Goal: Task Accomplishment & Management: Manage account settings

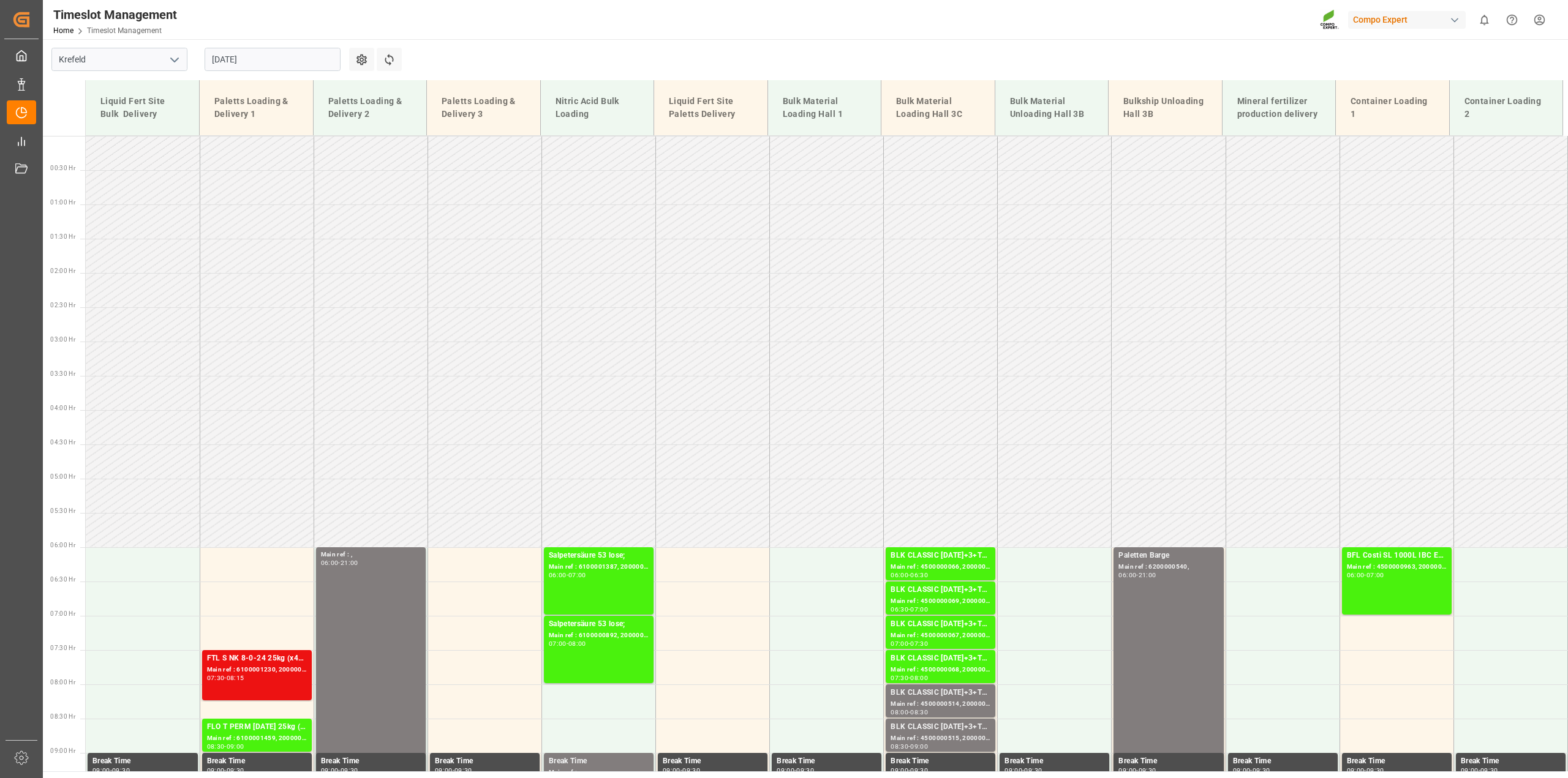
scroll to position [215, 0]
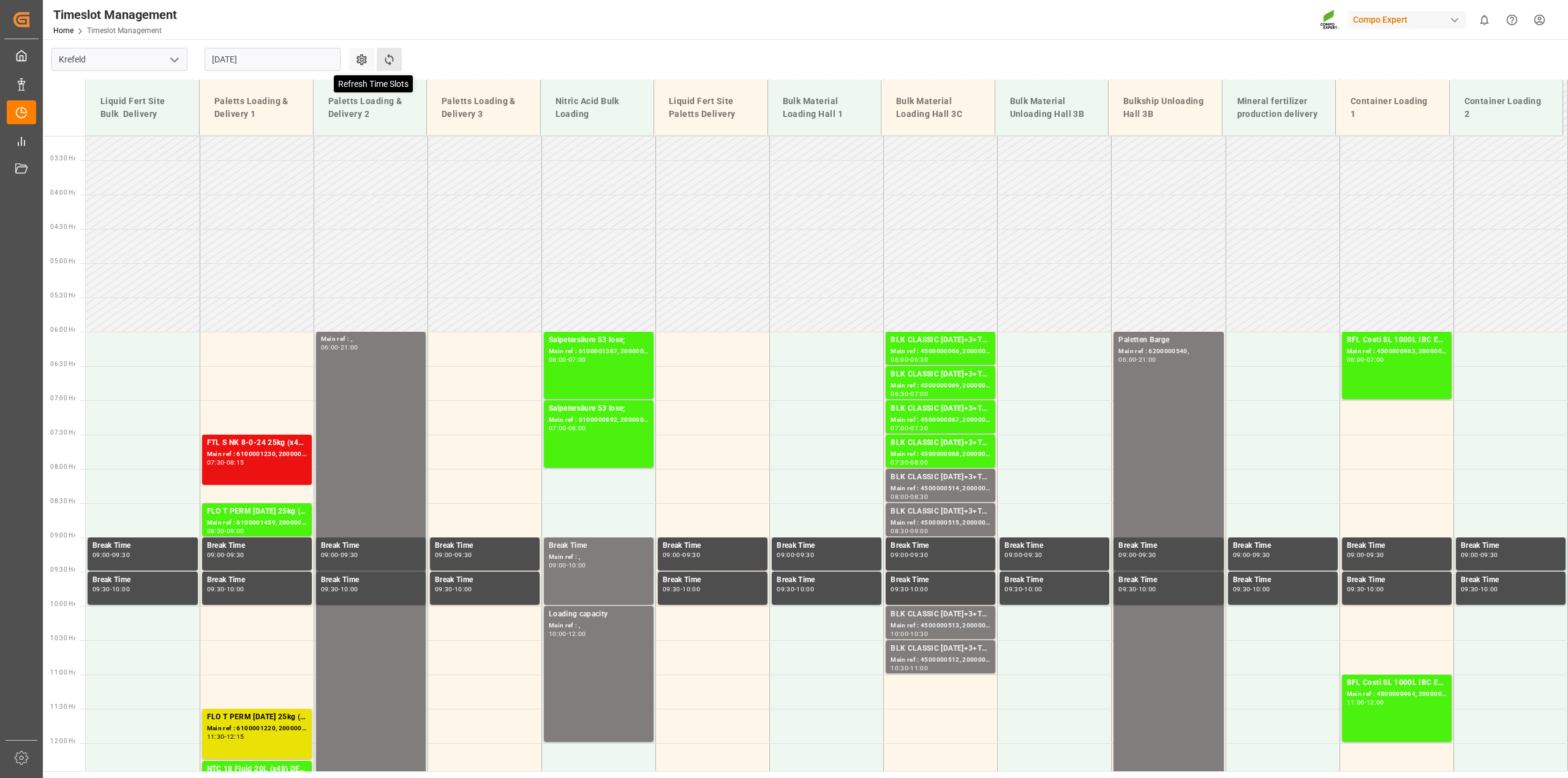
click at [388, 61] on icon at bounding box center [388, 59] width 13 height 13
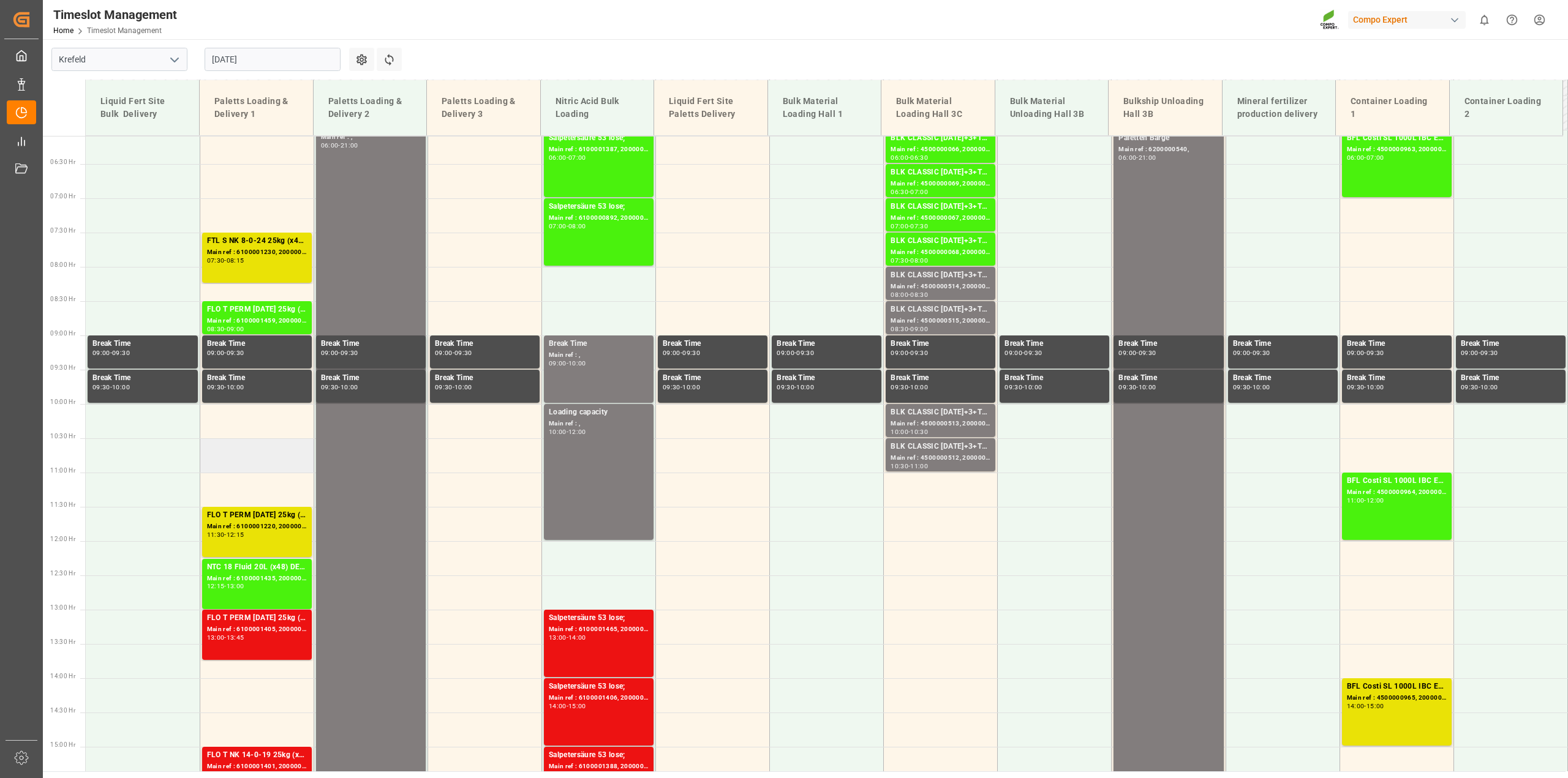
scroll to position [306, 0]
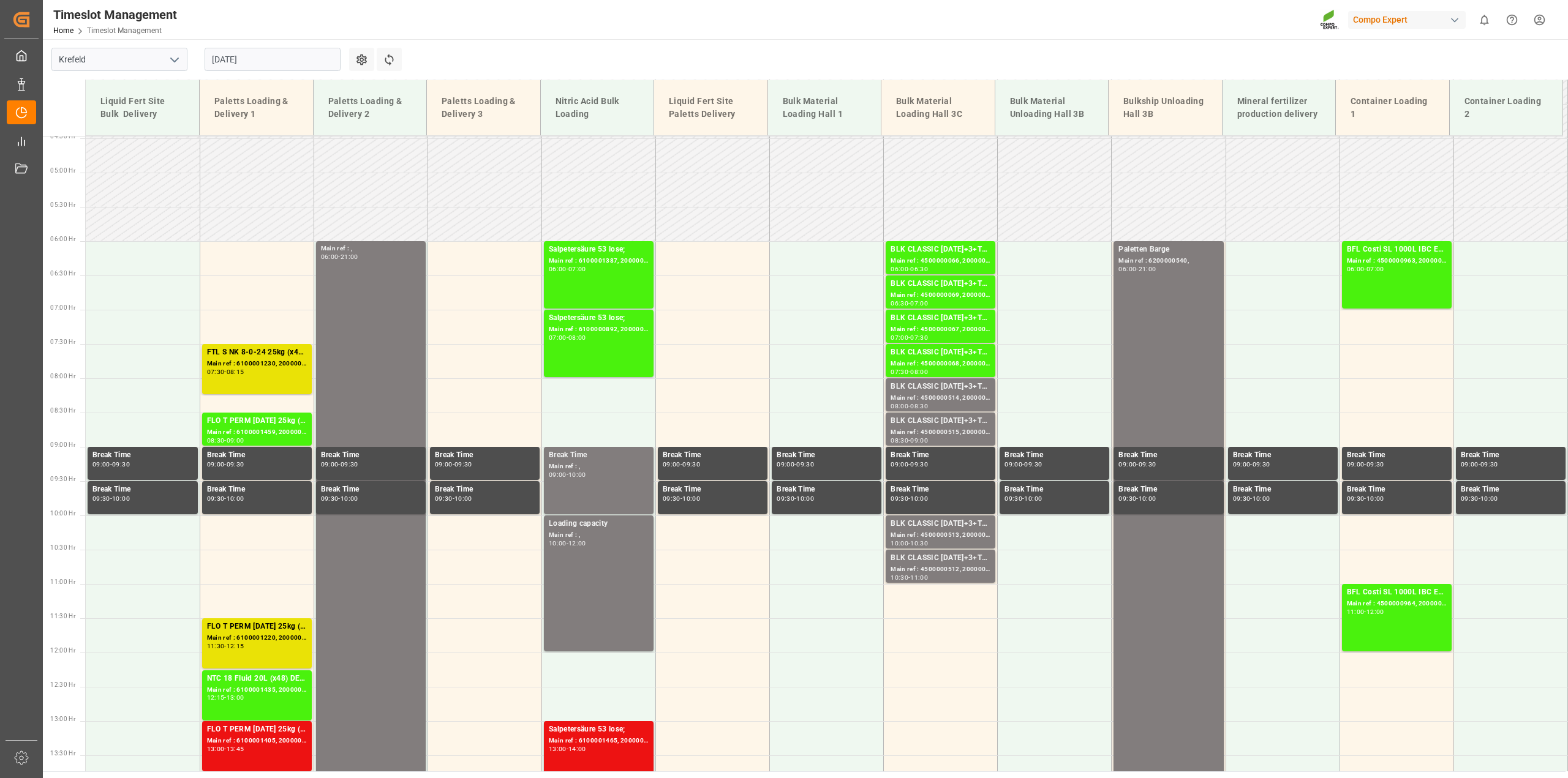
click at [259, 58] on input "[DATE]" at bounding box center [272, 58] width 136 height 23
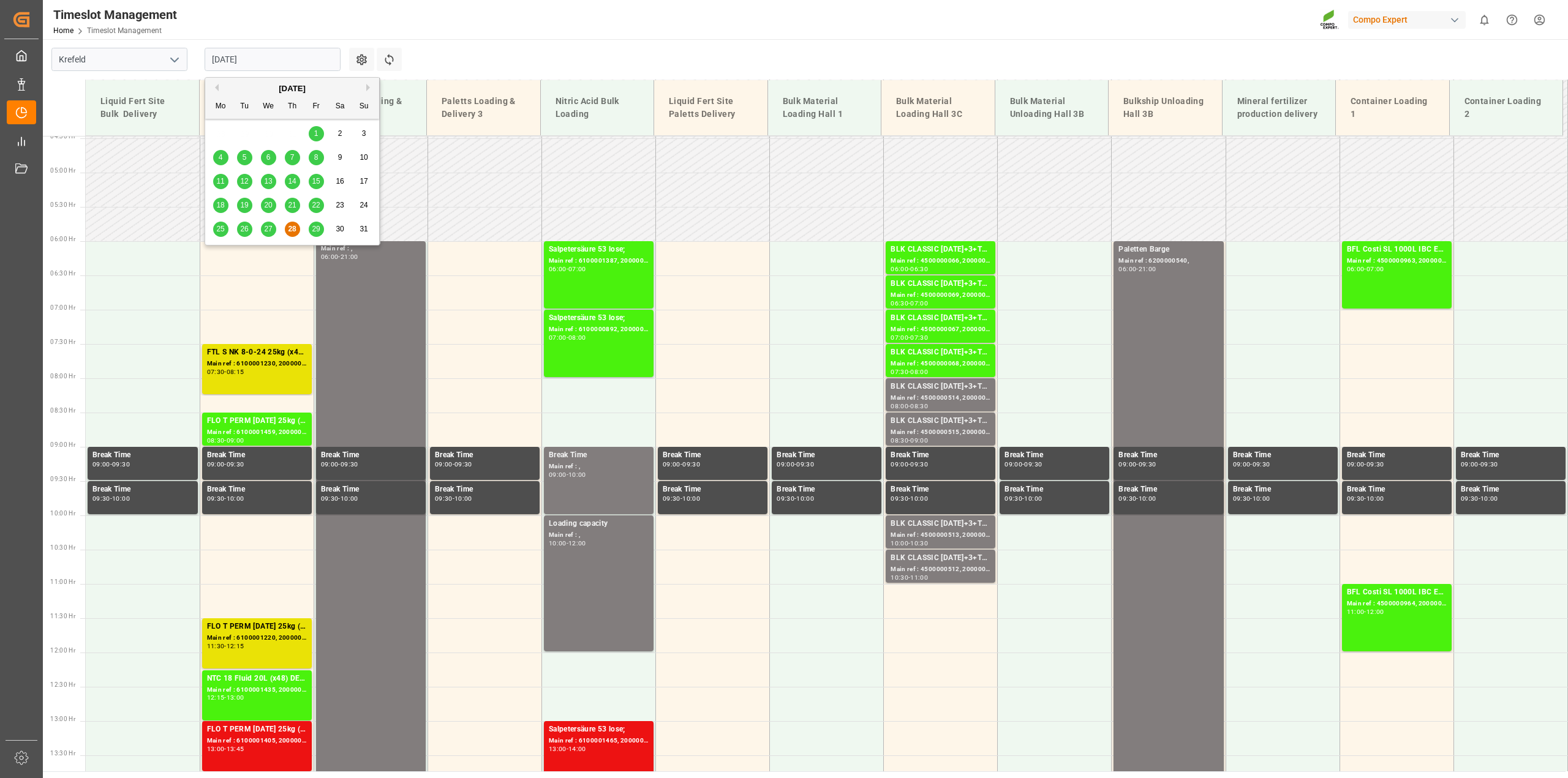
click at [370, 87] on button "Next Month" at bounding box center [370, 87] width 8 height 8
click at [224, 136] on div "1" at bounding box center [220, 134] width 15 height 14
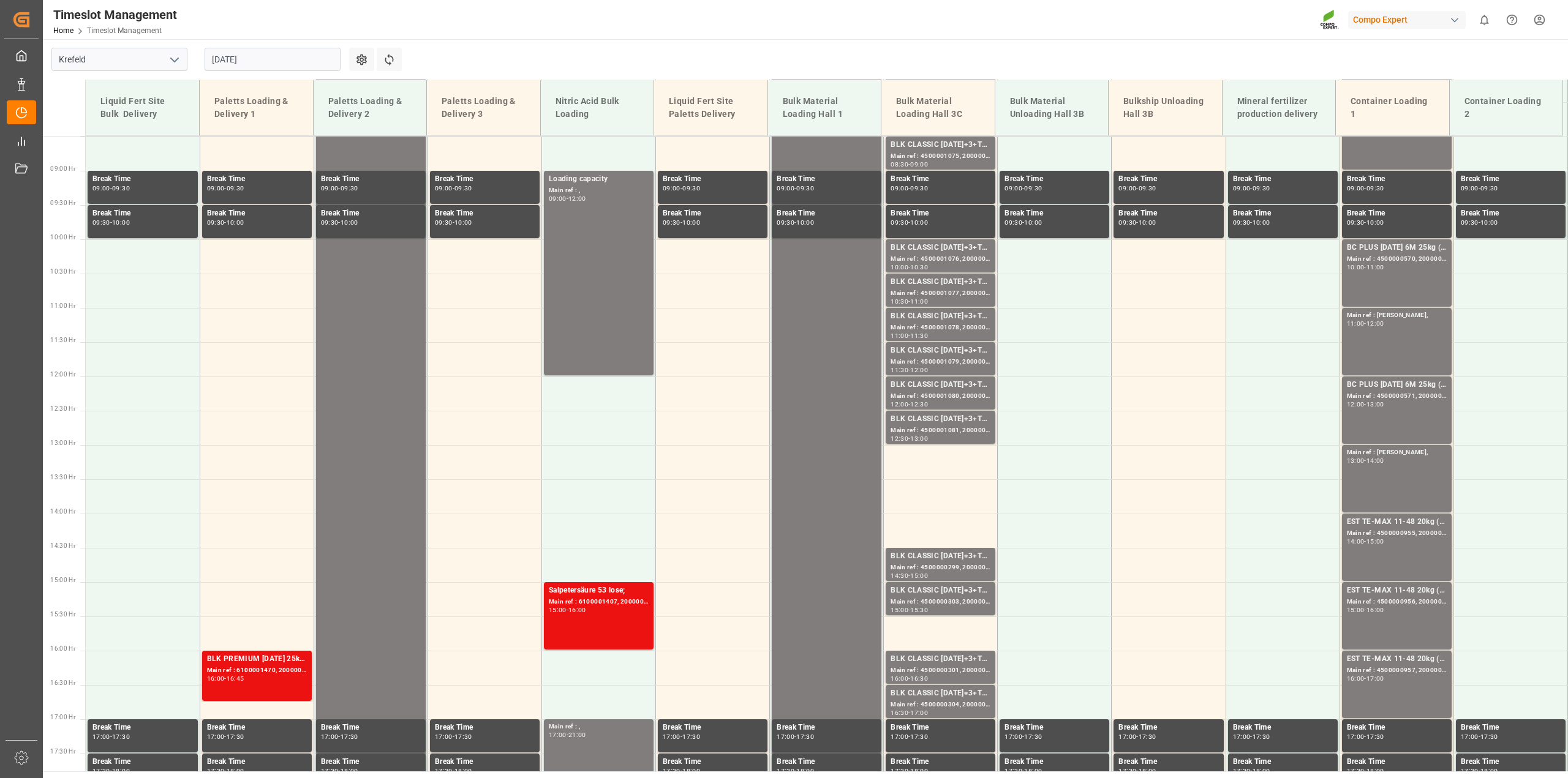
scroll to position [199, 0]
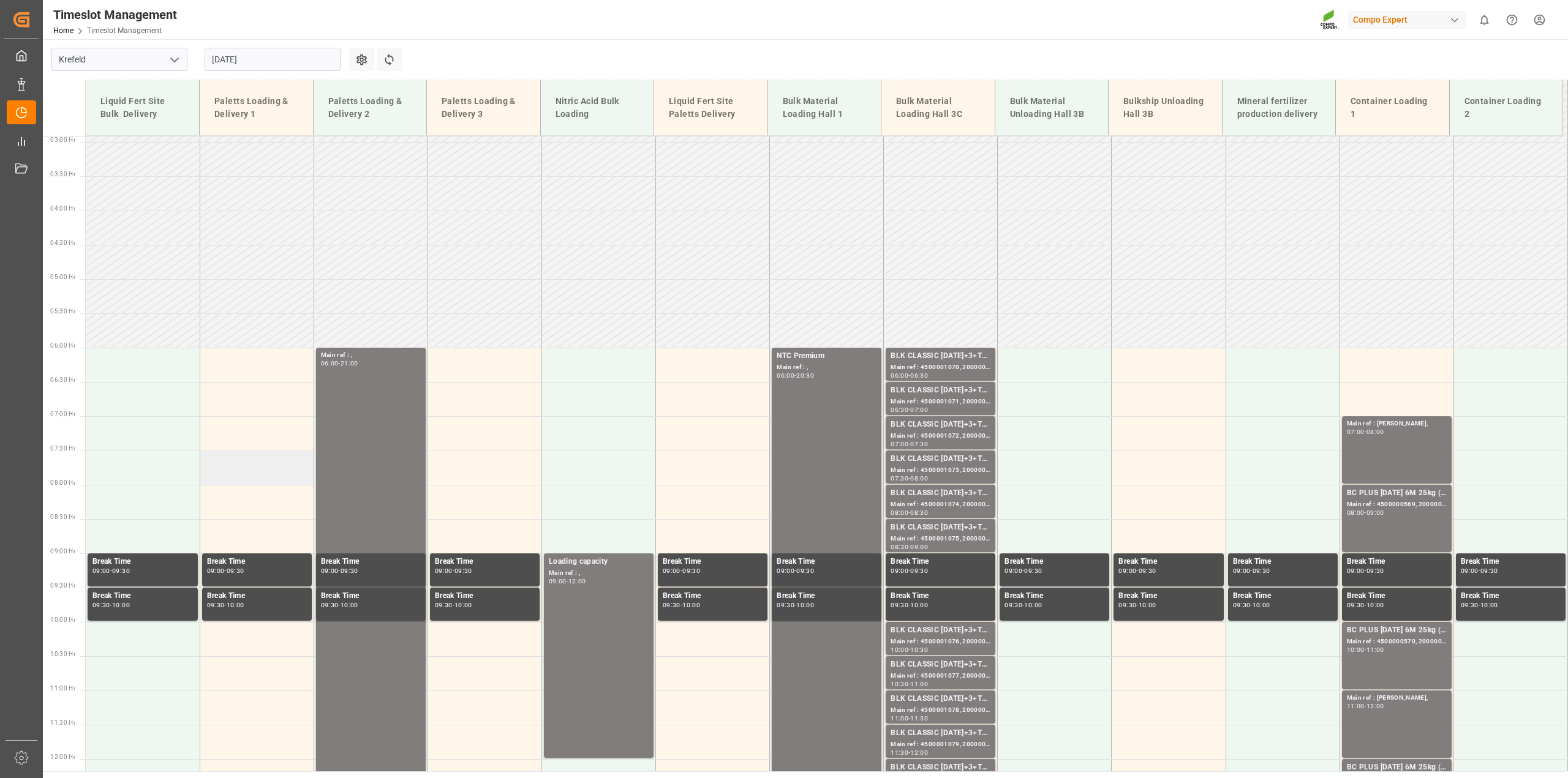
click at [224, 471] on td at bounding box center [256, 468] width 114 height 34
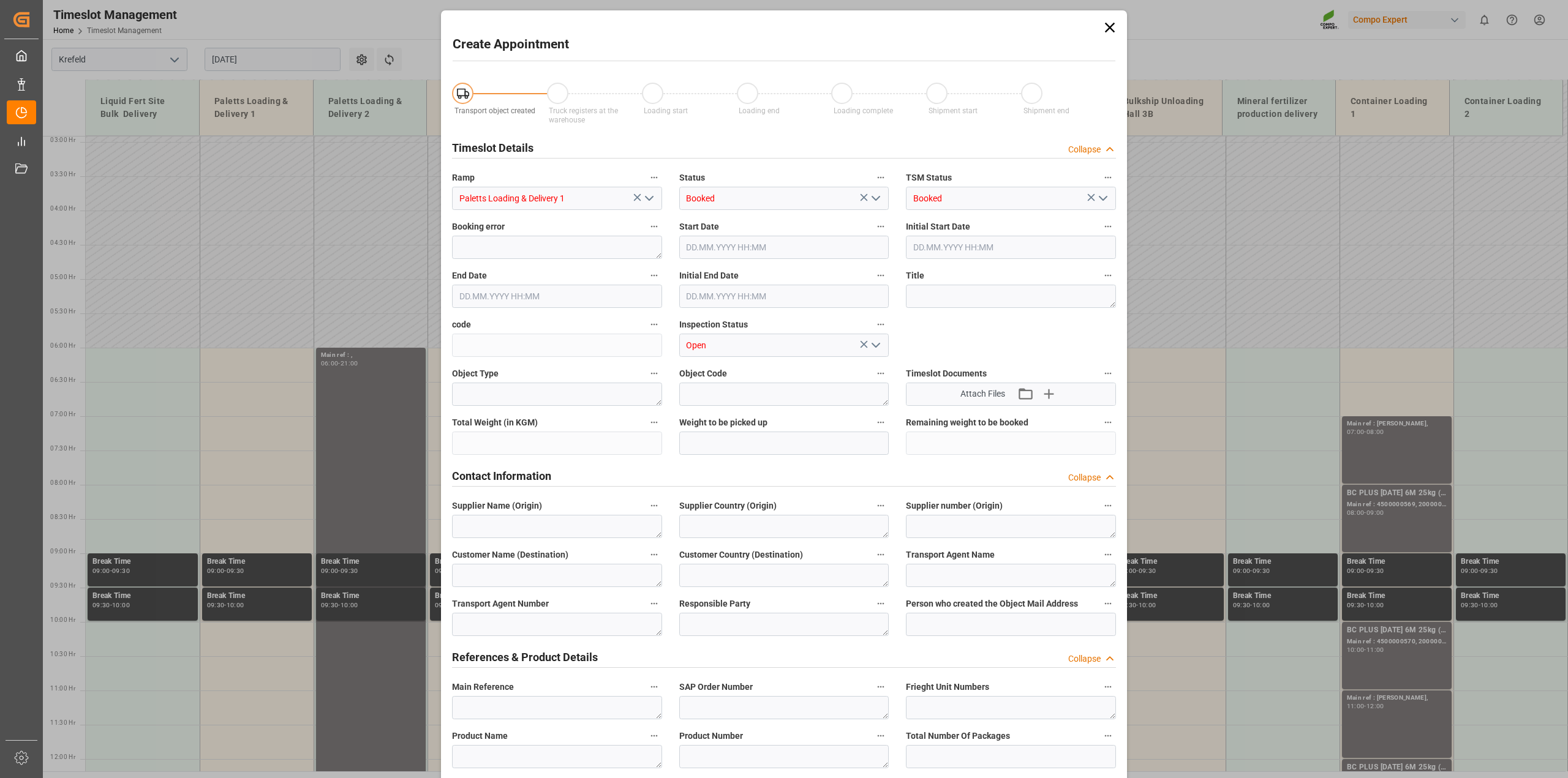
type input "01.09.2025 07:30"
click at [535, 297] on input "01.09.2025 08:00" at bounding box center [557, 296] width 210 height 23
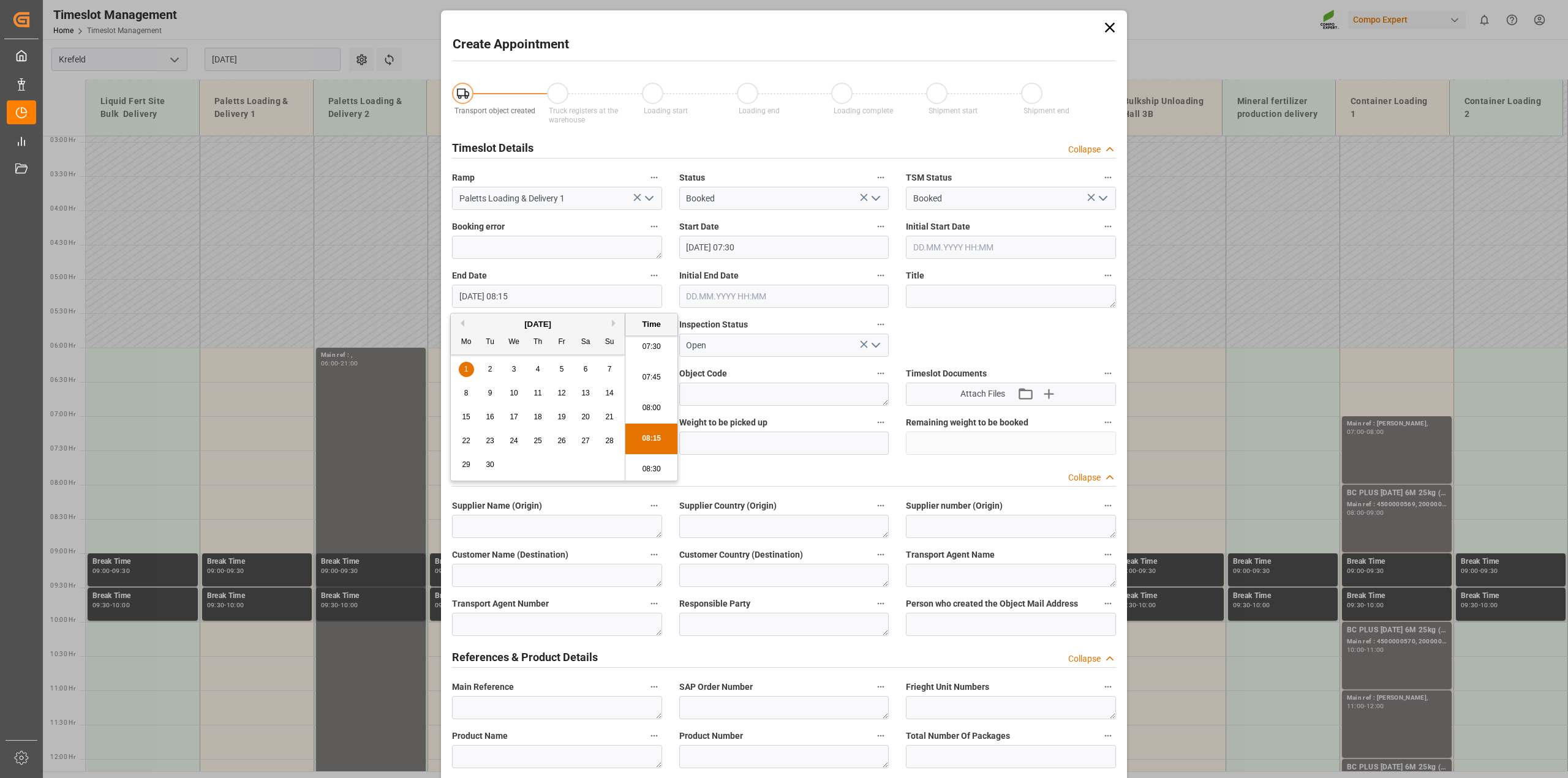
type input "01.09.2025 08:15"
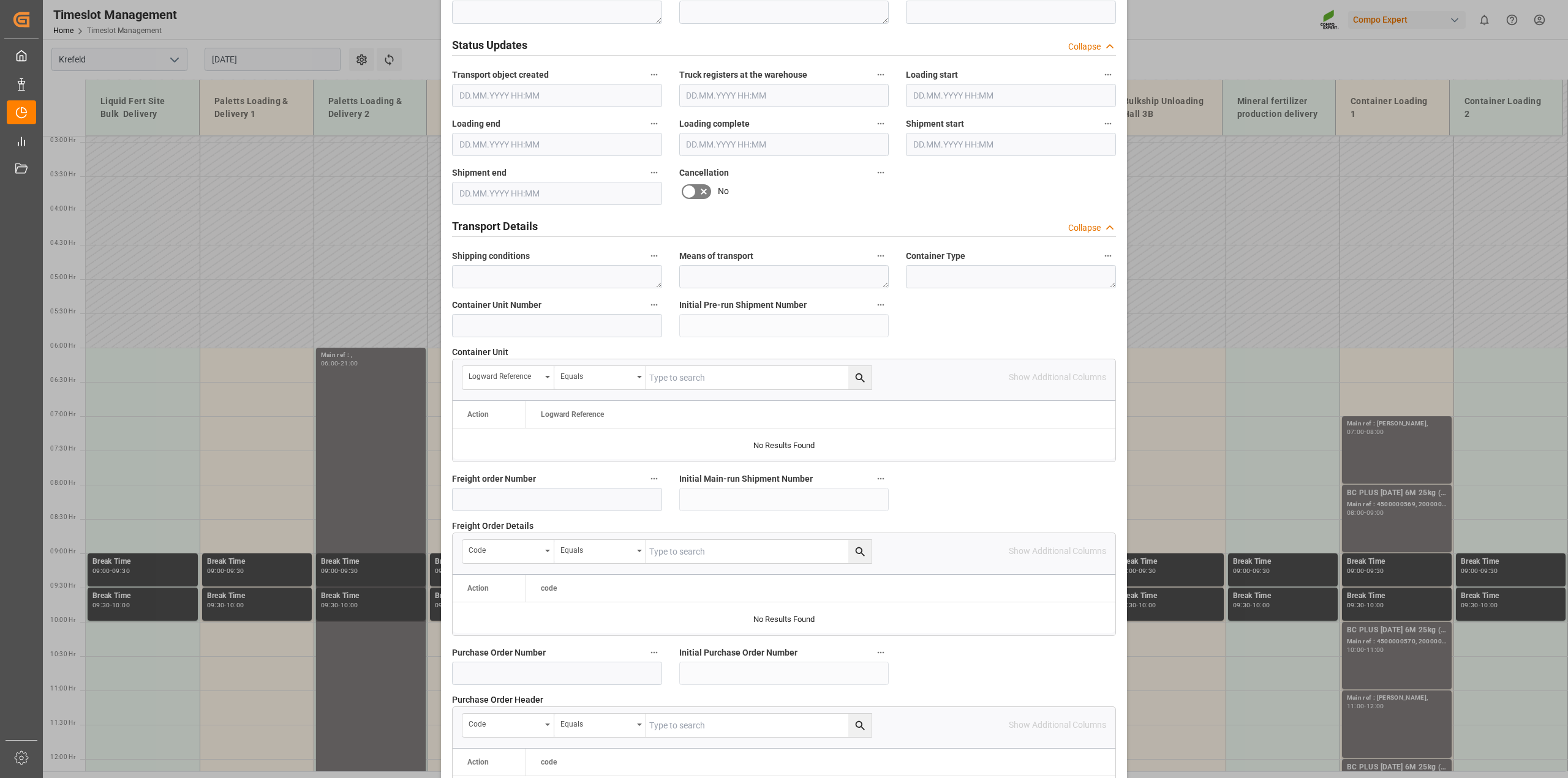
scroll to position [919, 0]
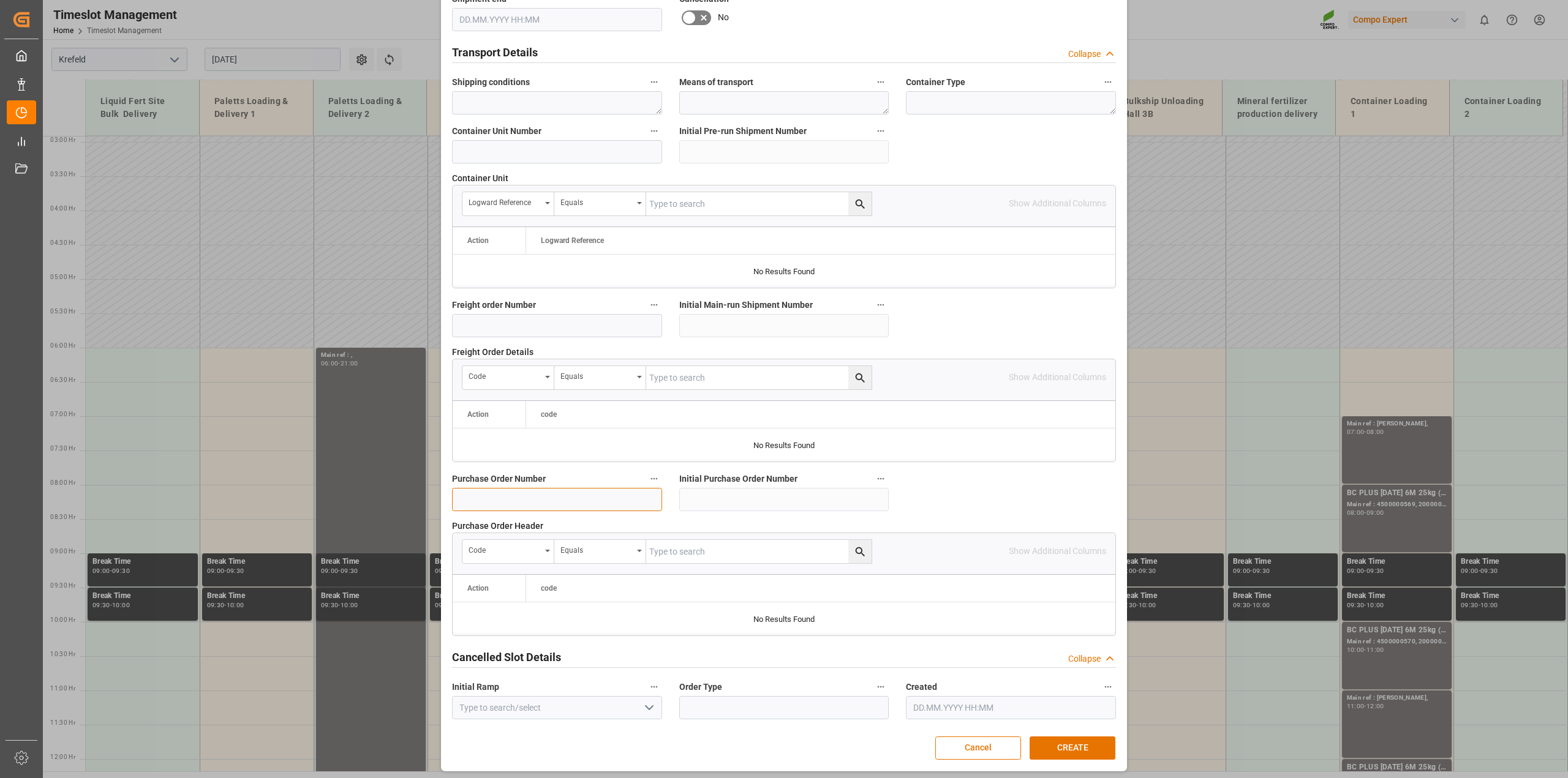
click at [473, 499] on input at bounding box center [557, 499] width 210 height 23
paste input "4500007425"
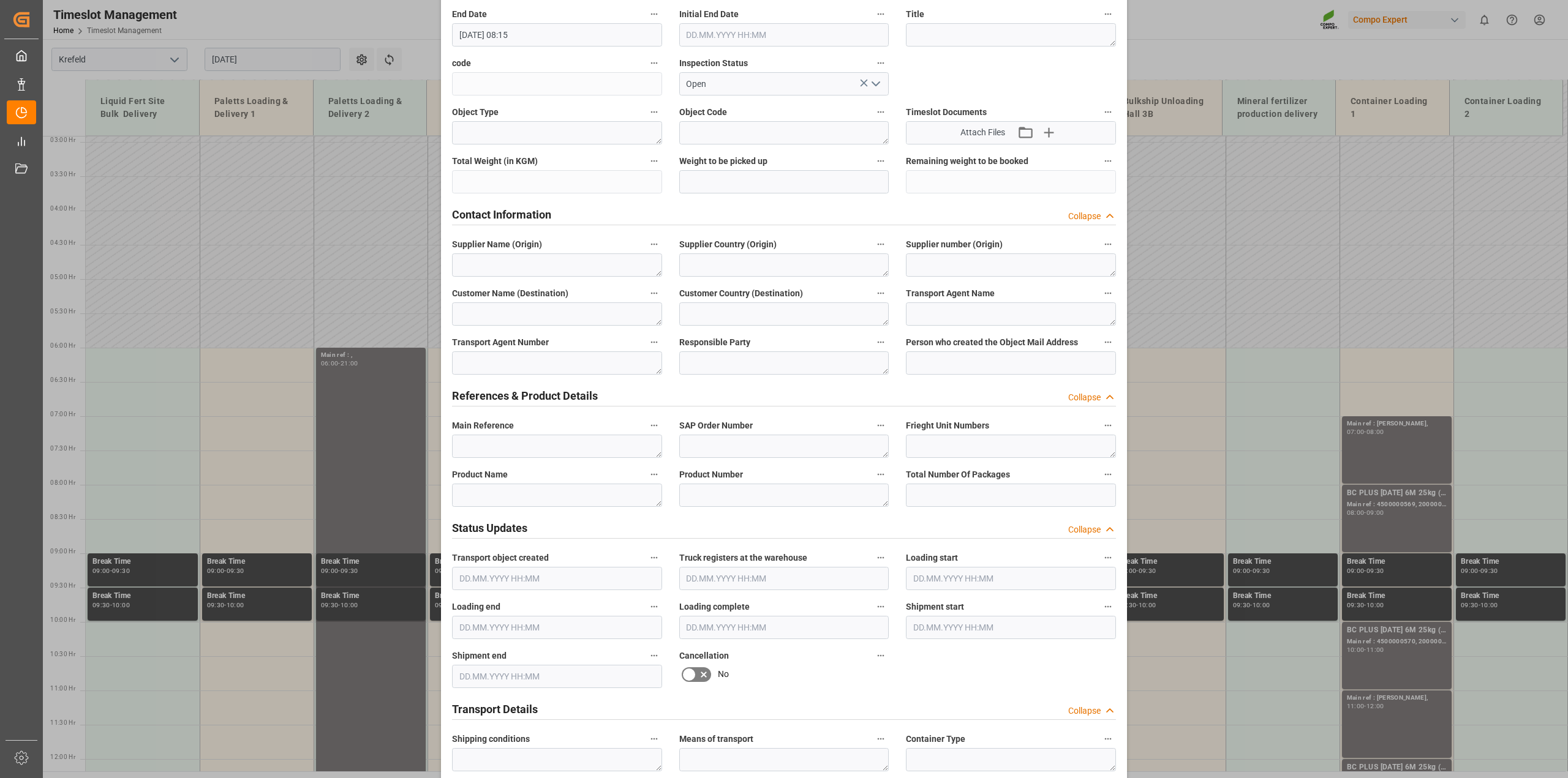
scroll to position [76, 0]
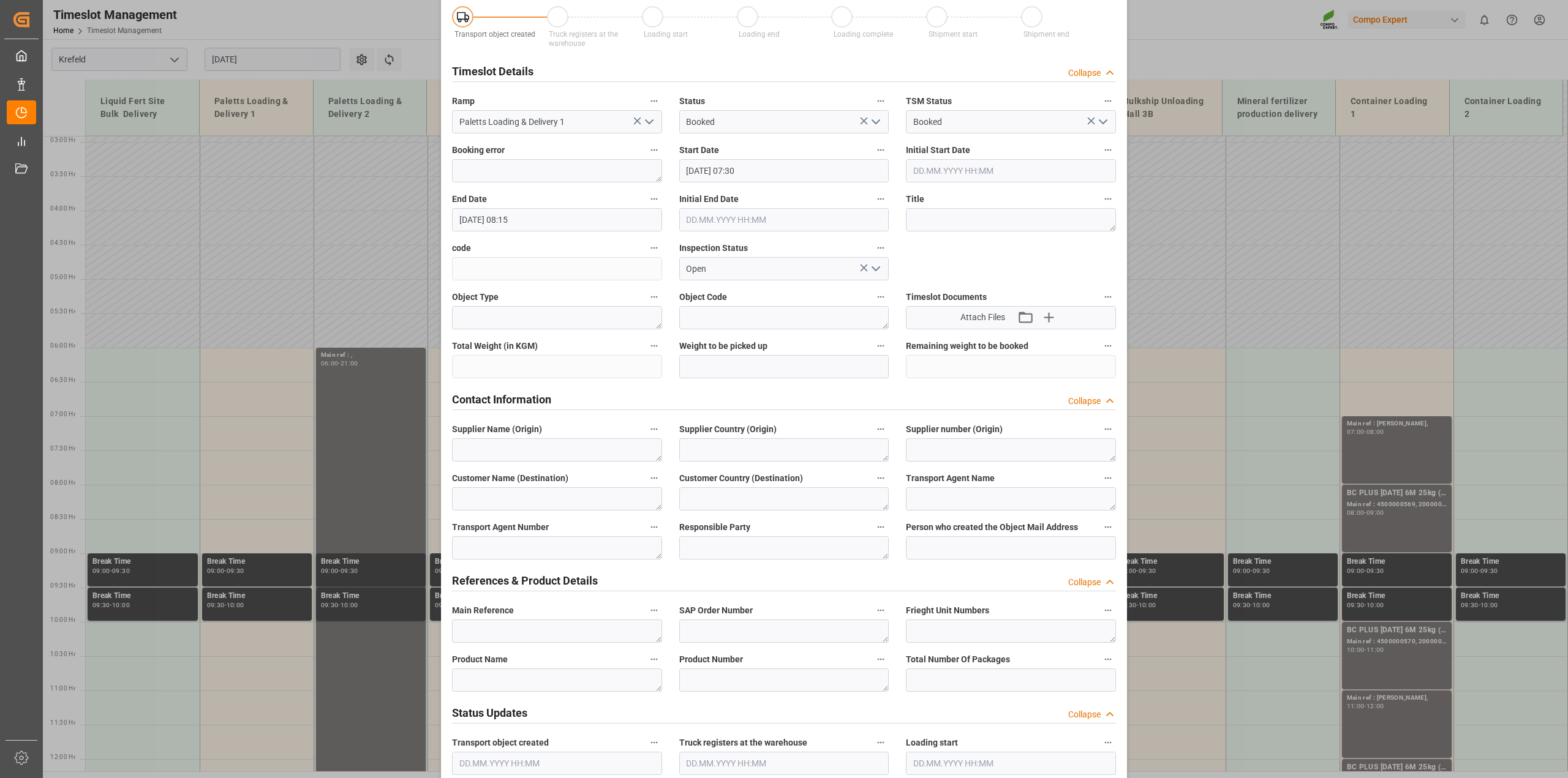
type input "4500007425"
click at [981, 217] on textarea at bounding box center [1011, 220] width 210 height 23
paste textarea "4500007425"
click at [885, 217] on div "Transport object created Truck registers at the warehouse Loading start Loading…" at bounding box center [784, 779] width 681 height 1572
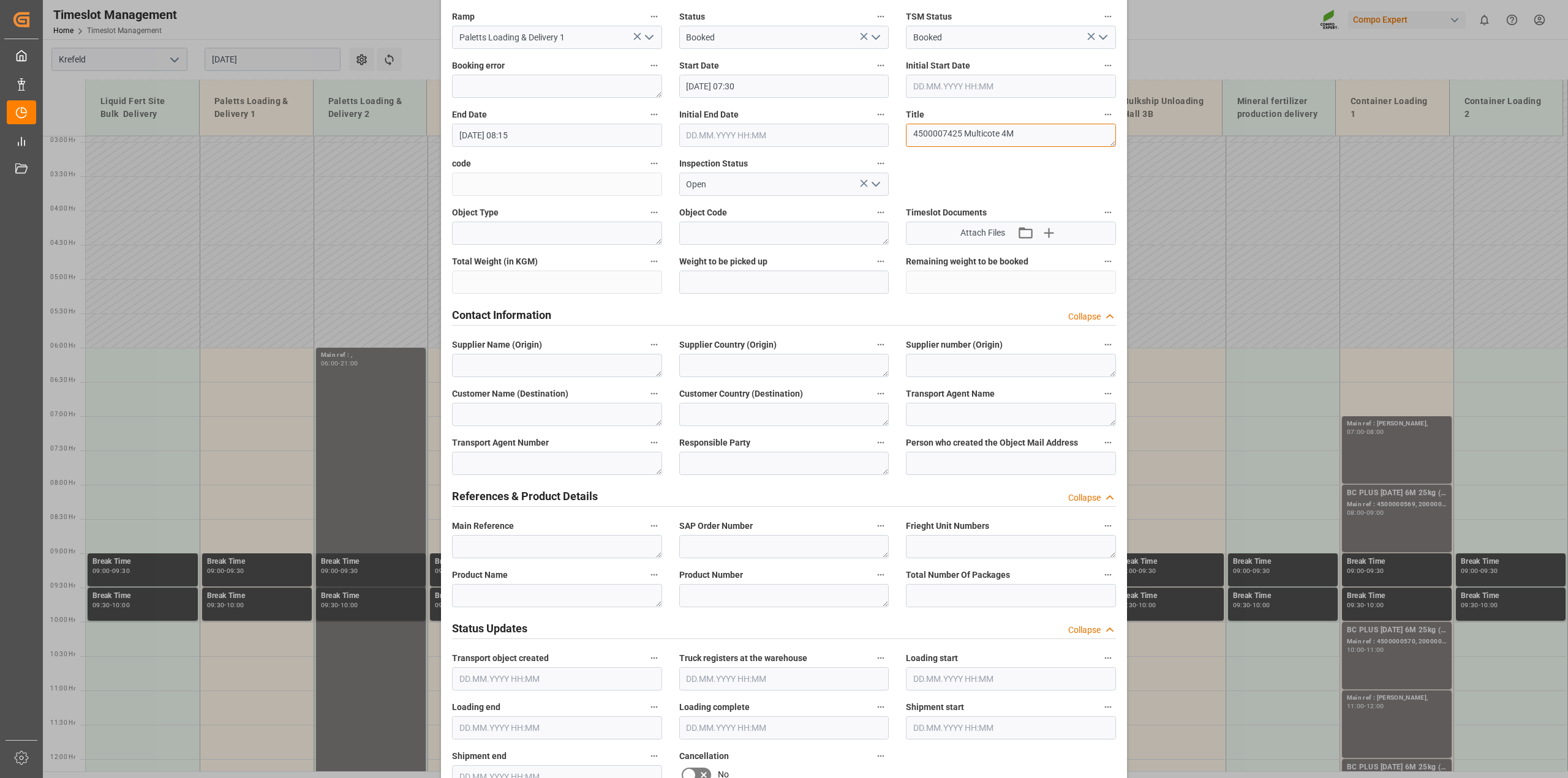
scroll to position [230, 0]
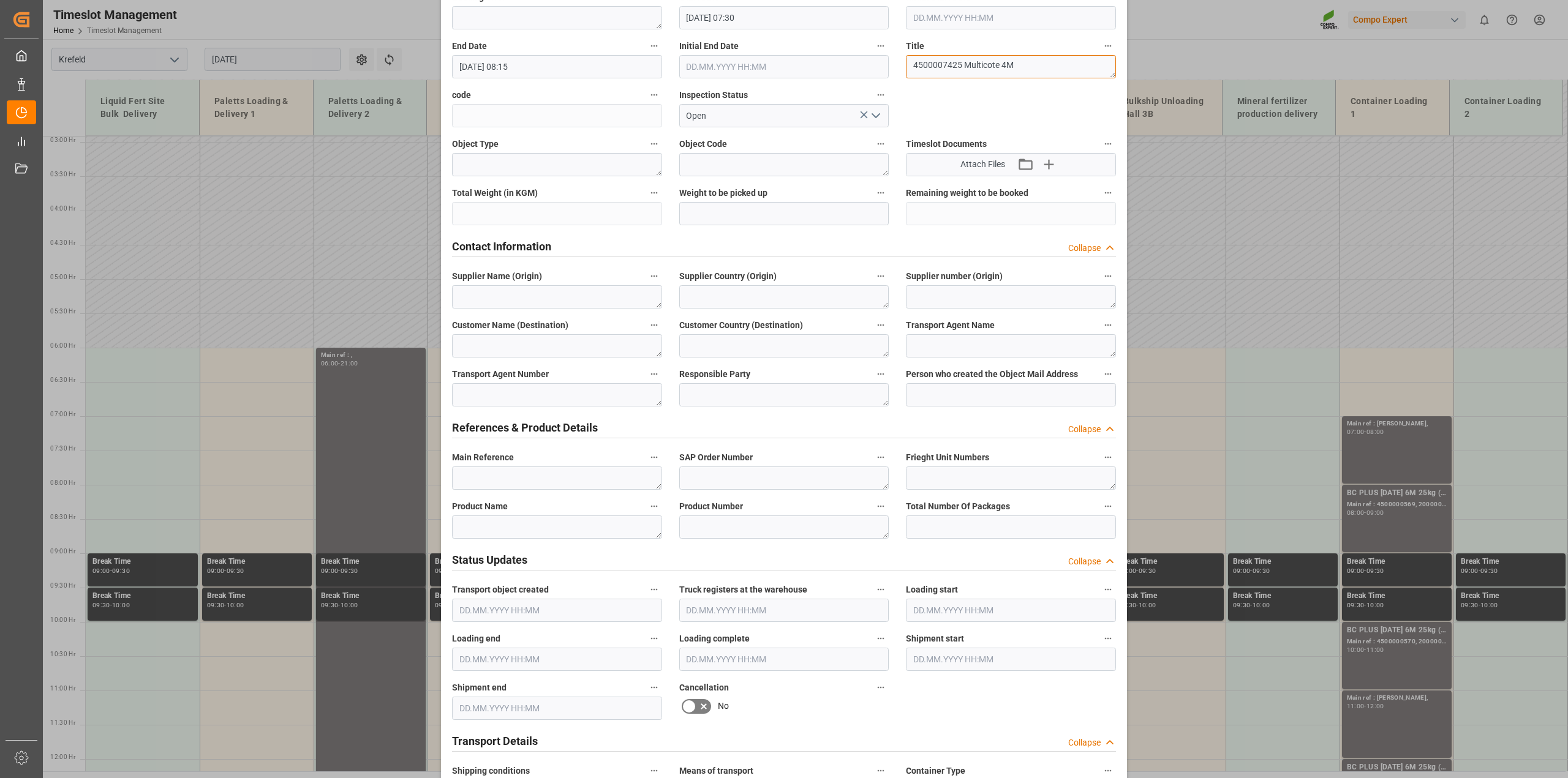
type textarea "4500007425 Multicote 4M"
click at [525, 521] on textarea at bounding box center [557, 526] width 210 height 23
paste textarea "4500007425 Multicote 4M"
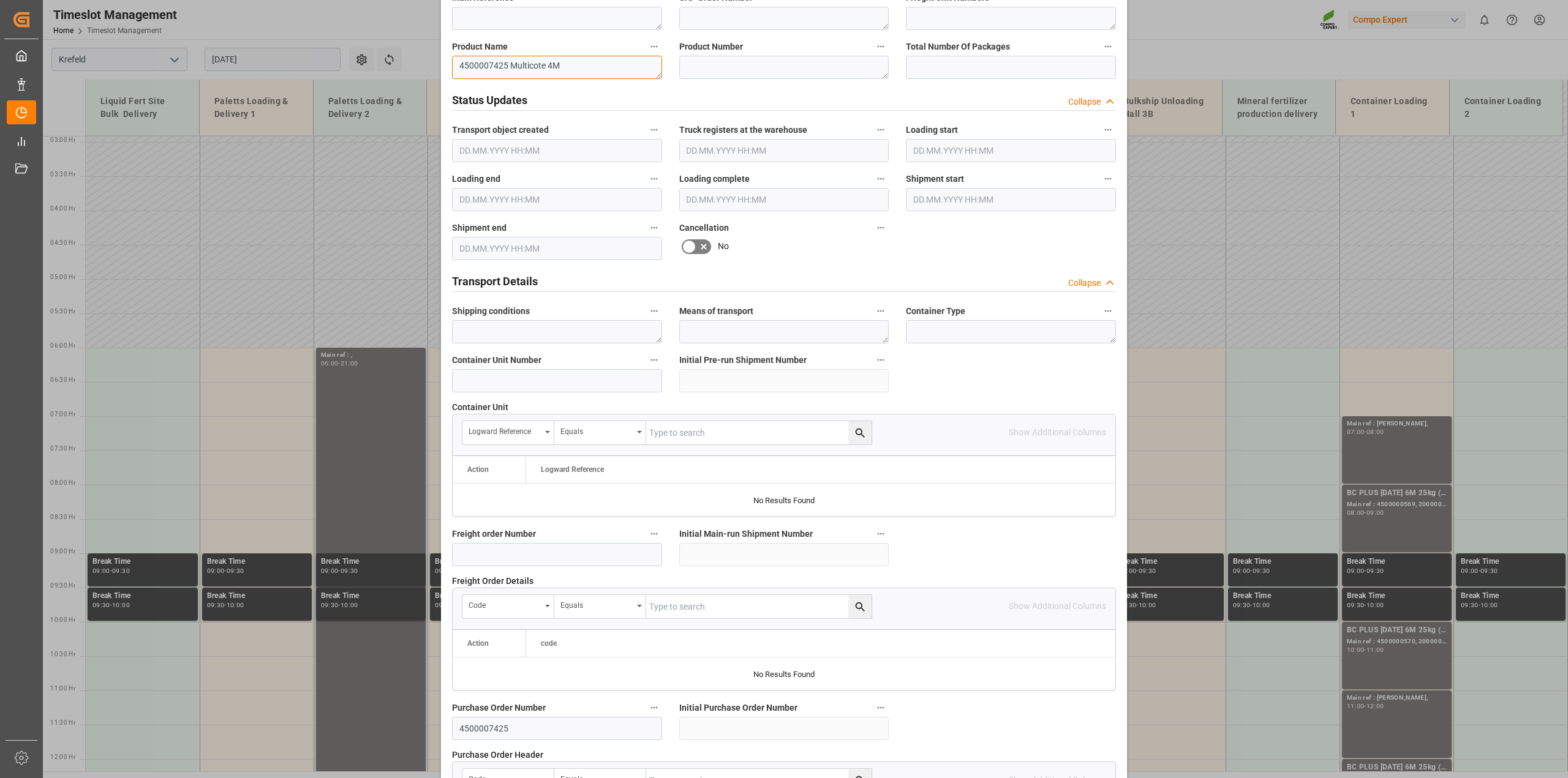
scroll to position [923, 0]
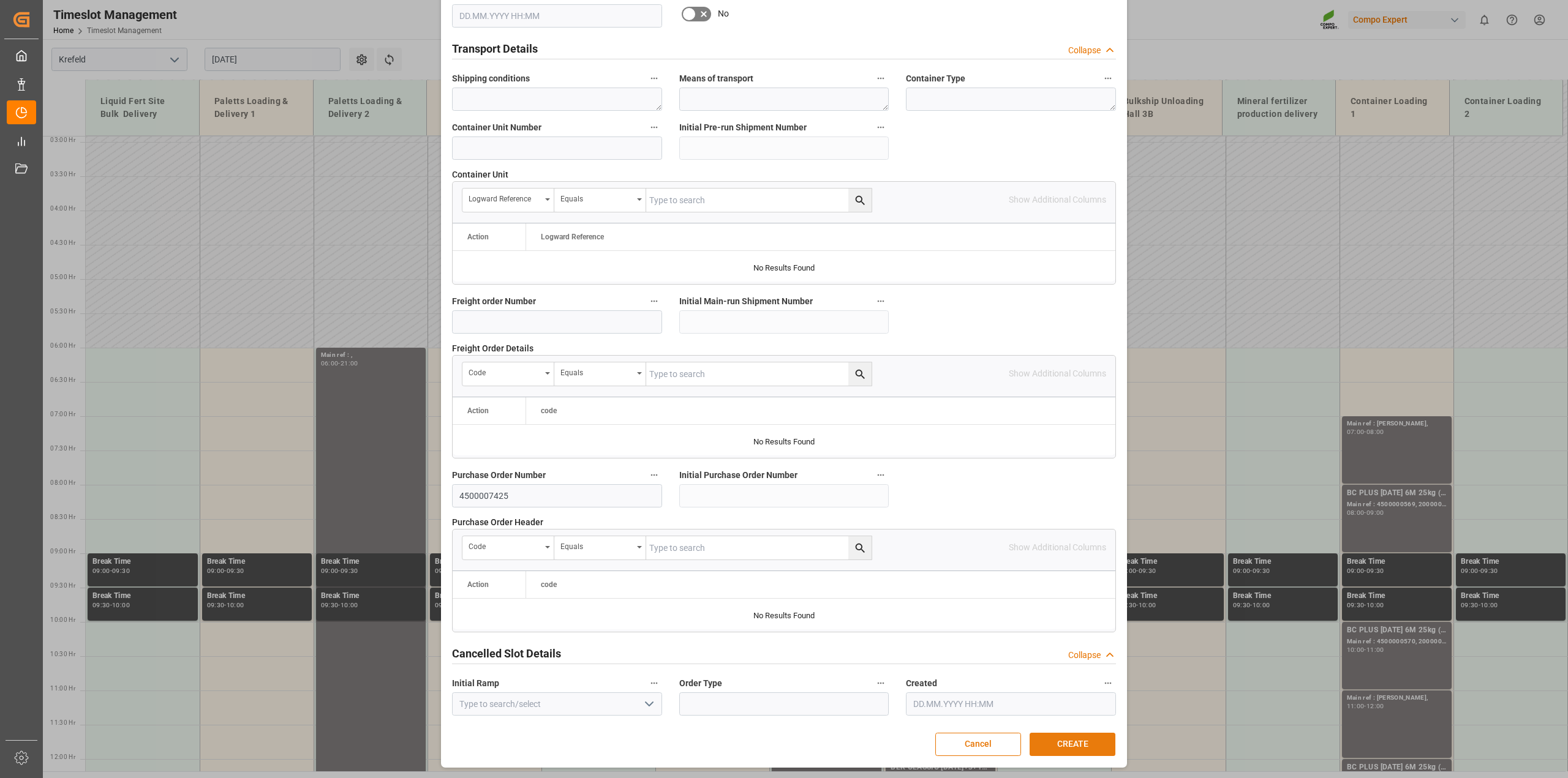
type textarea "4500007425 Multicote 4M"
click at [1067, 746] on button "CREATE" at bounding box center [1072, 744] width 86 height 23
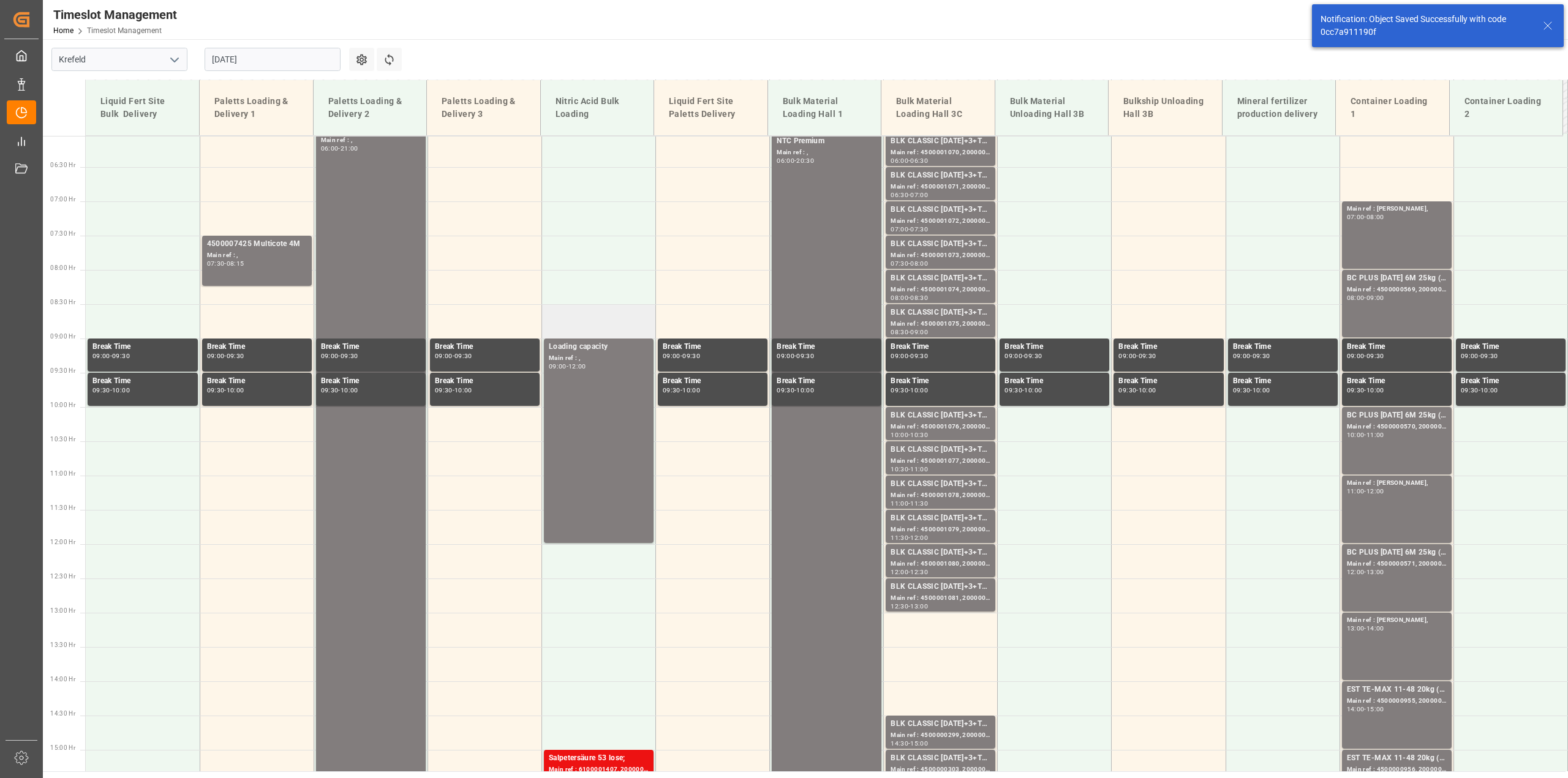
scroll to position [416, 0]
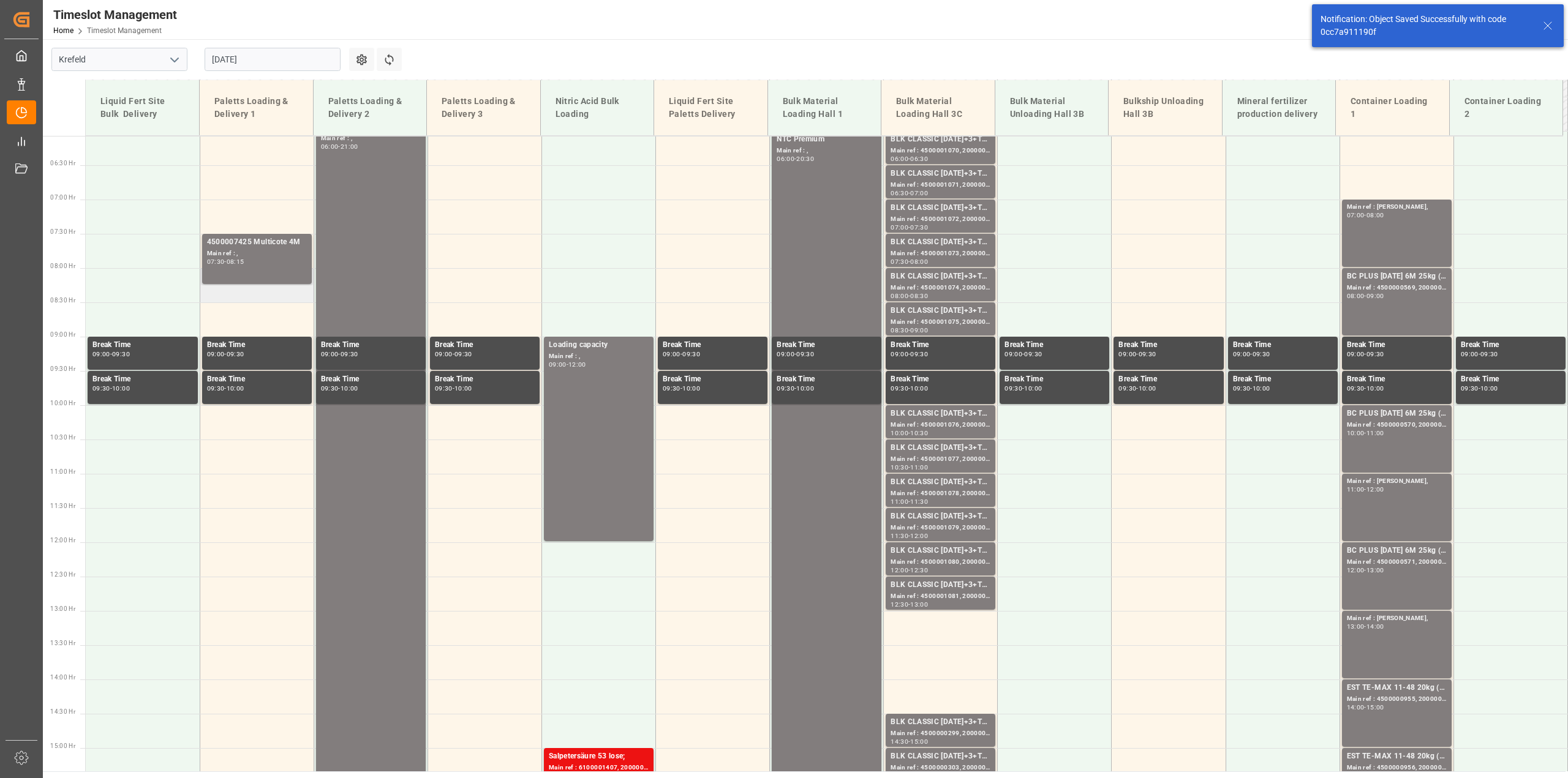
click at [232, 301] on td at bounding box center [256, 285] width 114 height 34
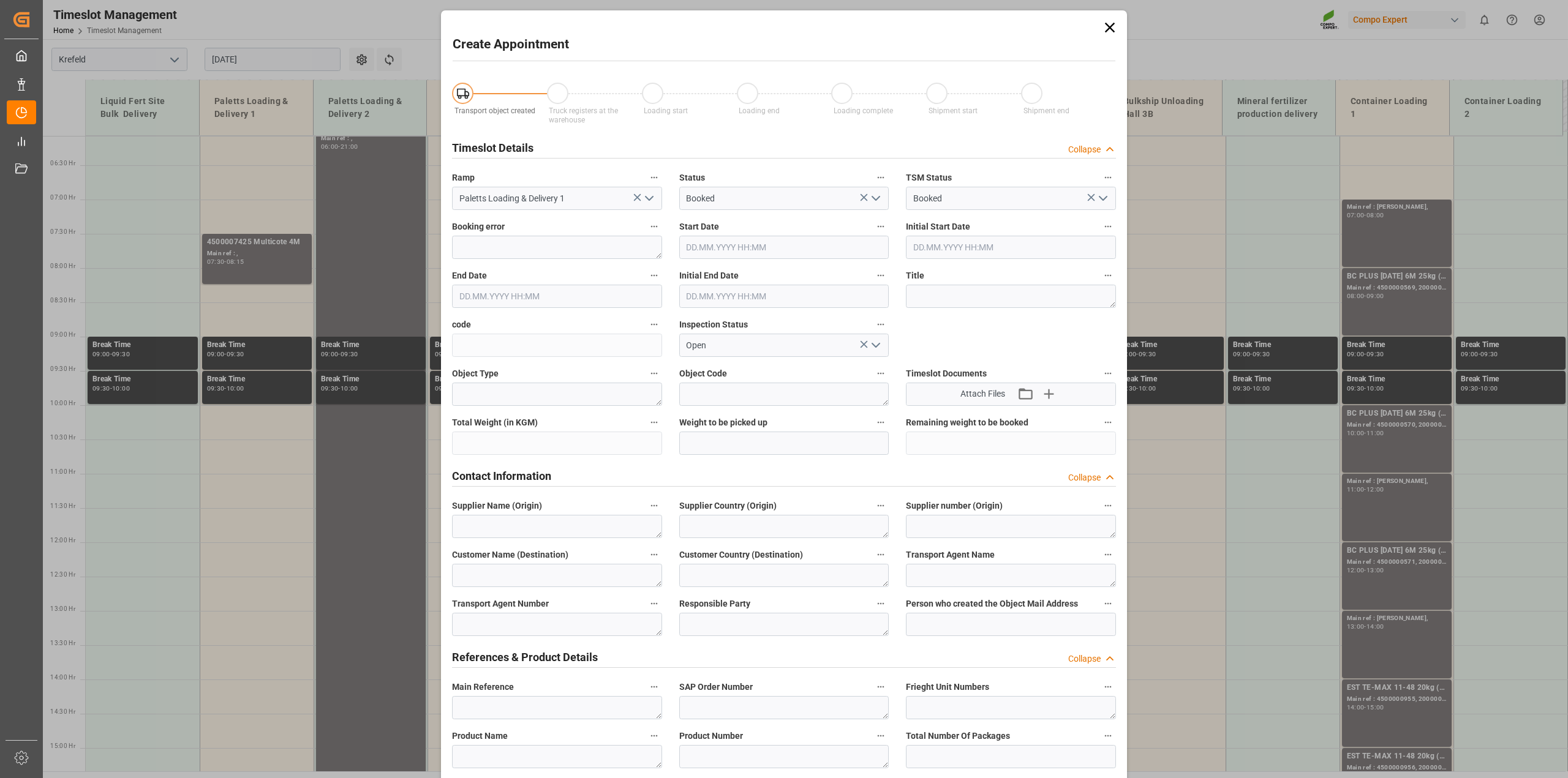
type input "01.09.2025 08:00"
type input "01.09.2025 08:30"
click at [756, 249] on input "01.09.2025 08:00" at bounding box center [784, 247] width 210 height 23
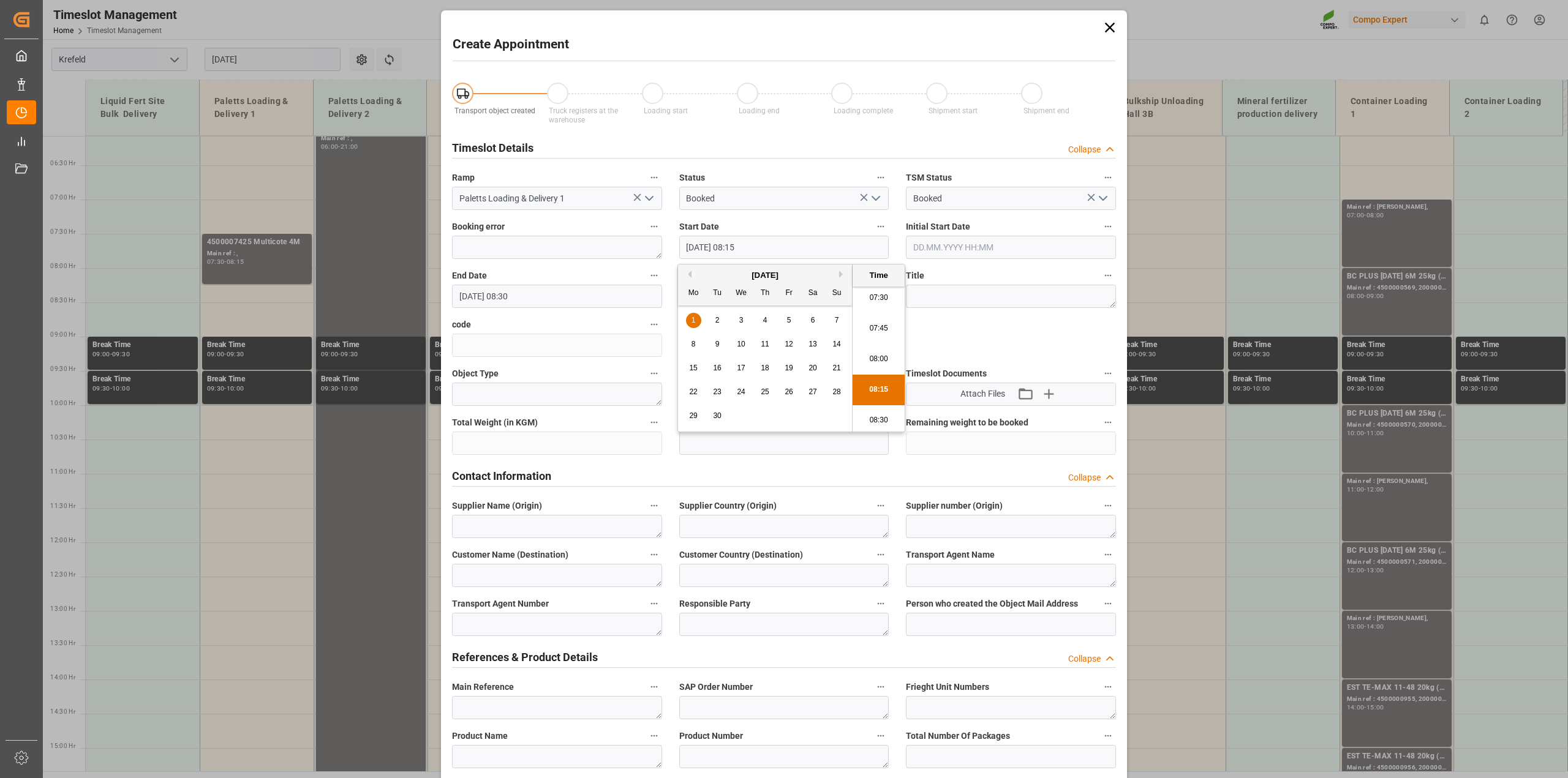
type input "01.09.2025 08:15"
click at [542, 294] on input "01.09.2025 08:30" at bounding box center [557, 296] width 210 height 23
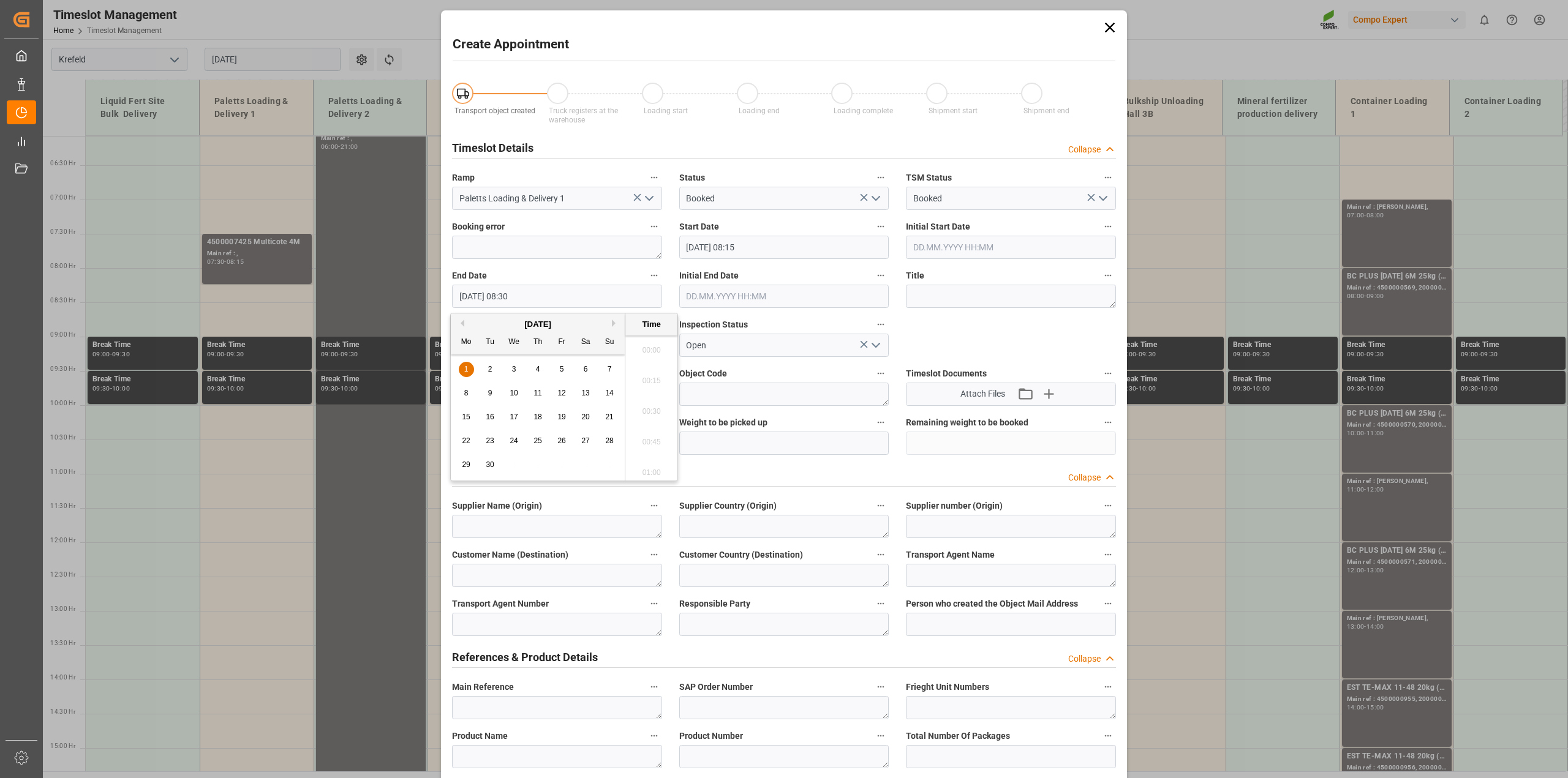
scroll to position [983, 0]
type input "01.09.2025 09:00"
click at [996, 288] on textarea at bounding box center [1011, 296] width 210 height 23
paste textarea "4500007425 Multicote 4M"
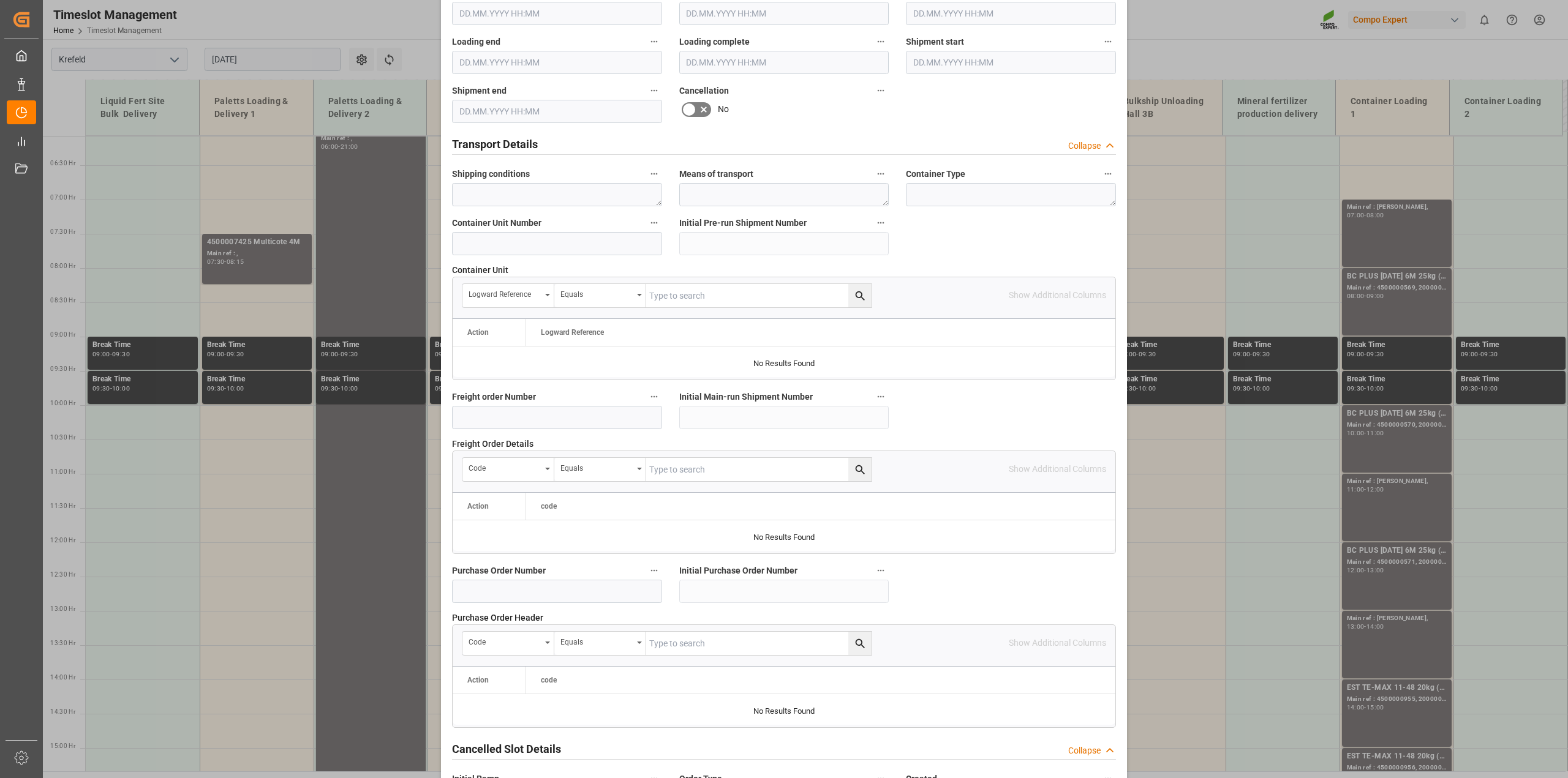
scroll to position [919, 0]
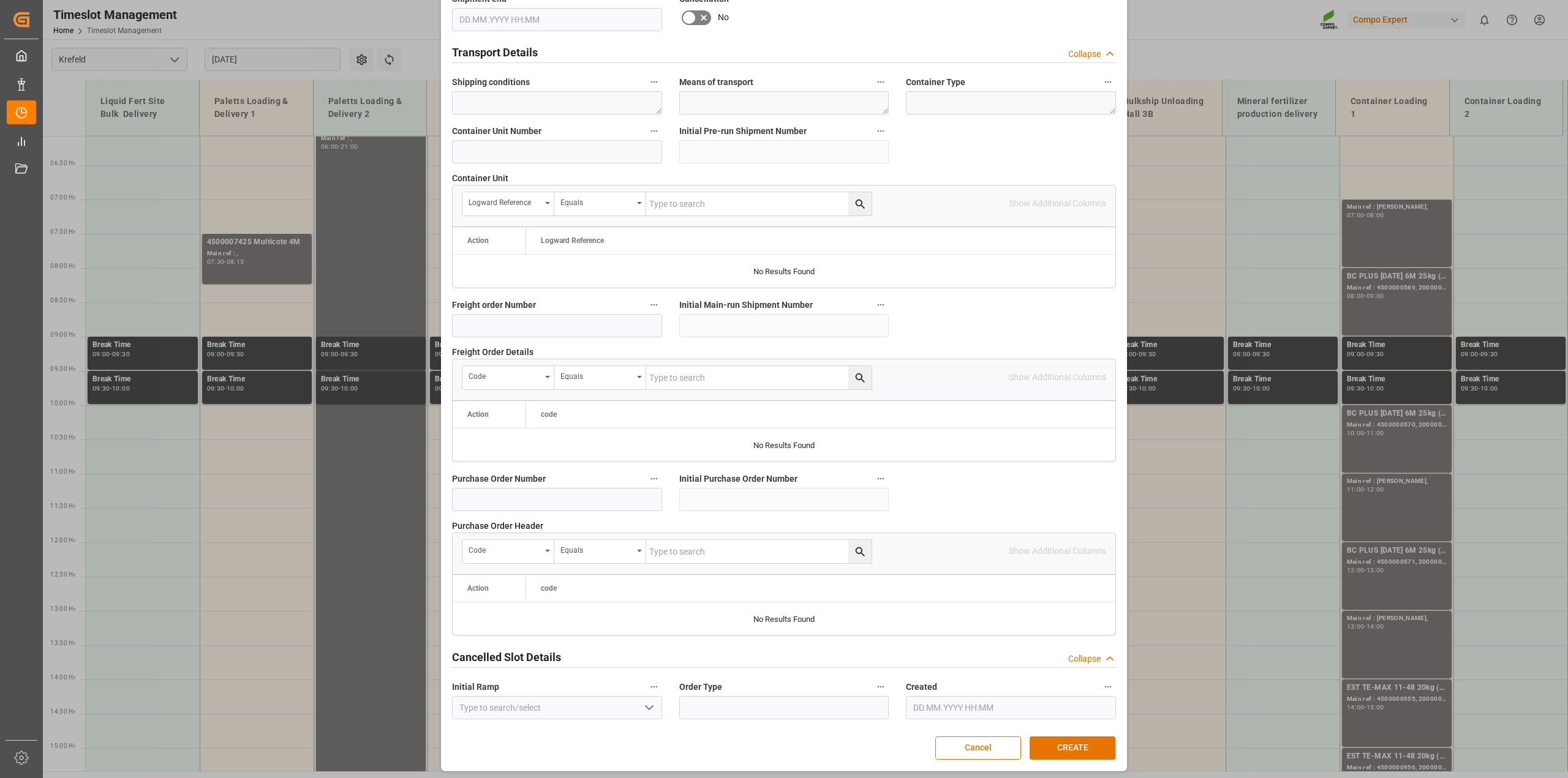
type textarea "4500007425 Multicote 4M"
click at [539, 497] on input at bounding box center [557, 499] width 210 height 23
paste input "4500007425 Multicote 4M"
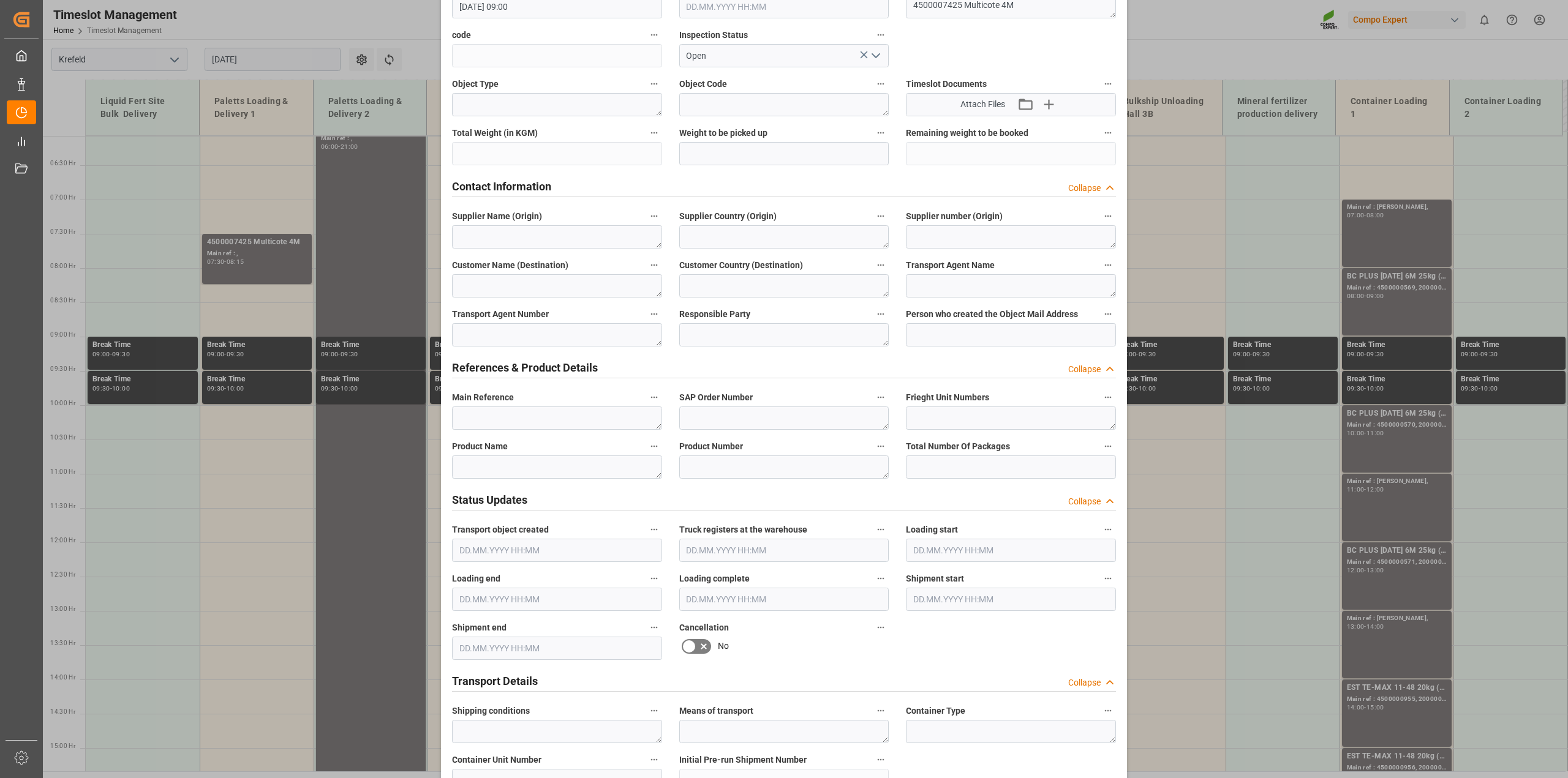
scroll to position [76, 0]
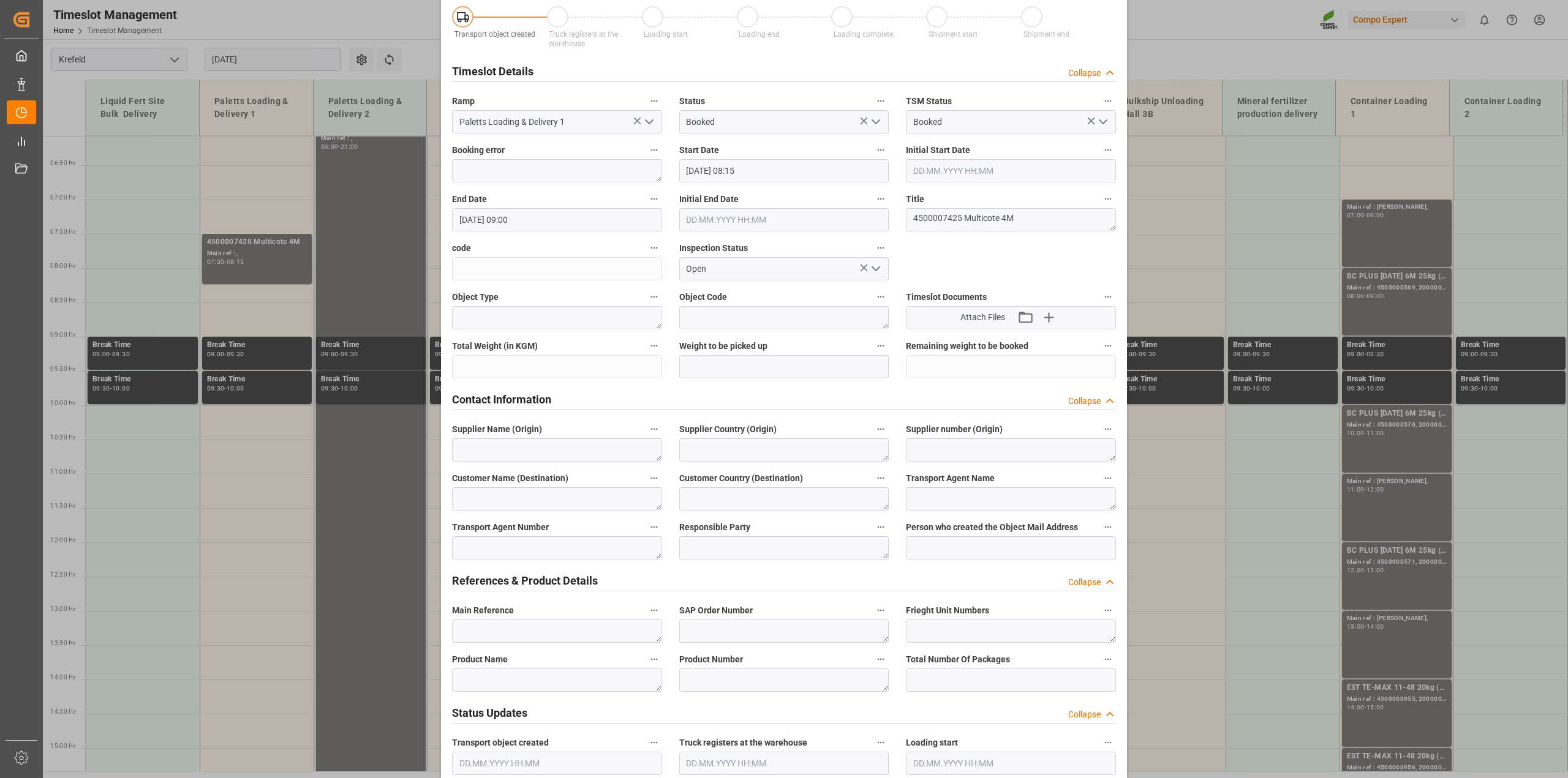
type input "4500007425 Multicote 4M"
click at [557, 678] on textarea at bounding box center [557, 680] width 210 height 23
paste textarea "4500007425 Multicote 4M"
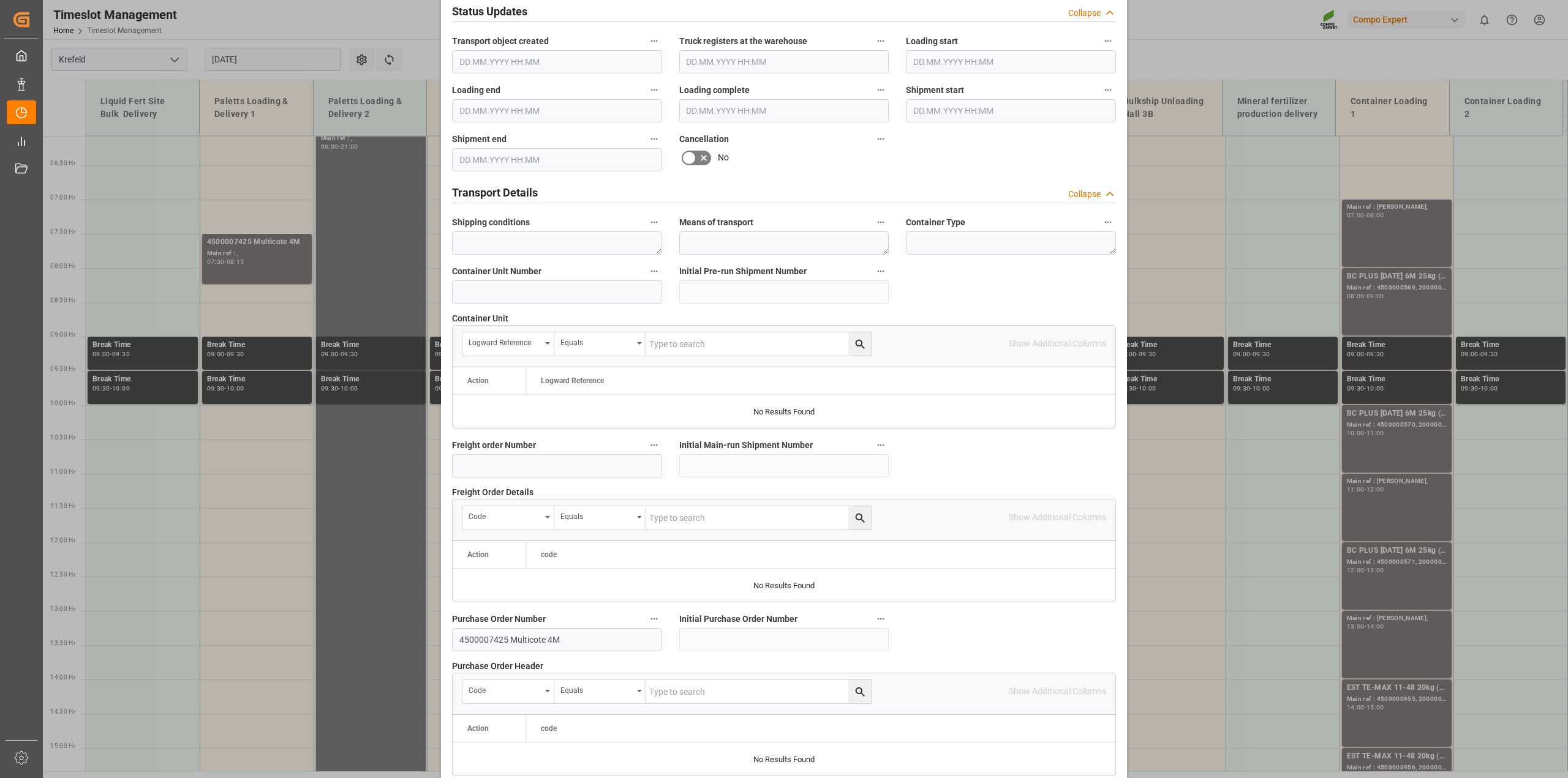
scroll to position [923, 0]
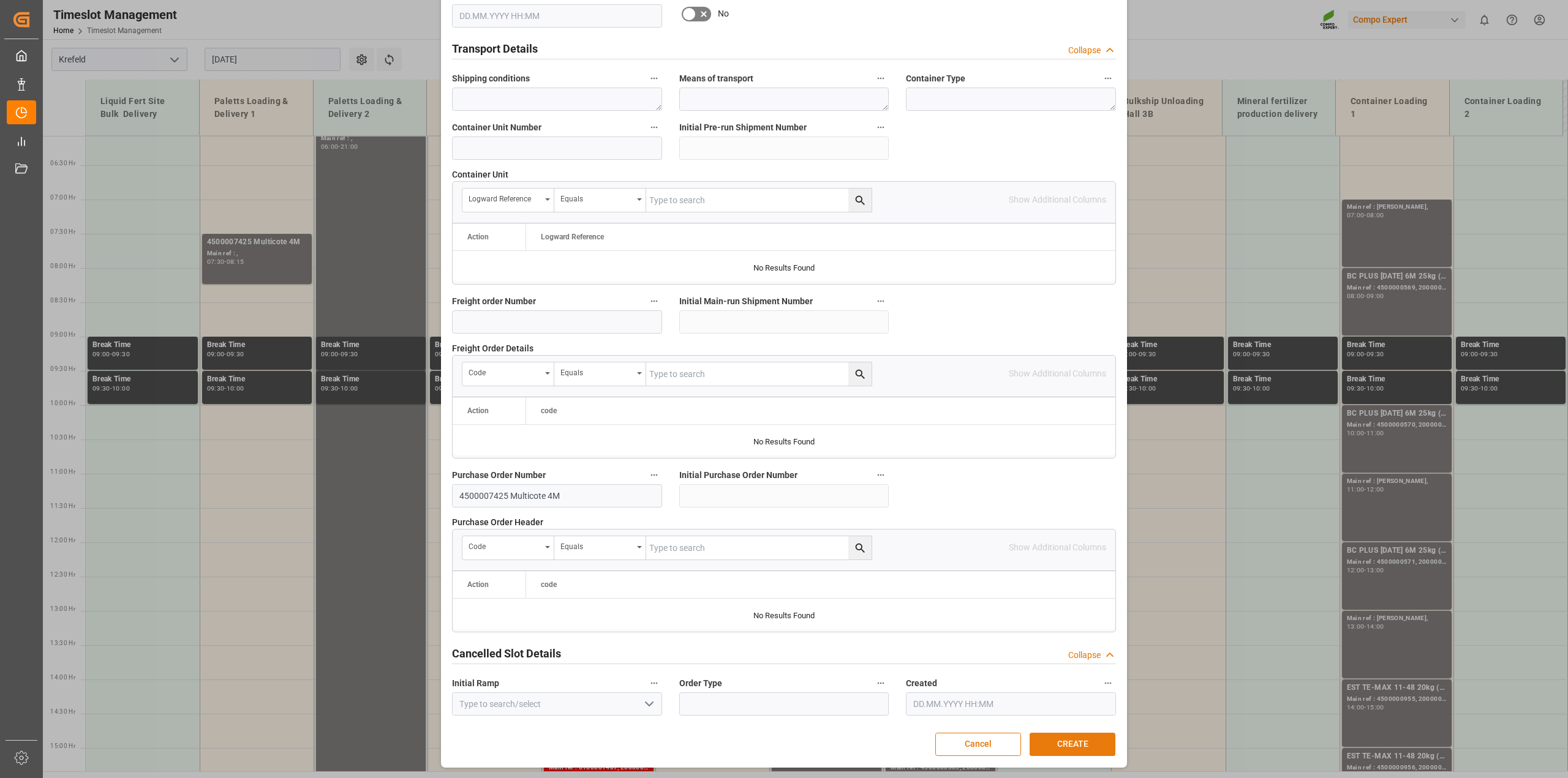
type textarea "4500007425 Multicote 4M"
click at [1098, 733] on button "CREATE" at bounding box center [1072, 744] width 86 height 23
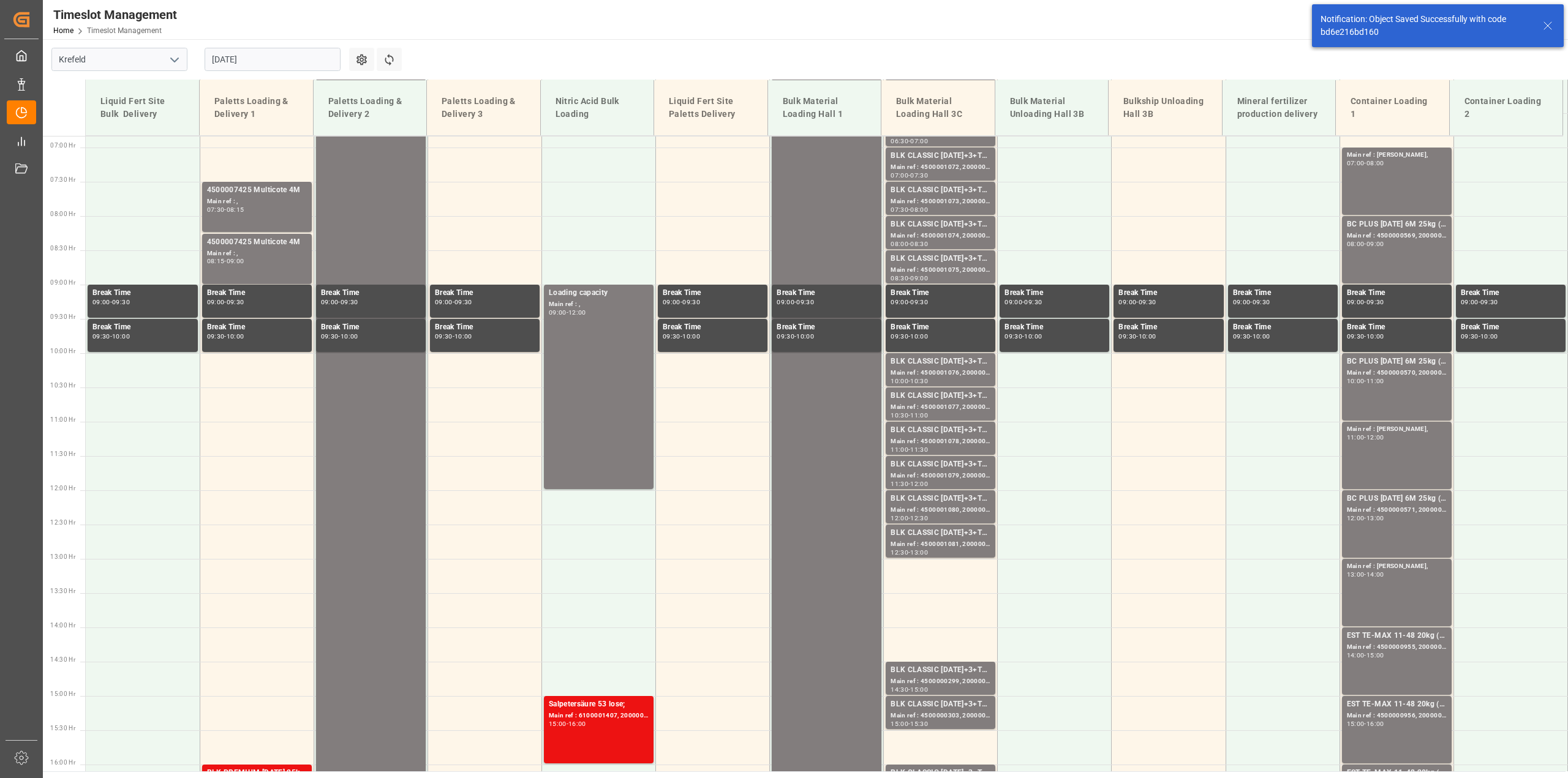
scroll to position [485, 0]
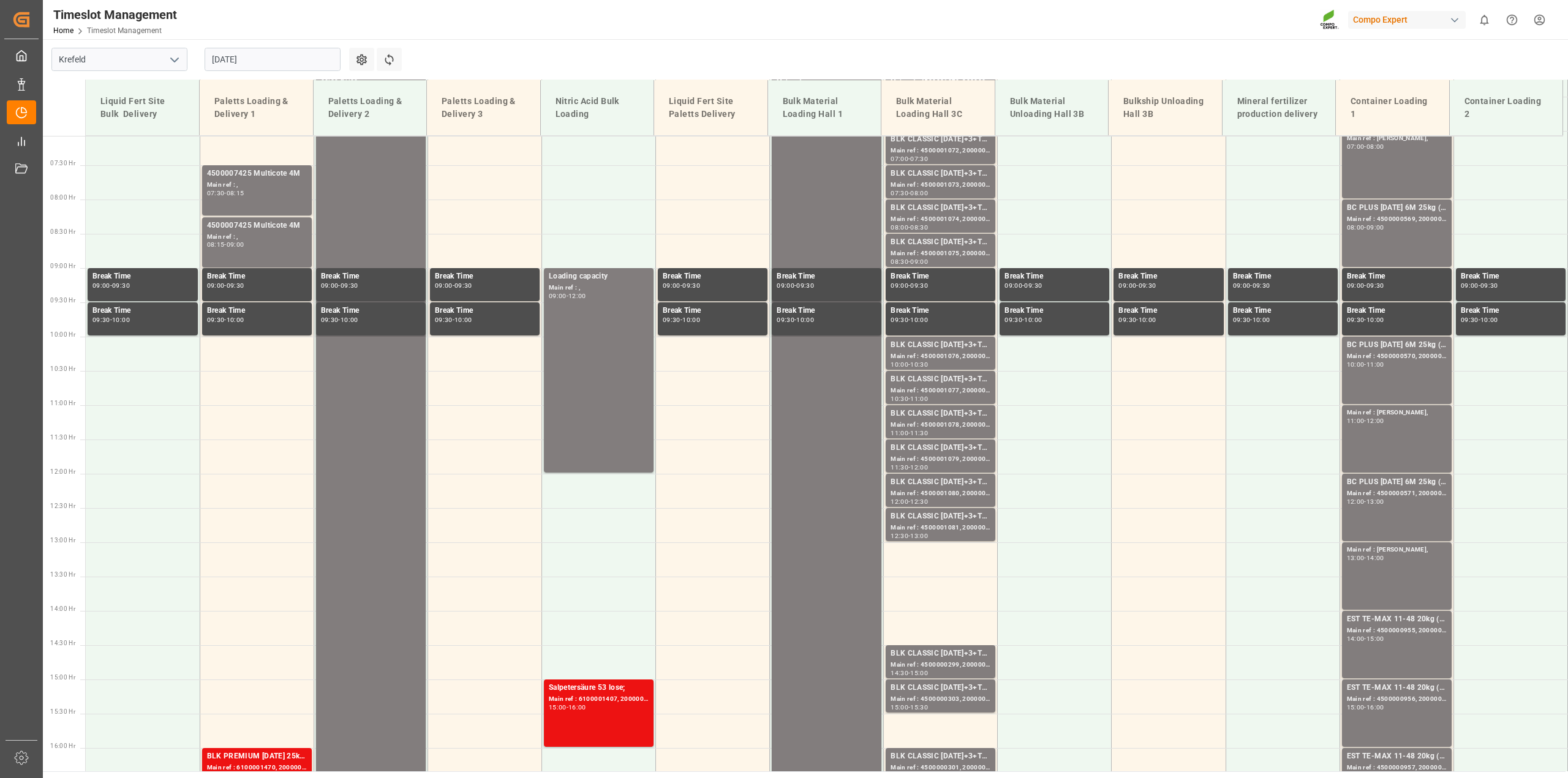
click at [215, 67] on input "01.09.2025" at bounding box center [272, 58] width 136 height 23
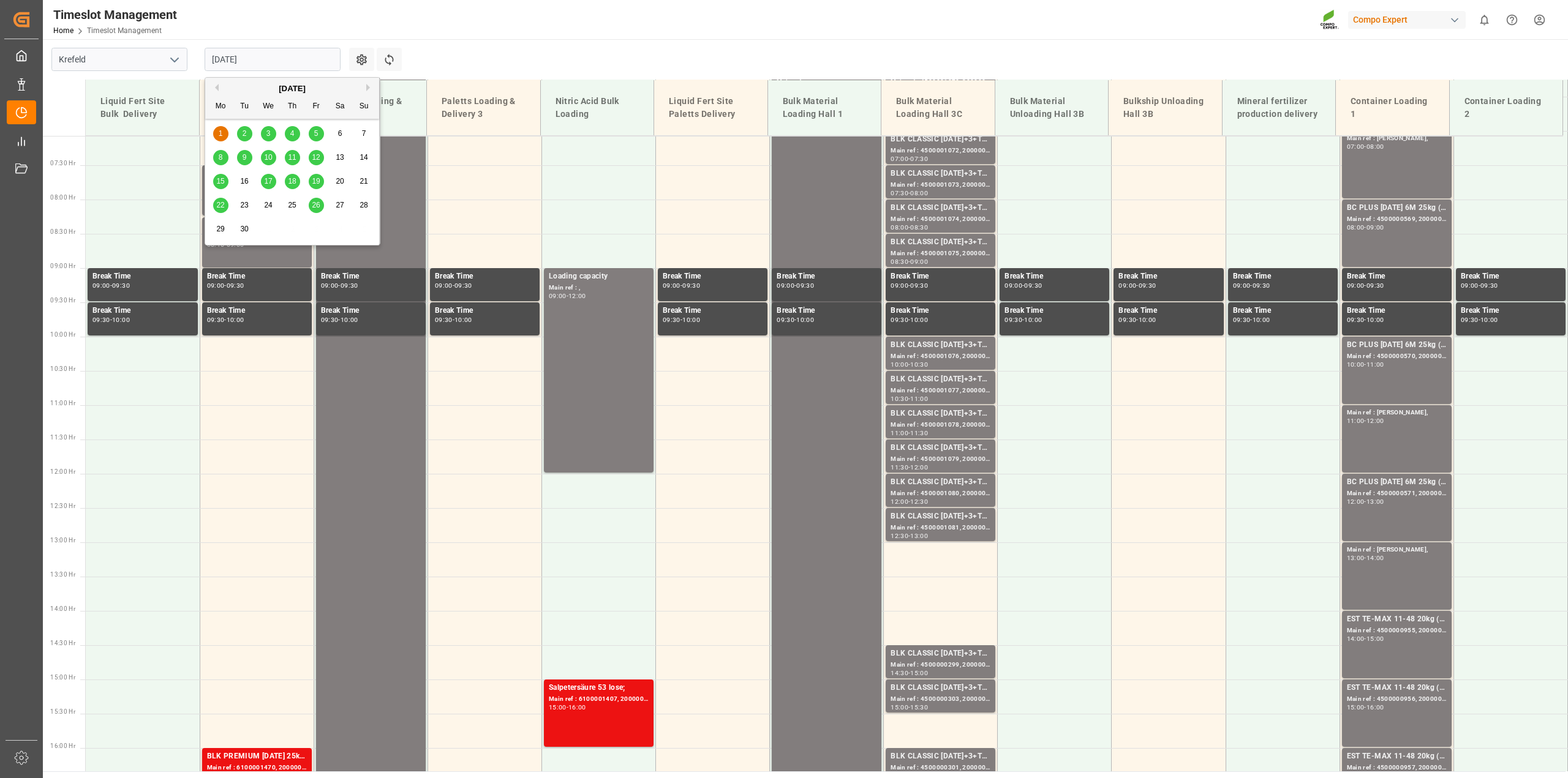
click at [215, 89] on button "Previous Month" at bounding box center [215, 87] width 8 height 8
click at [297, 225] on div "28" at bounding box center [293, 229] width 15 height 14
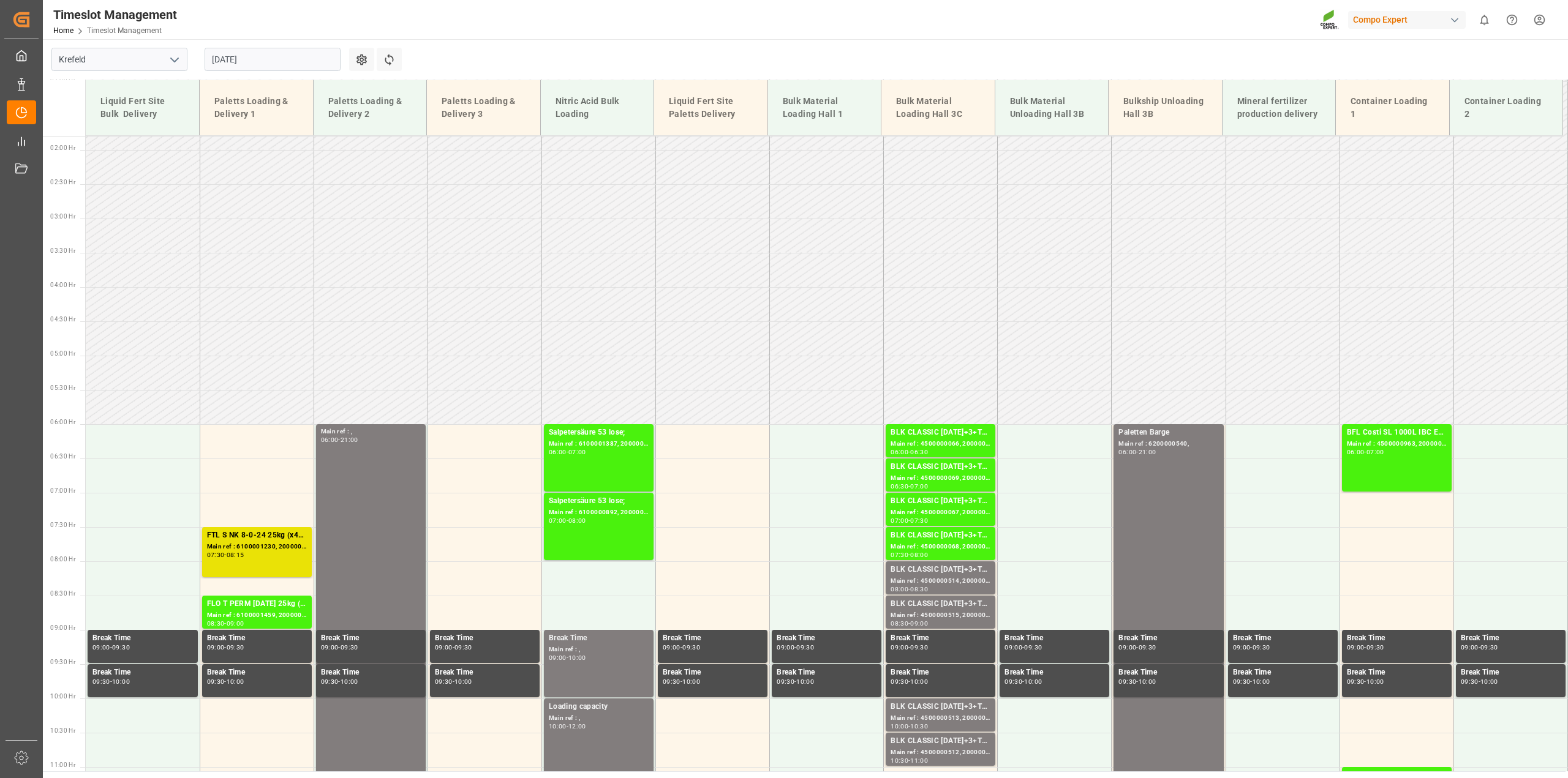
scroll to position [429, 0]
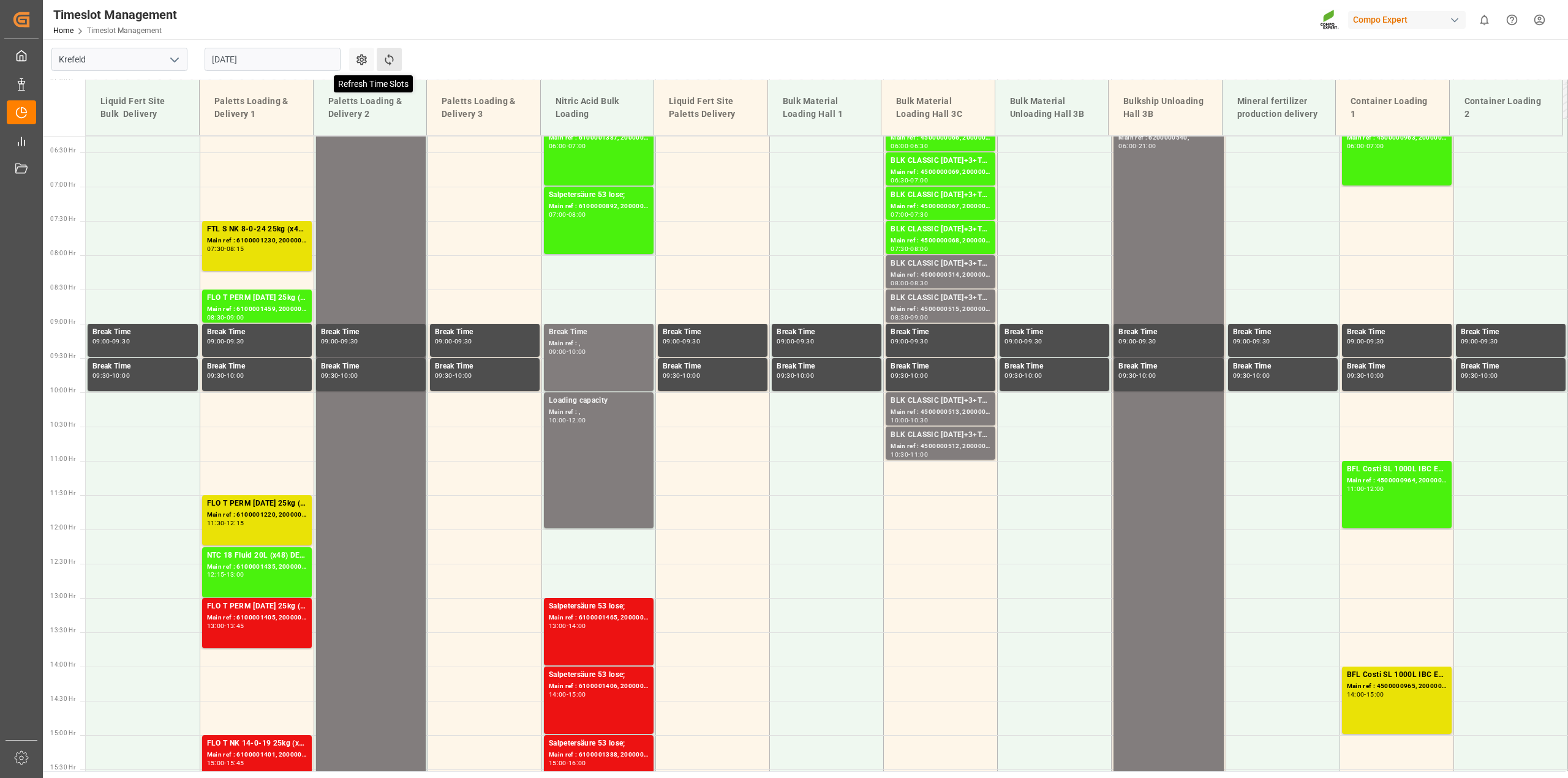
click at [390, 63] on icon at bounding box center [389, 60] width 8 height 12
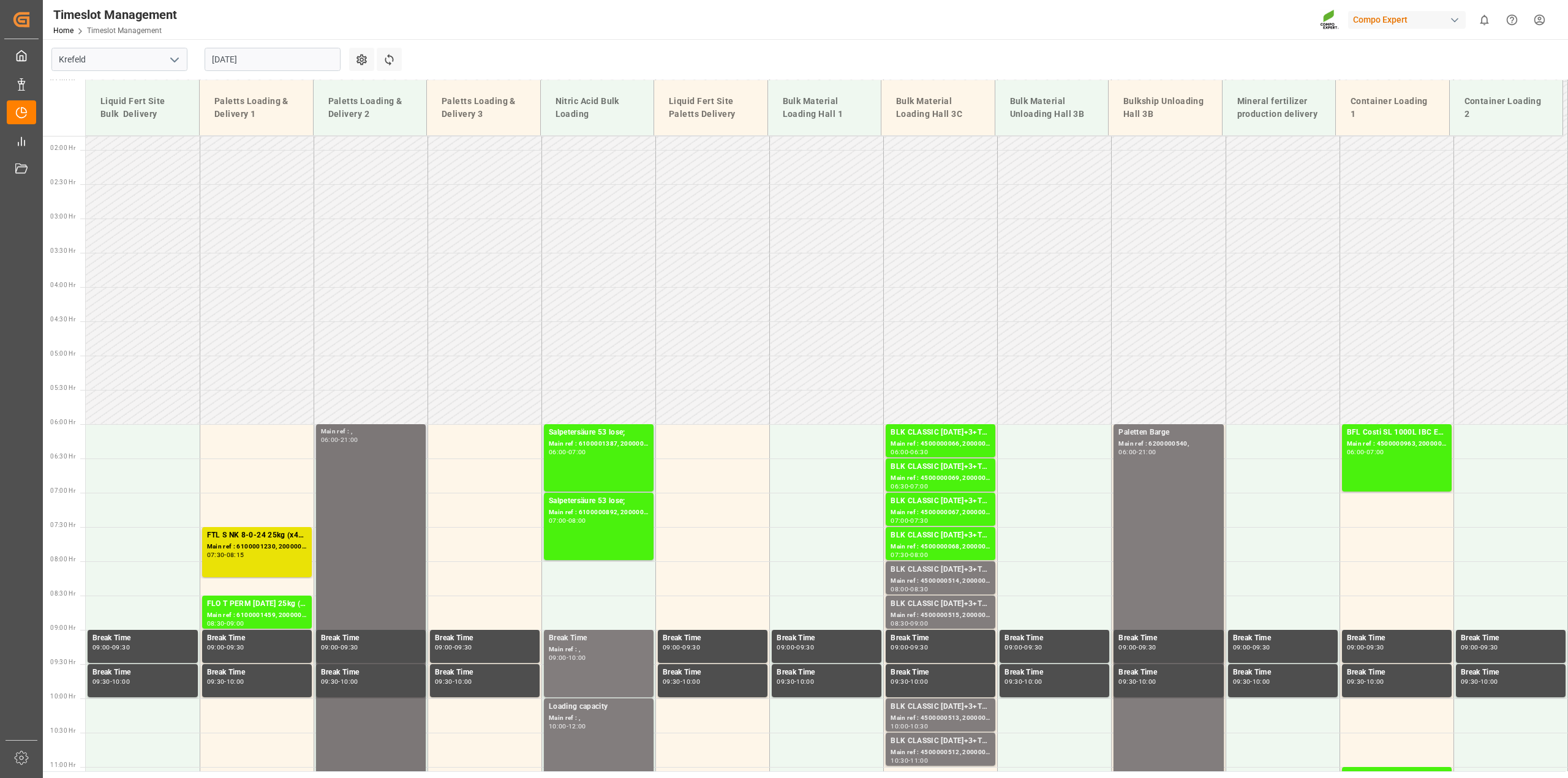
scroll to position [276, 0]
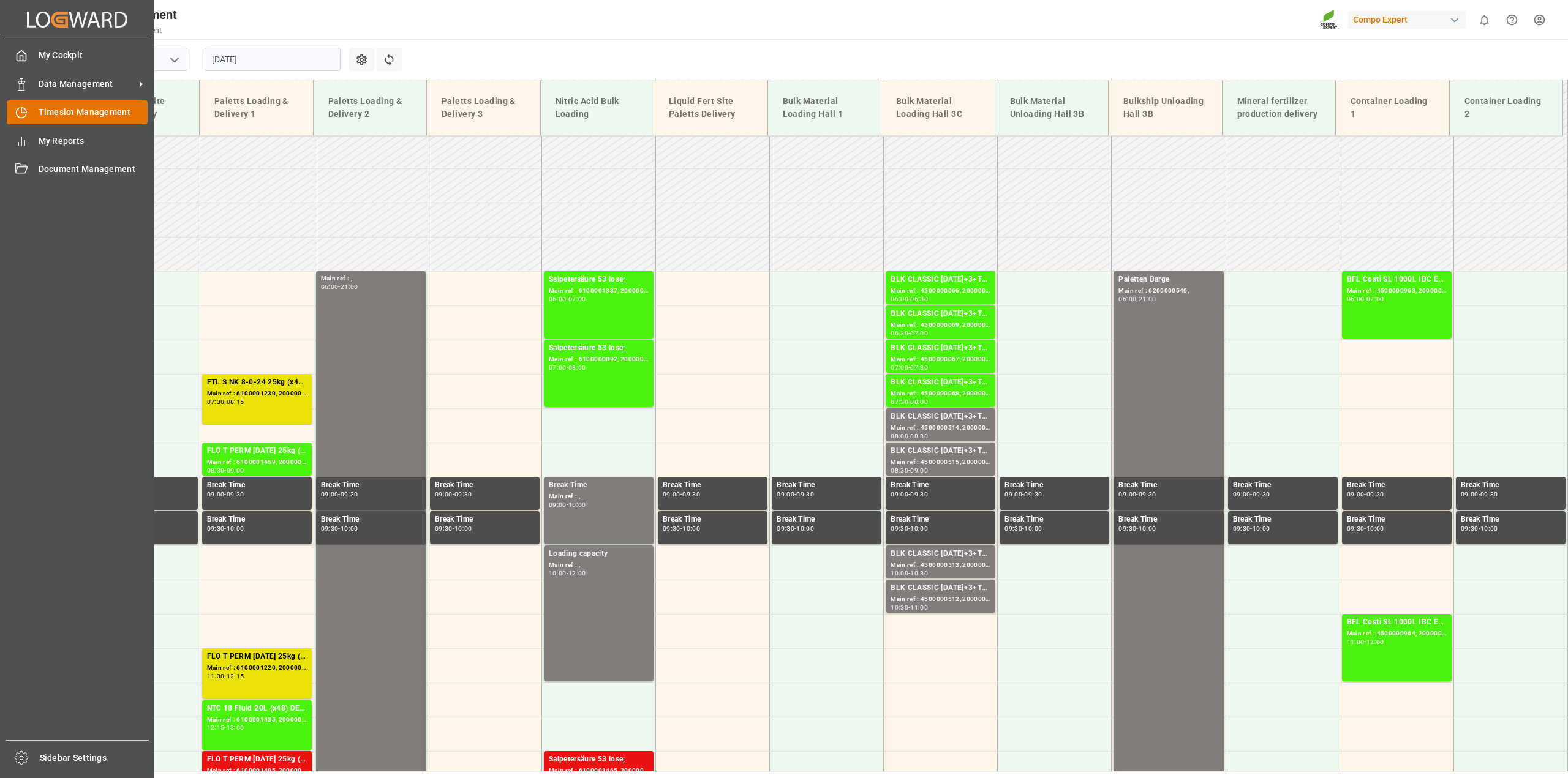
click at [74, 103] on div "Timeslot Management Timeslot Management" at bounding box center [77, 112] width 141 height 24
click at [74, 81] on span "Data Management" at bounding box center [87, 84] width 97 height 13
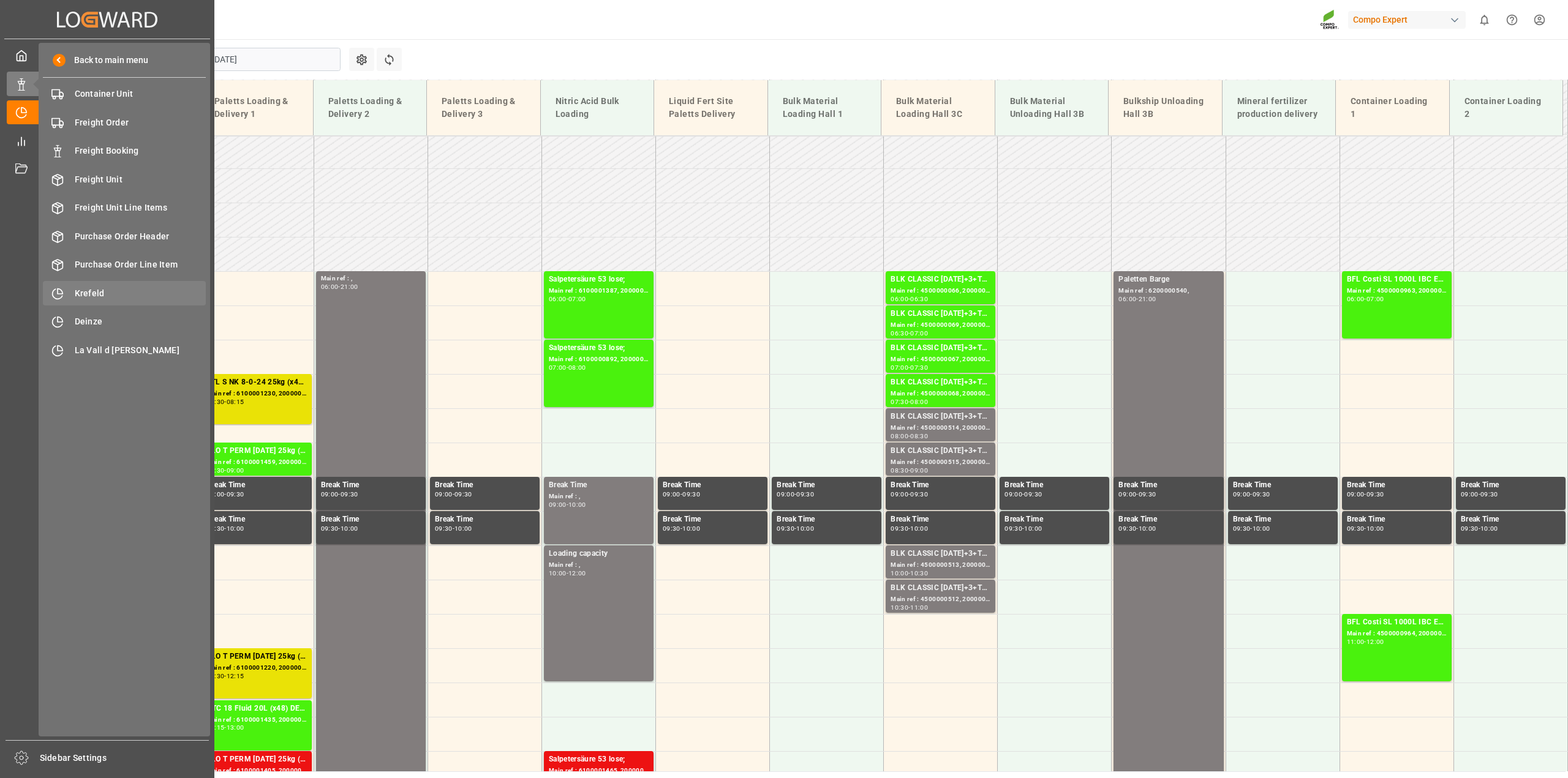
click at [85, 295] on span "Krefeld" at bounding box center [140, 293] width 131 height 13
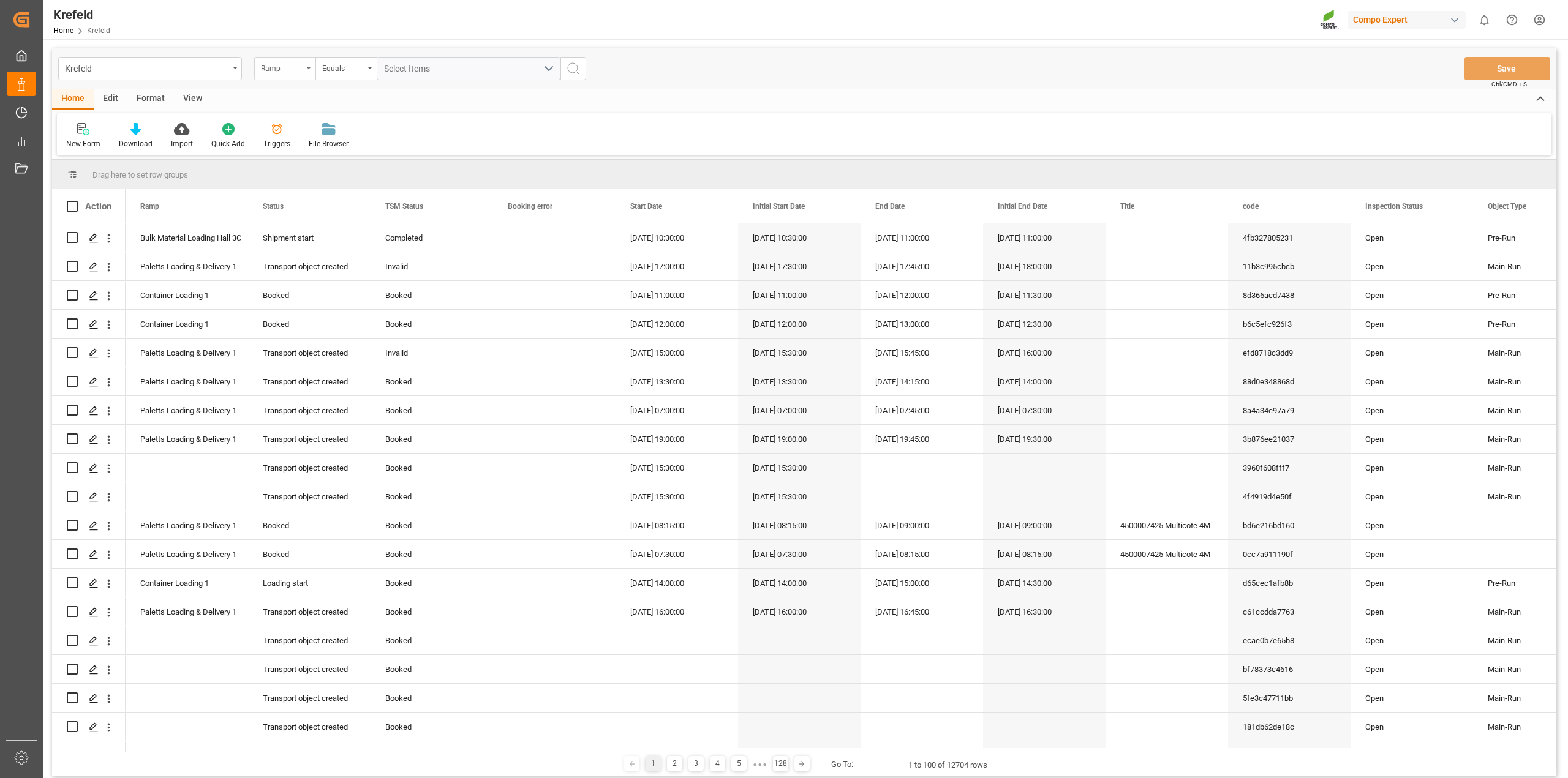
click at [306, 68] on icon "open menu" at bounding box center [309, 68] width 5 height 3
type input "conta"
click at [306, 148] on div "Container Unit Number" at bounding box center [346, 151] width 182 height 25
type input "4500000615"
click at [576, 70] on icon "search button" at bounding box center [572, 68] width 14 height 14
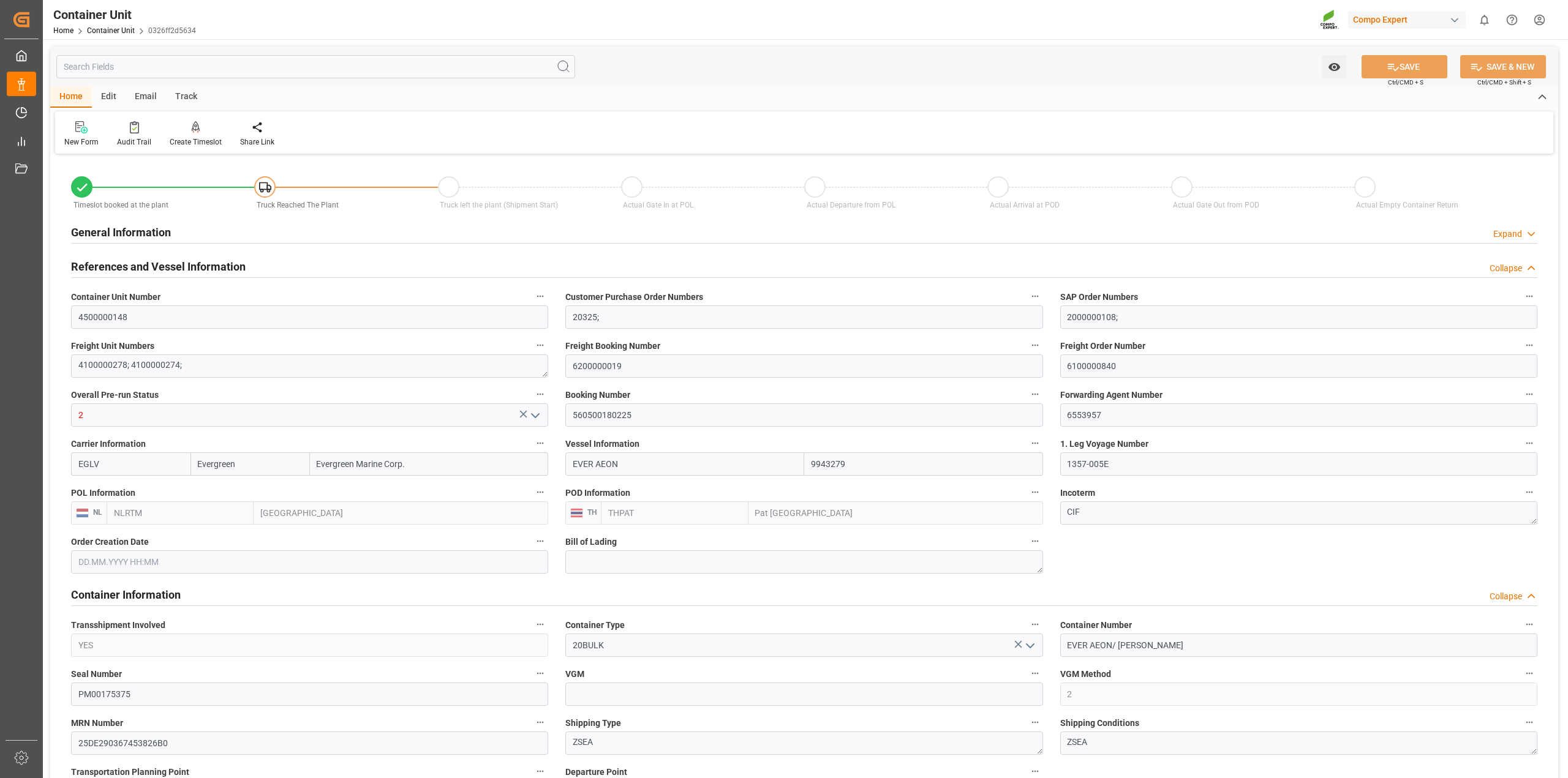
scroll to position [414, 0]
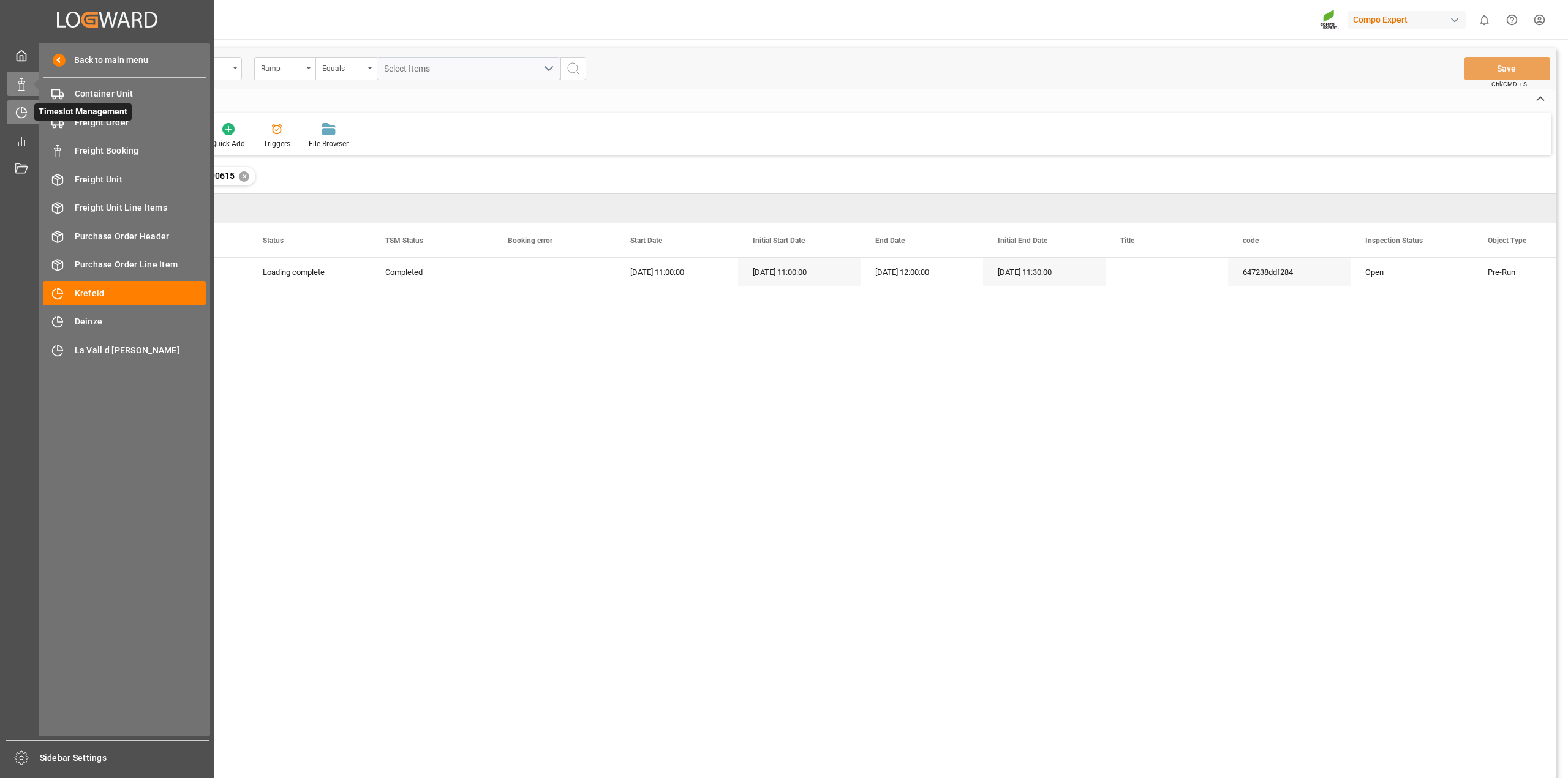
click at [23, 112] on icon at bounding box center [24, 110] width 5 height 5
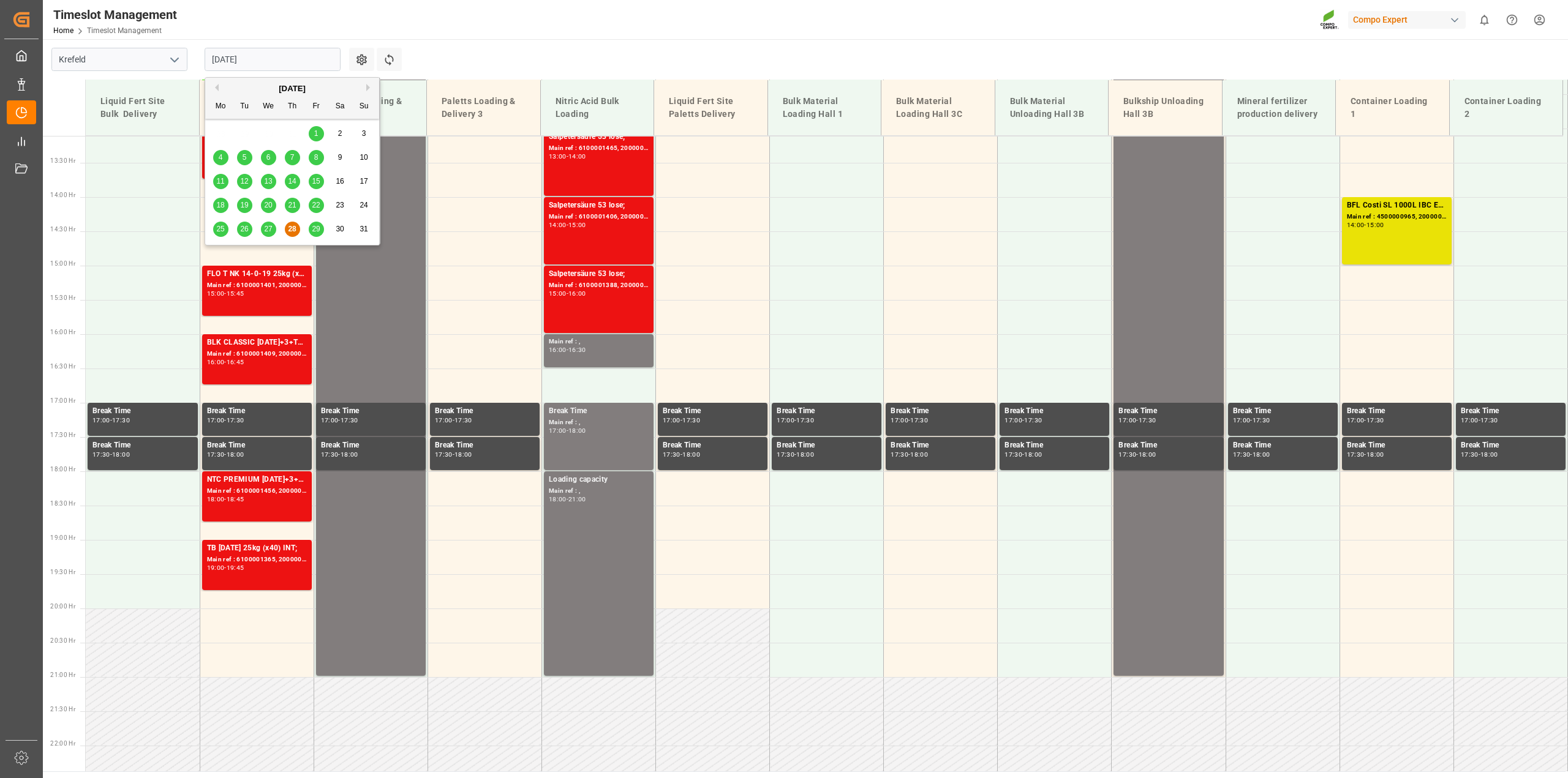
click at [231, 56] on input "[DATE]" at bounding box center [272, 58] width 136 height 23
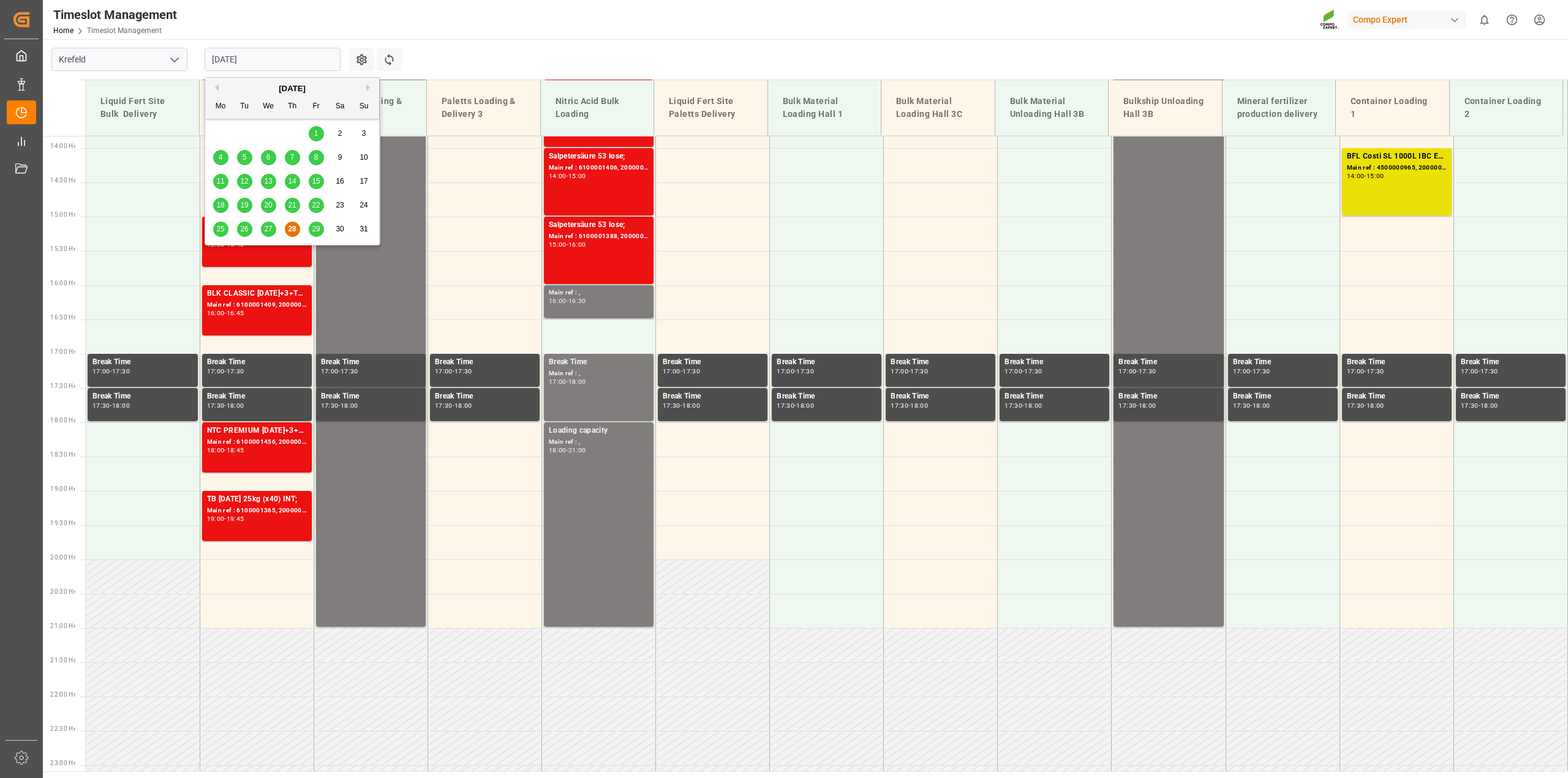
scroll to position [964, 0]
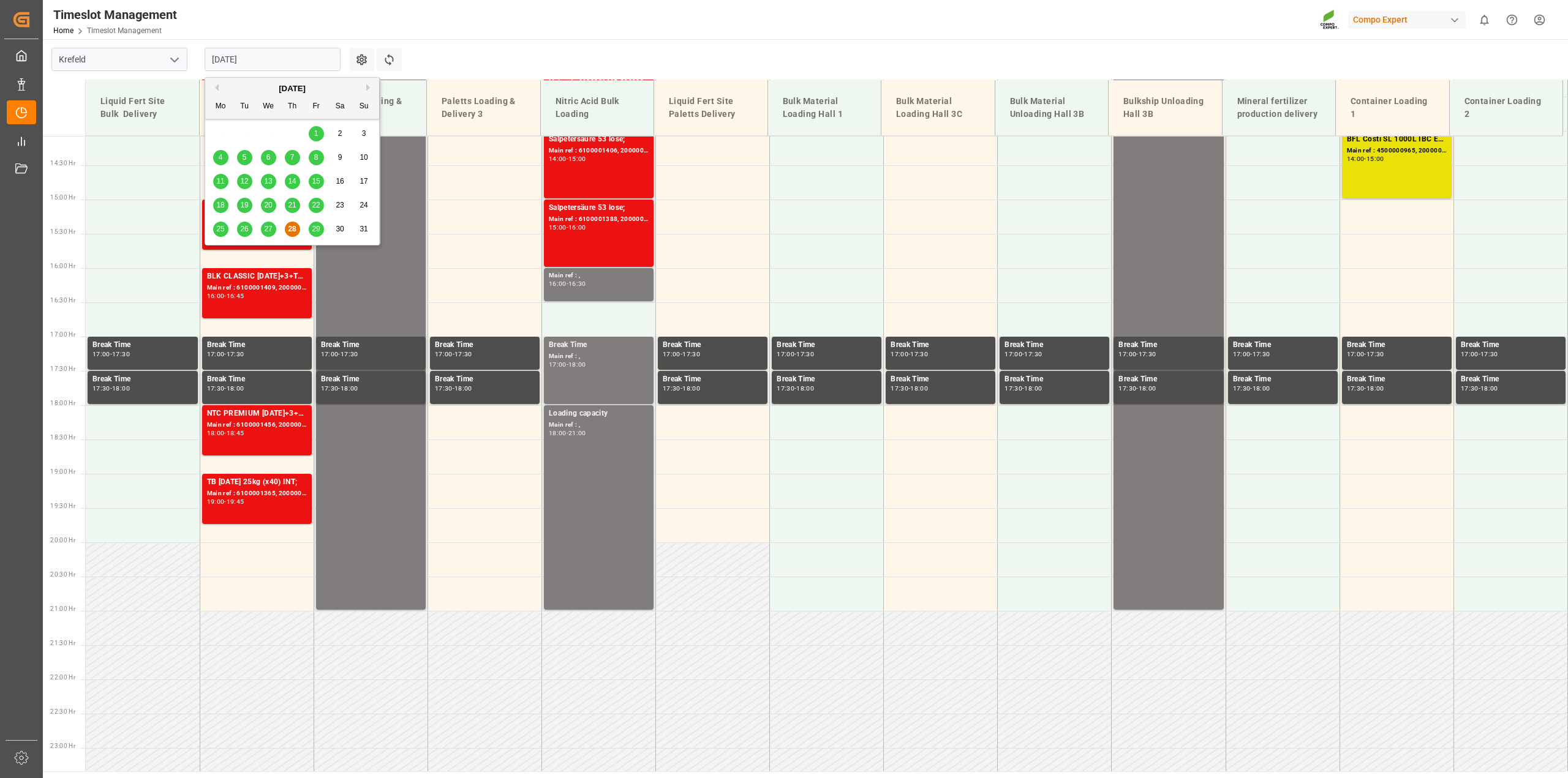
click at [319, 204] on span "22" at bounding box center [315, 205] width 8 height 8
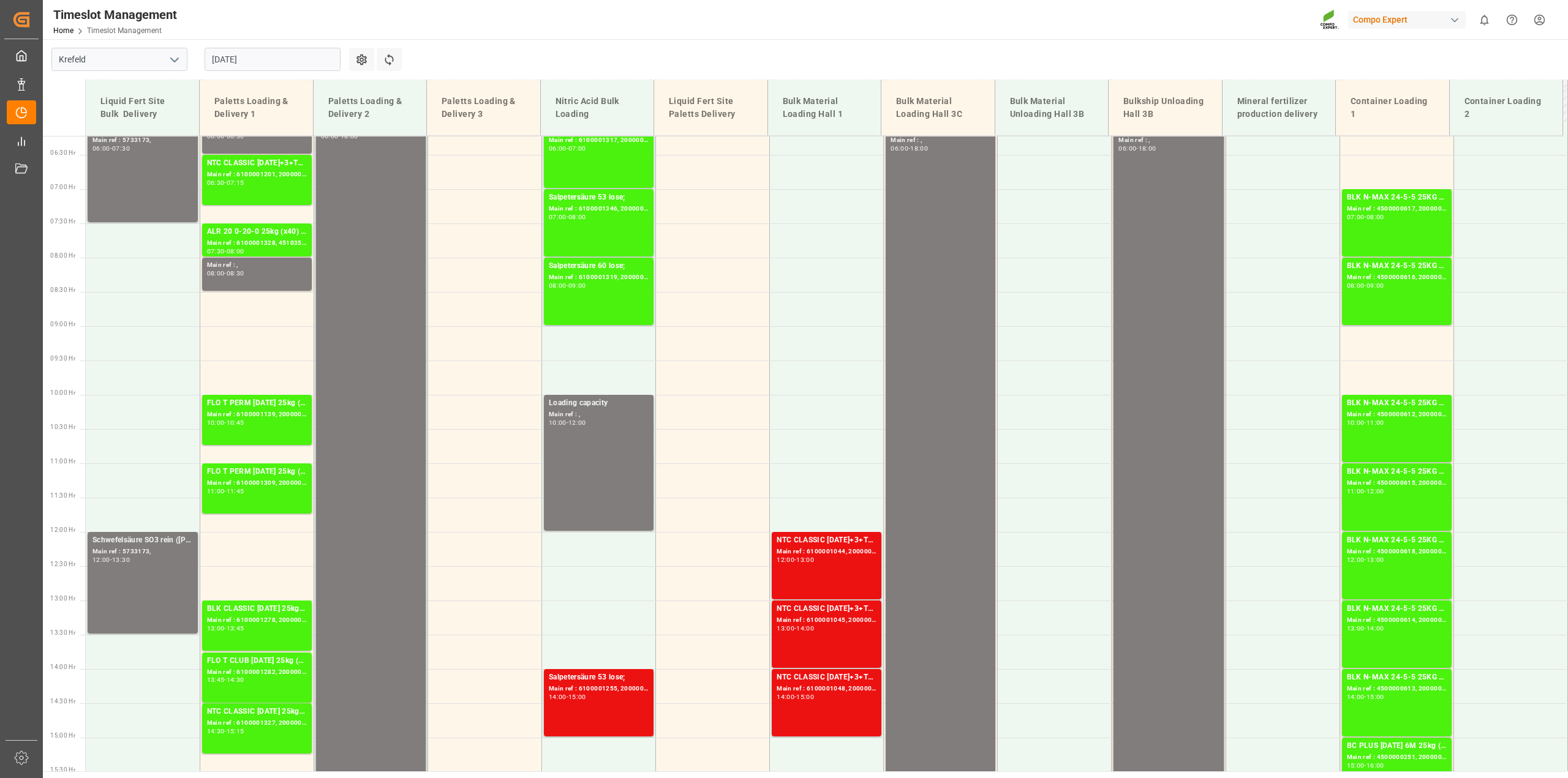
scroll to position [506, 0]
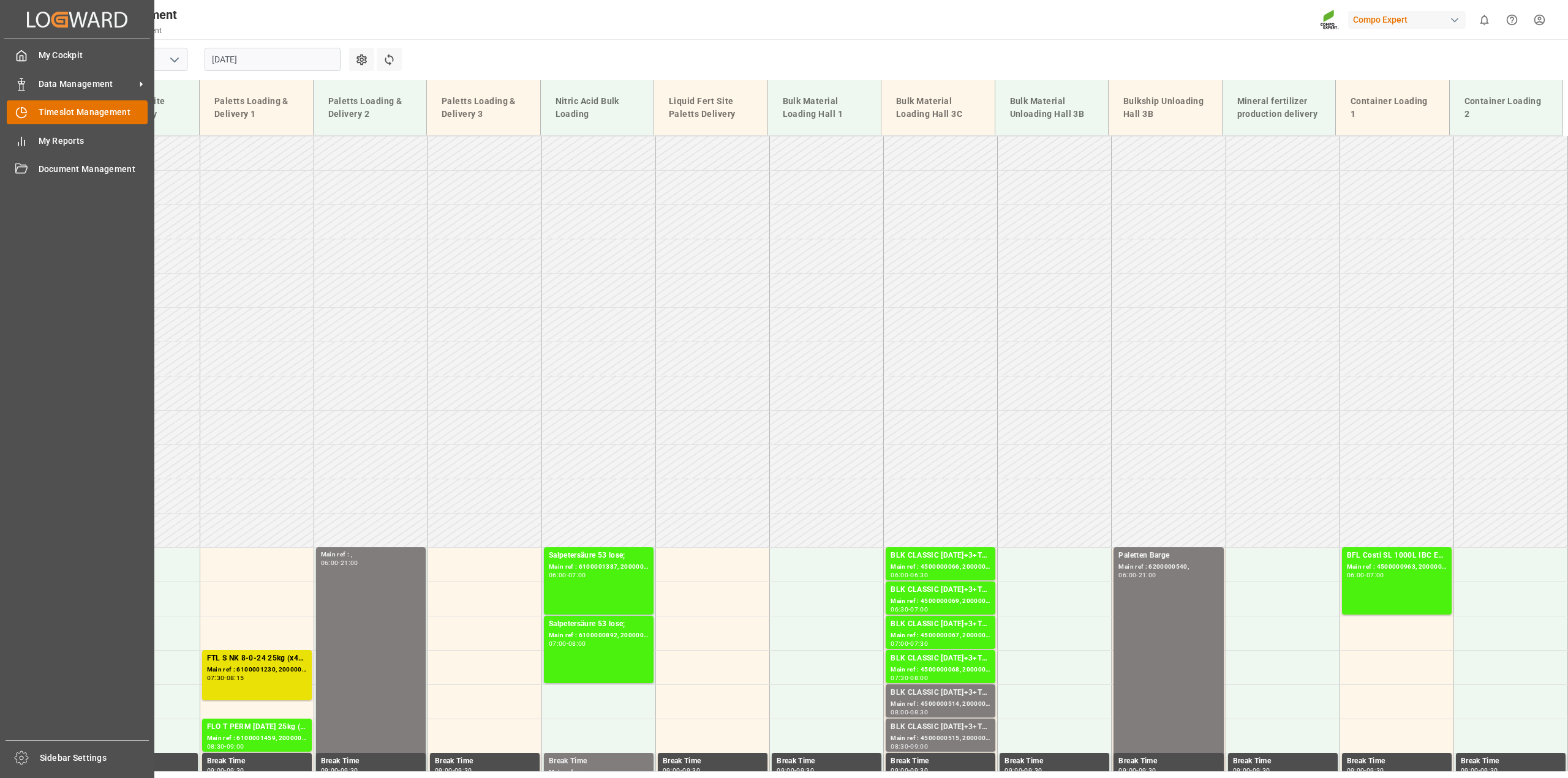
click at [28, 114] on div "Timeslot Management Timeslot Management" at bounding box center [77, 112] width 141 height 24
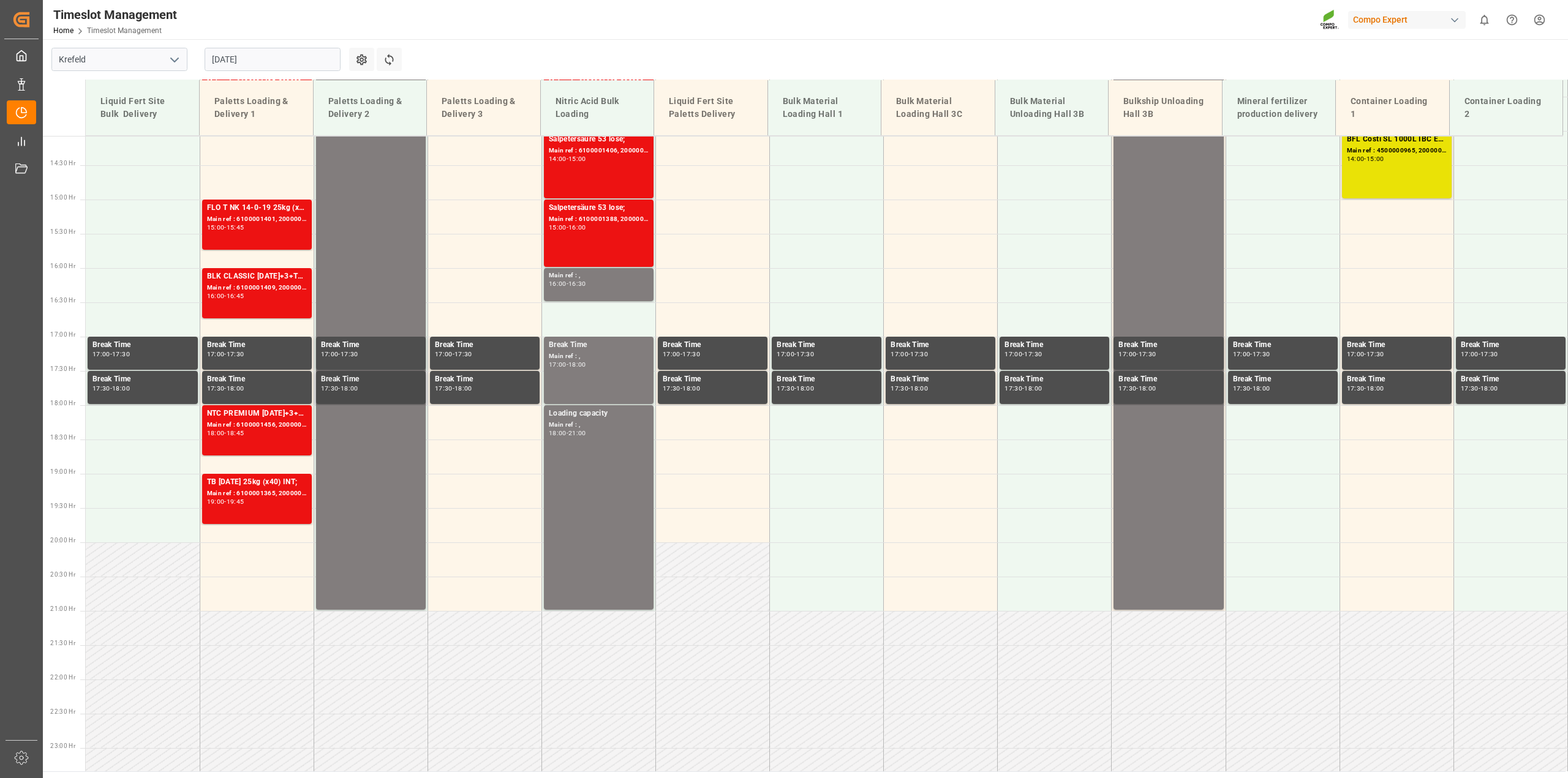
scroll to position [736, 0]
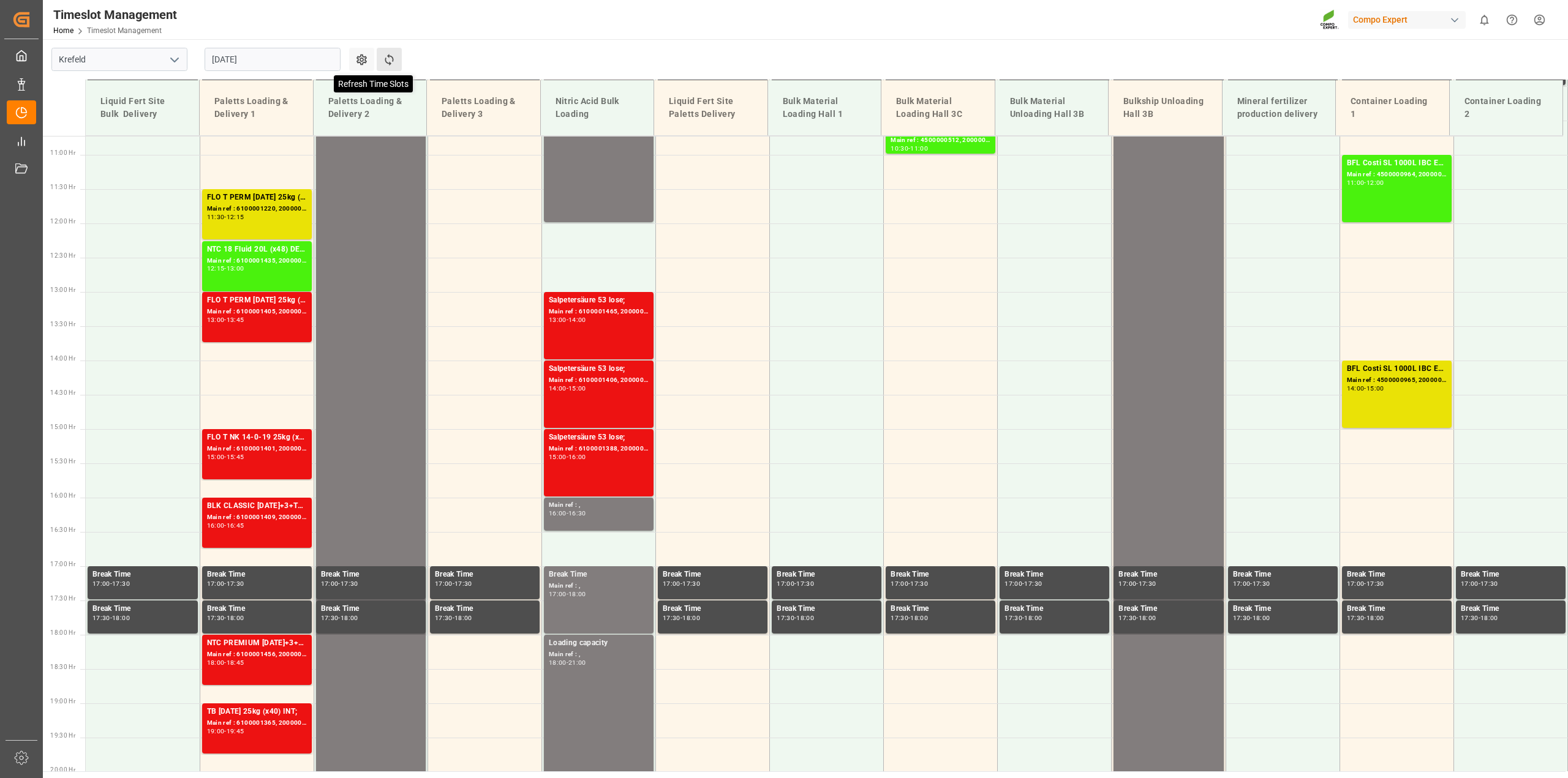
click at [389, 59] on icon at bounding box center [388, 59] width 13 height 13
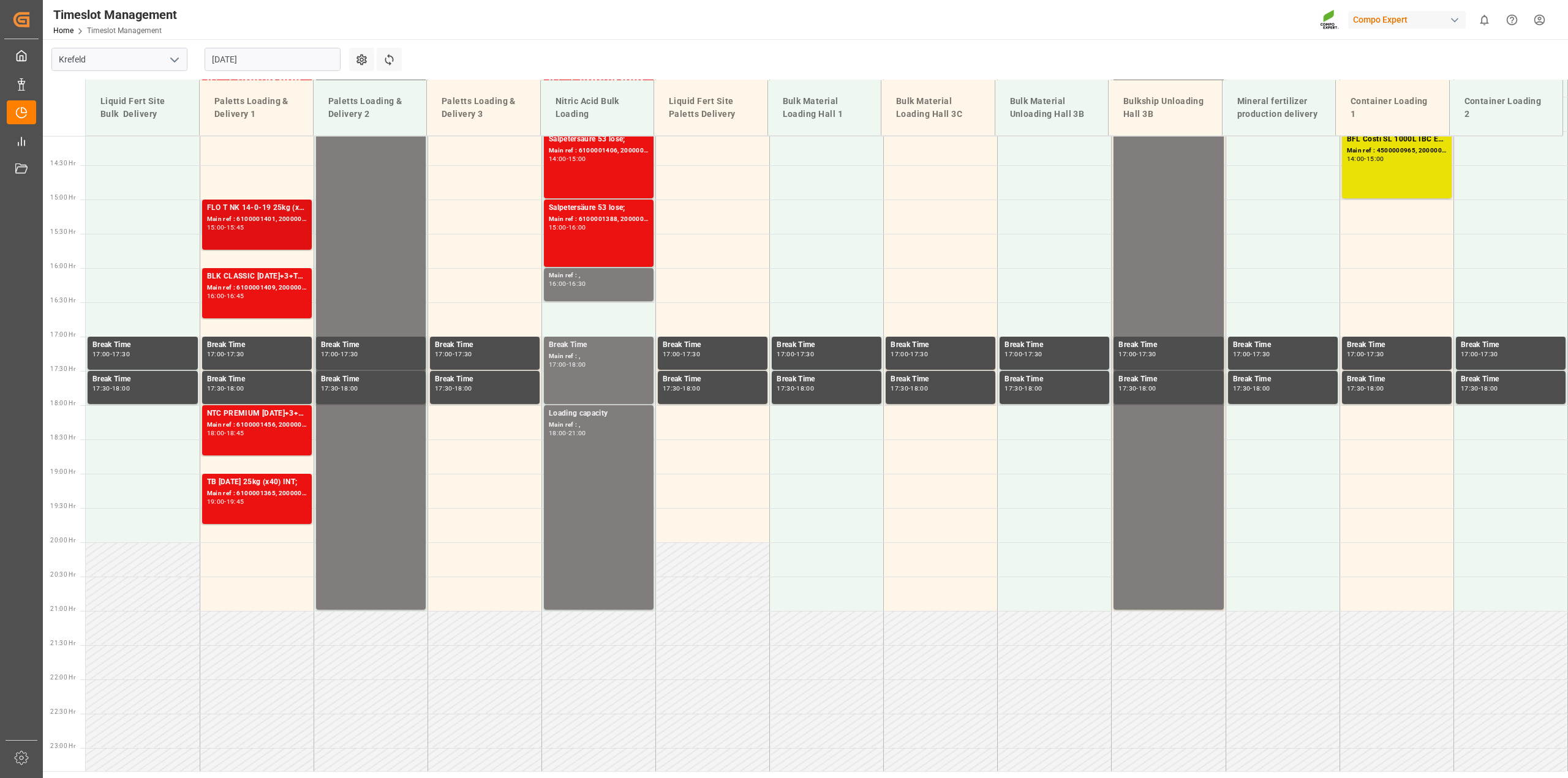
scroll to position [659, 0]
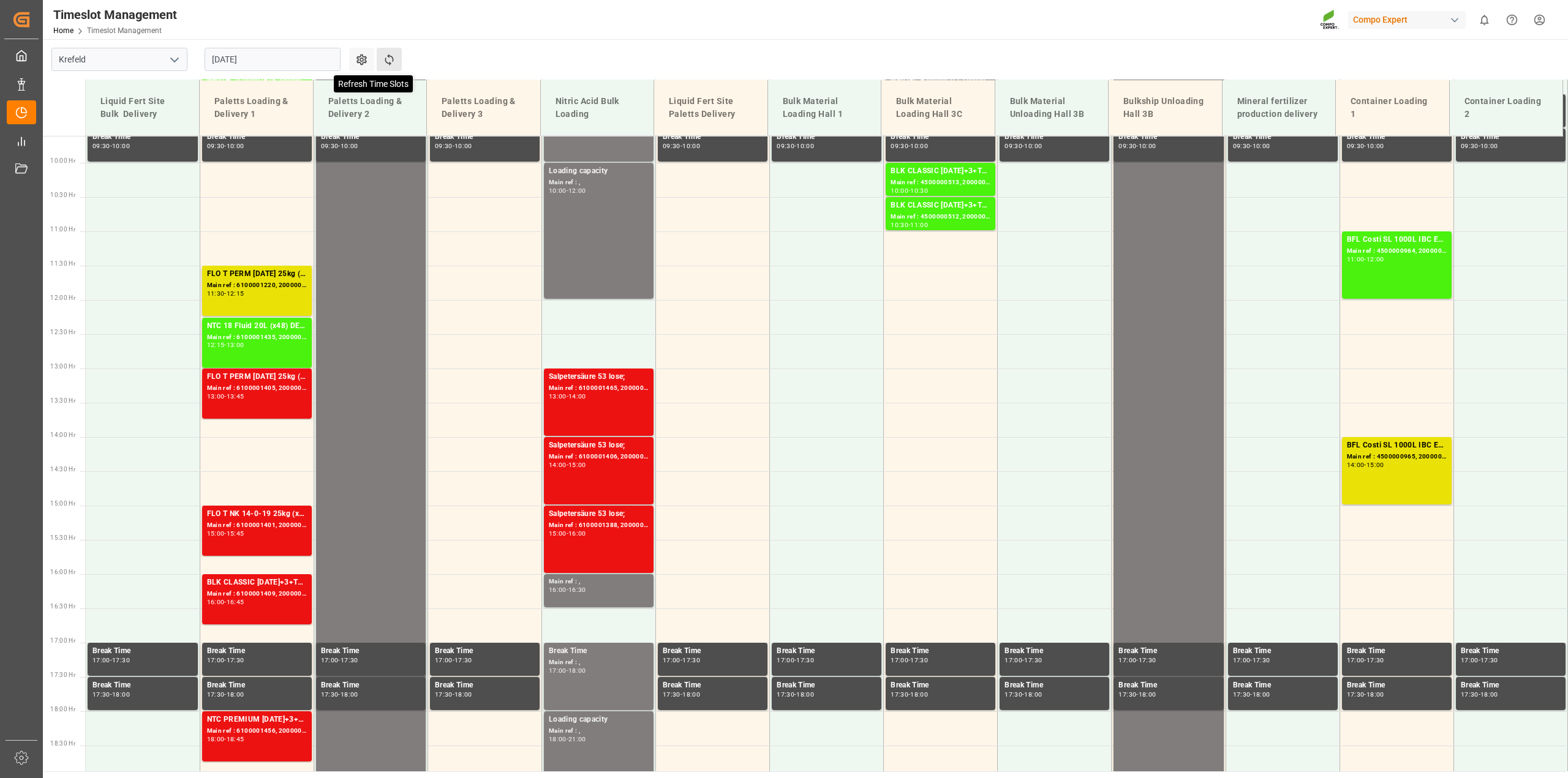
click at [393, 59] on icon at bounding box center [388, 59] width 13 height 13
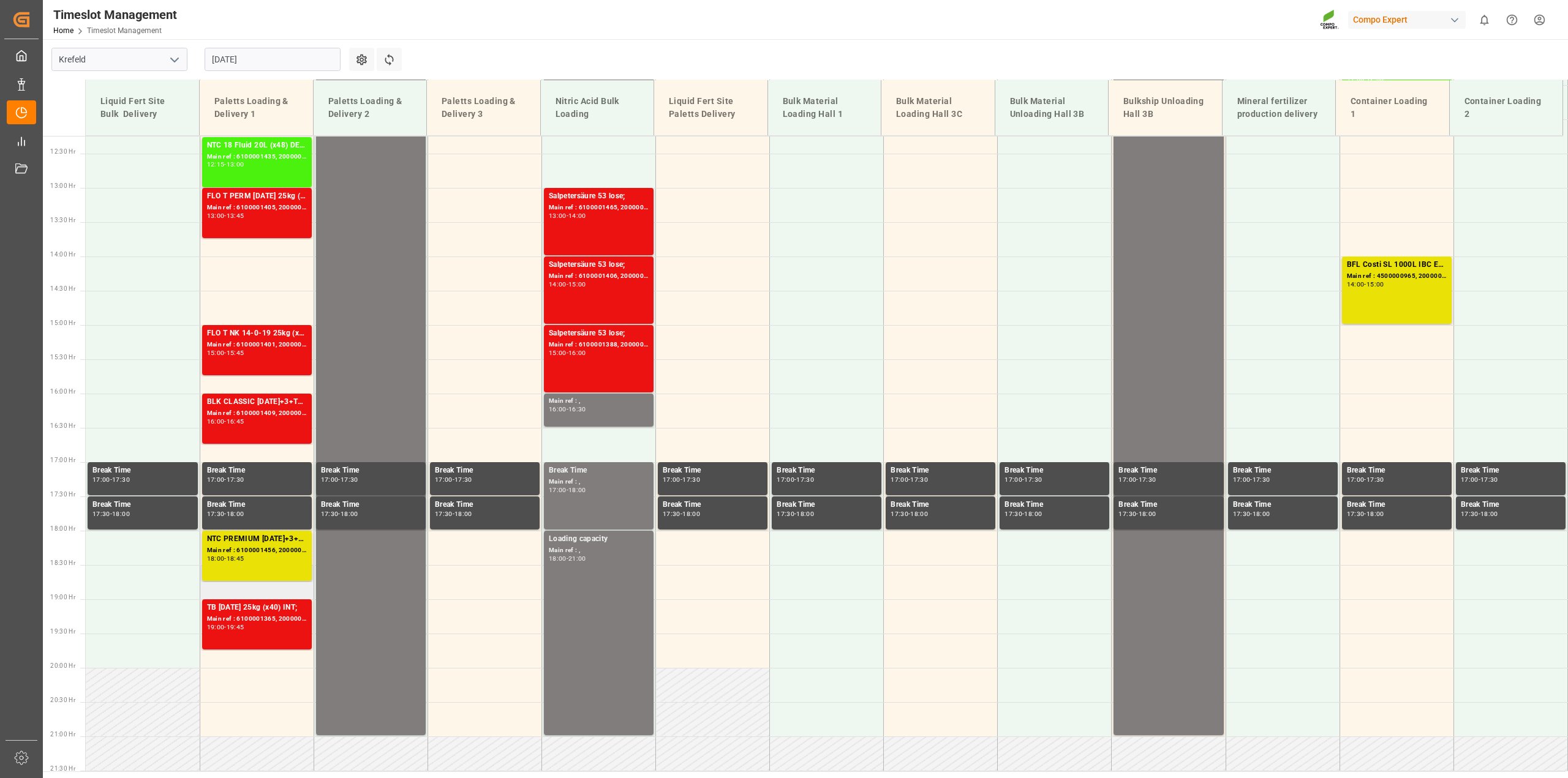
scroll to position [736, 0]
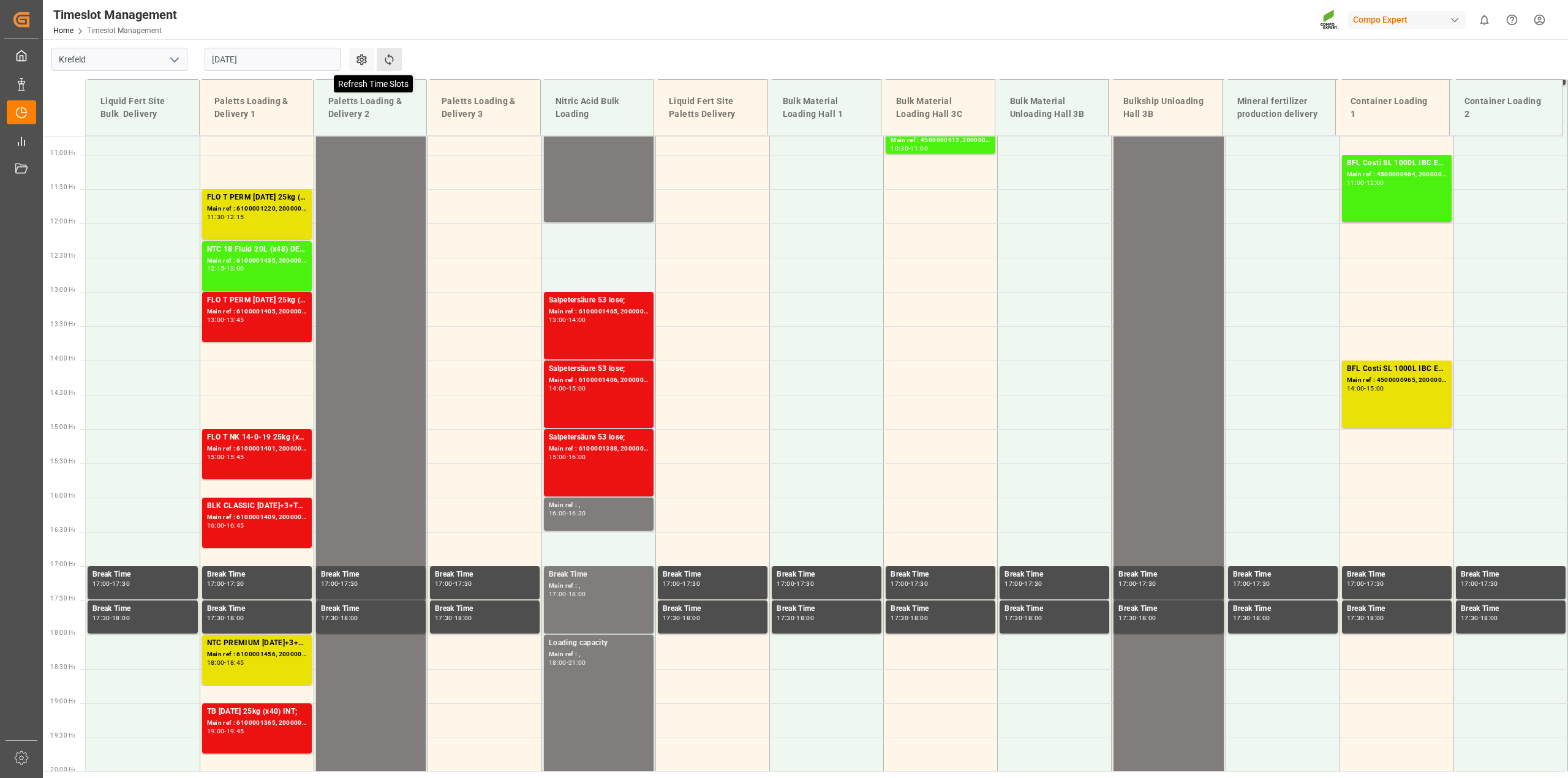
click at [391, 56] on icon at bounding box center [389, 60] width 8 height 12
click at [393, 59] on icon at bounding box center [388, 59] width 13 height 13
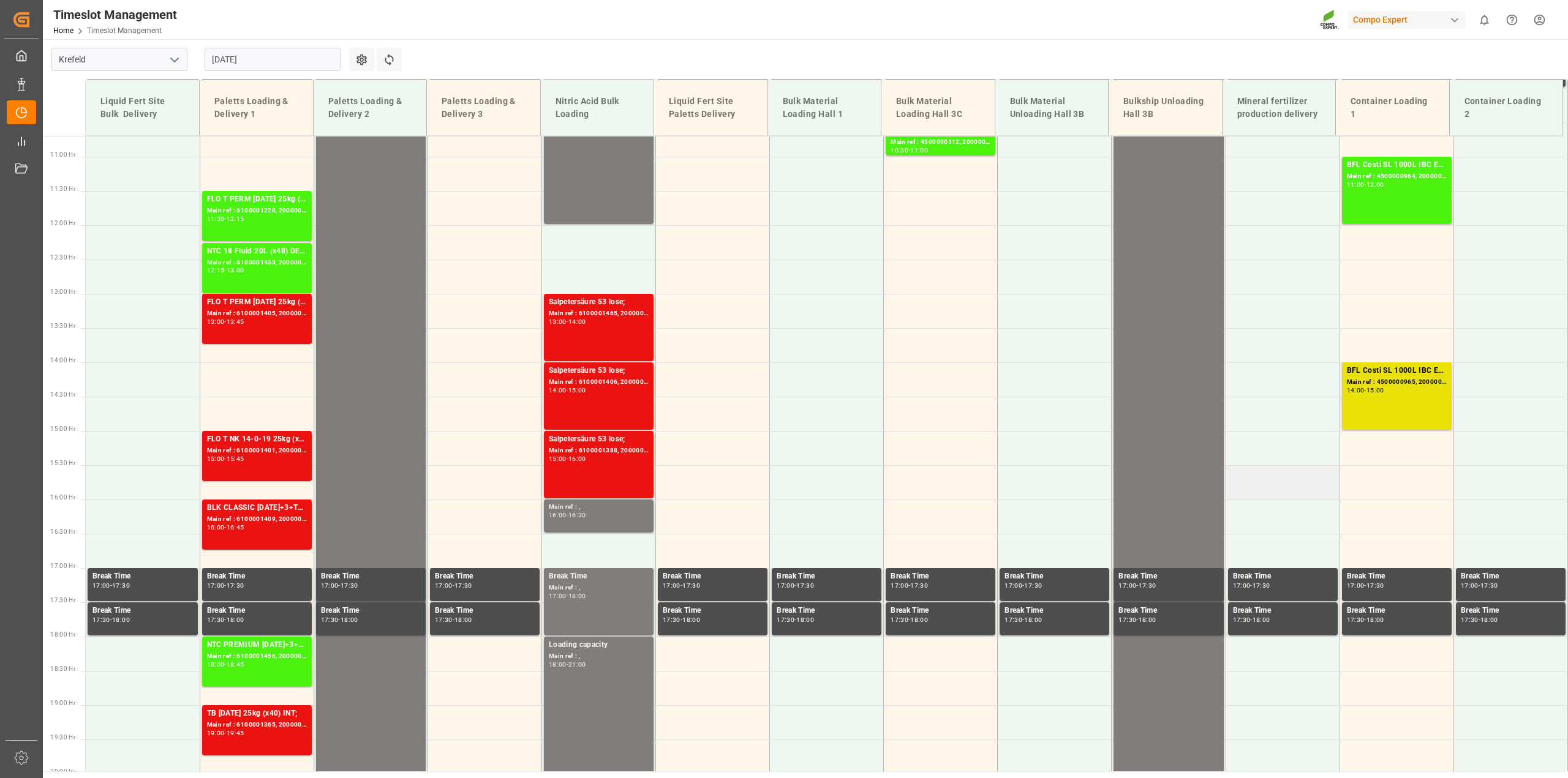
scroll to position [659, 0]
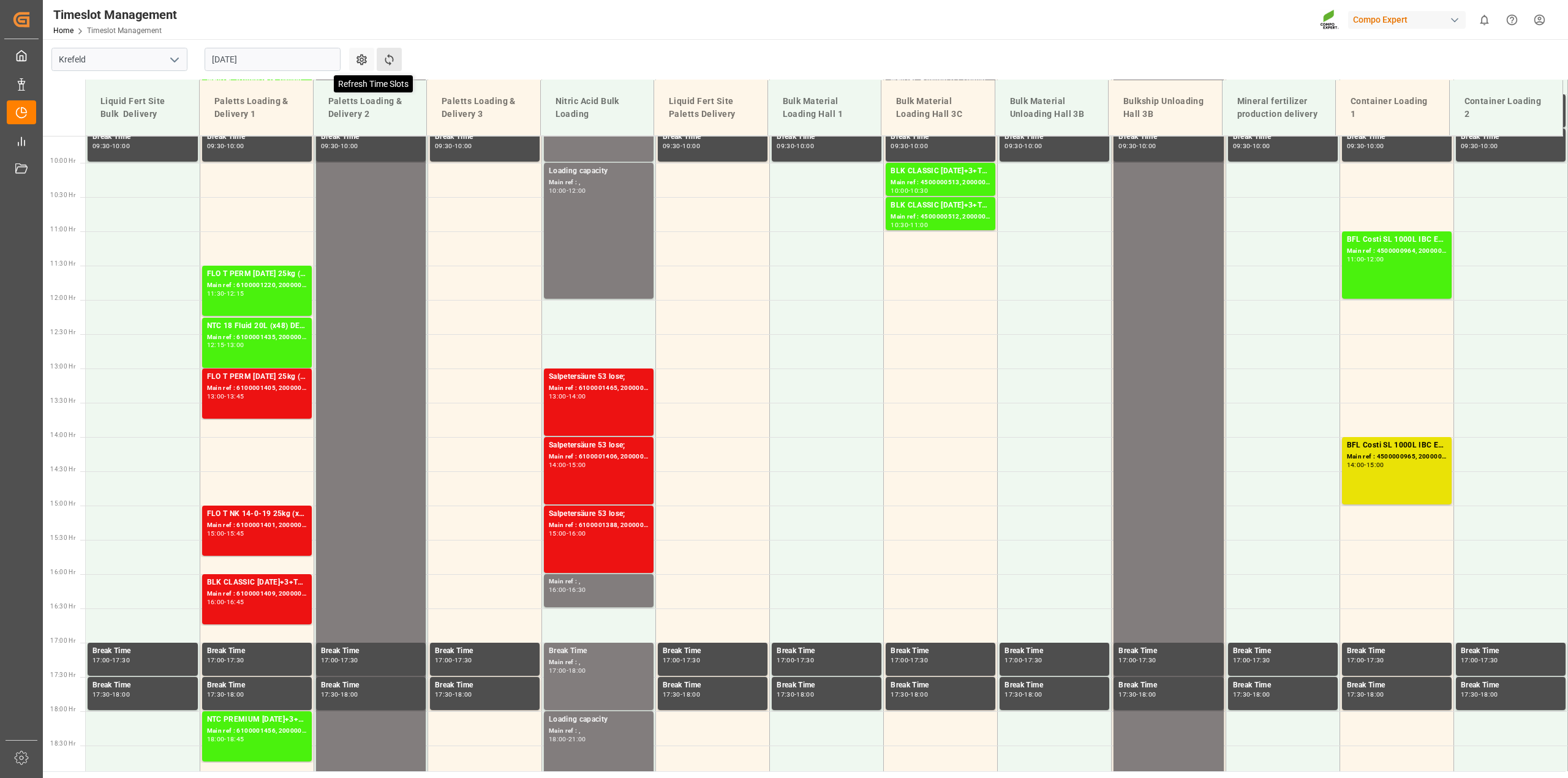
click at [389, 59] on icon at bounding box center [388, 59] width 13 height 13
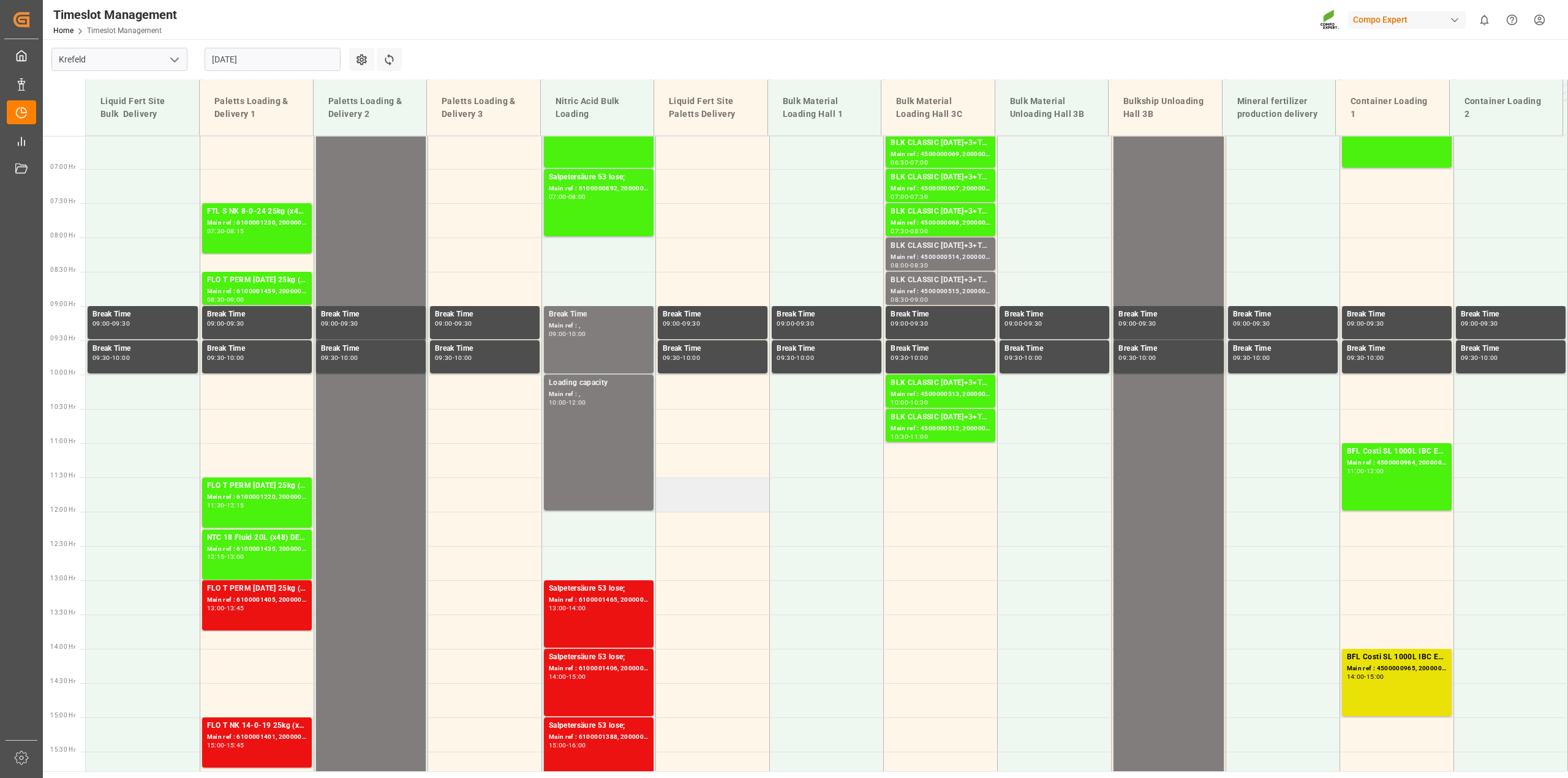
scroll to position [551, 0]
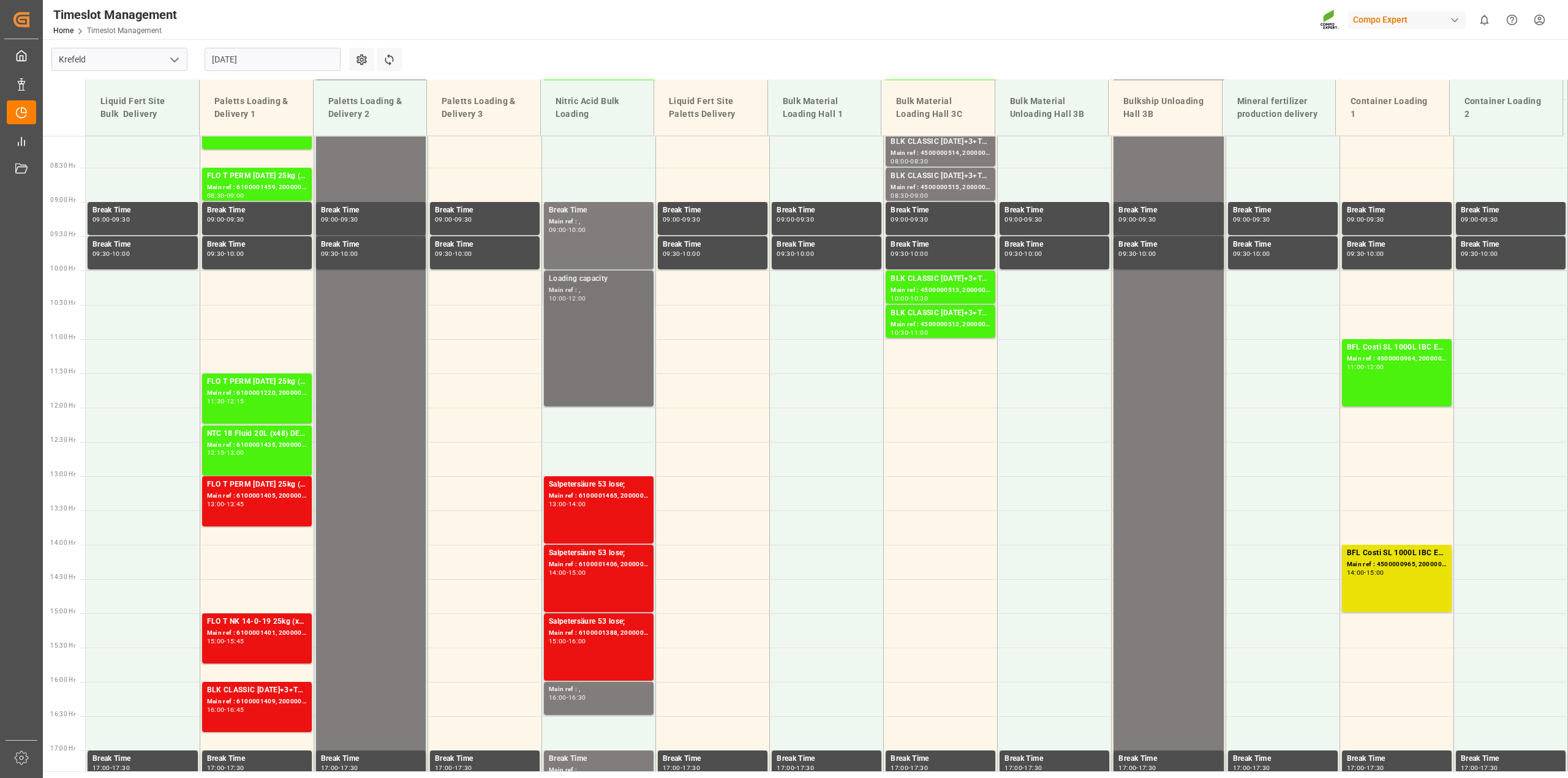
click at [583, 297] on div "12:00" at bounding box center [577, 298] width 18 height 6
click at [617, 700] on div "16:00 - 16:30" at bounding box center [599, 698] width 100 height 7
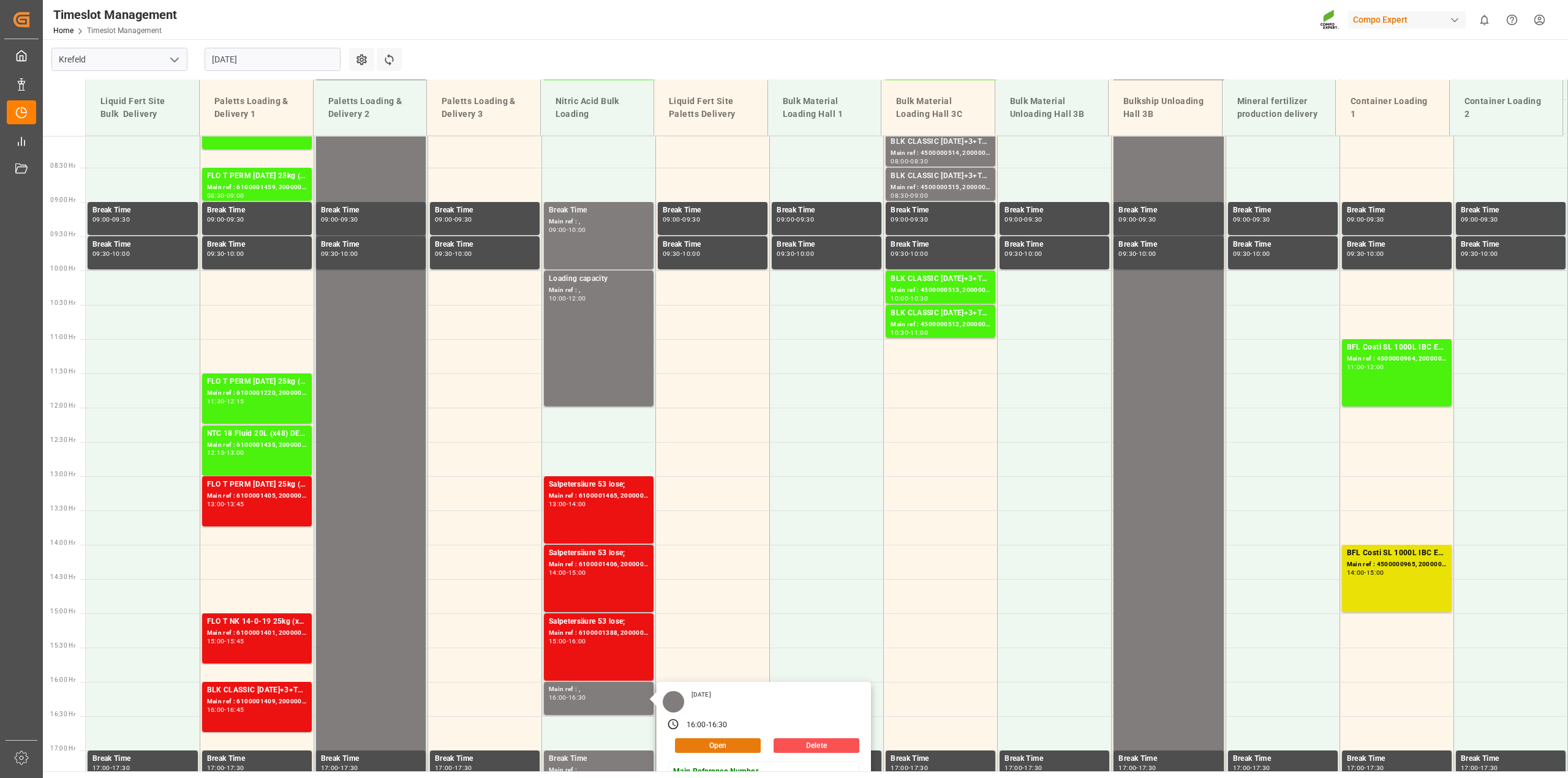
click at [701, 746] on button "Open" at bounding box center [717, 745] width 86 height 14
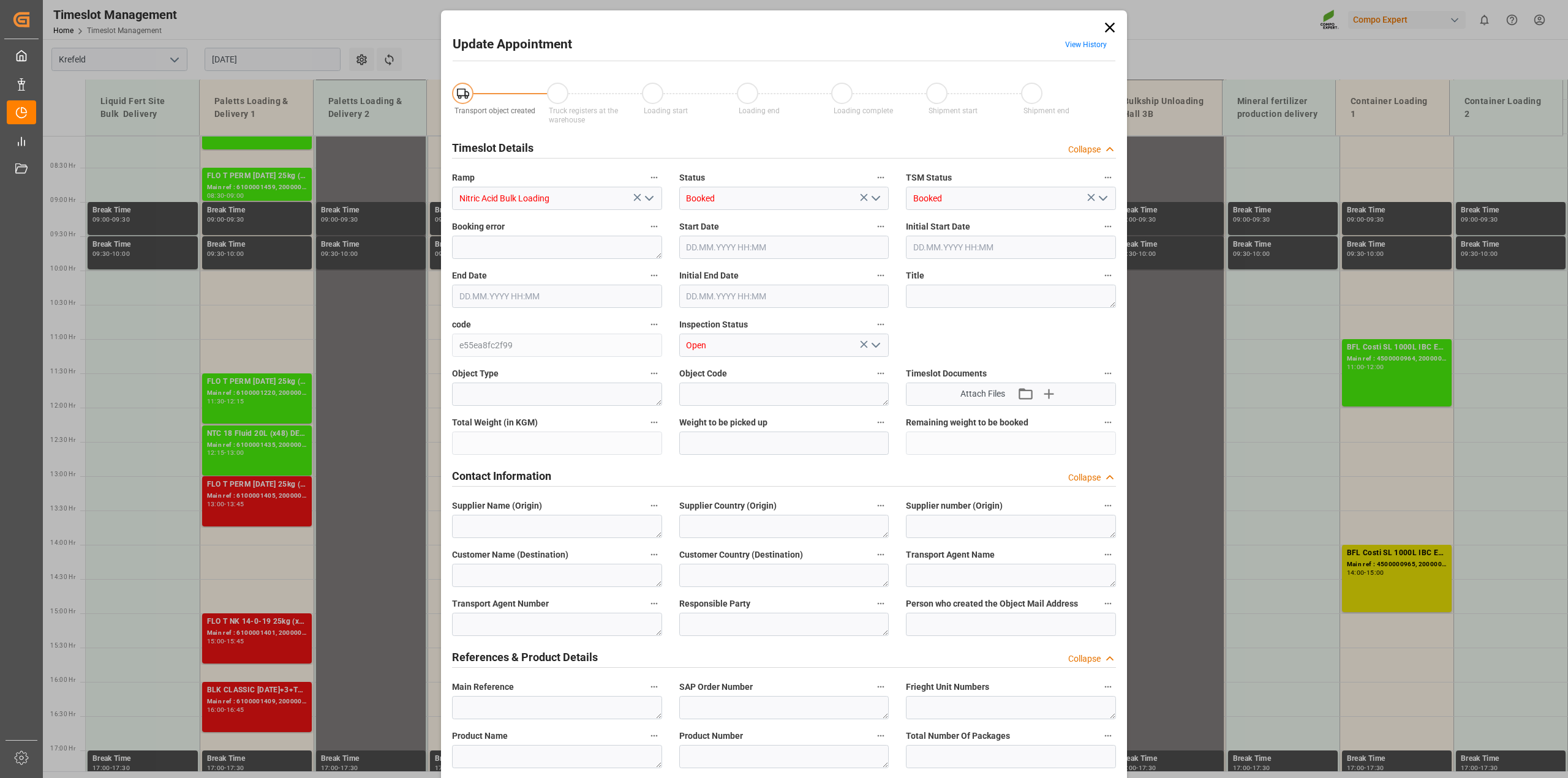
type input "[DATE] 16:00"
type input "[DATE] 16:30"
type input "[DATE] 10:01"
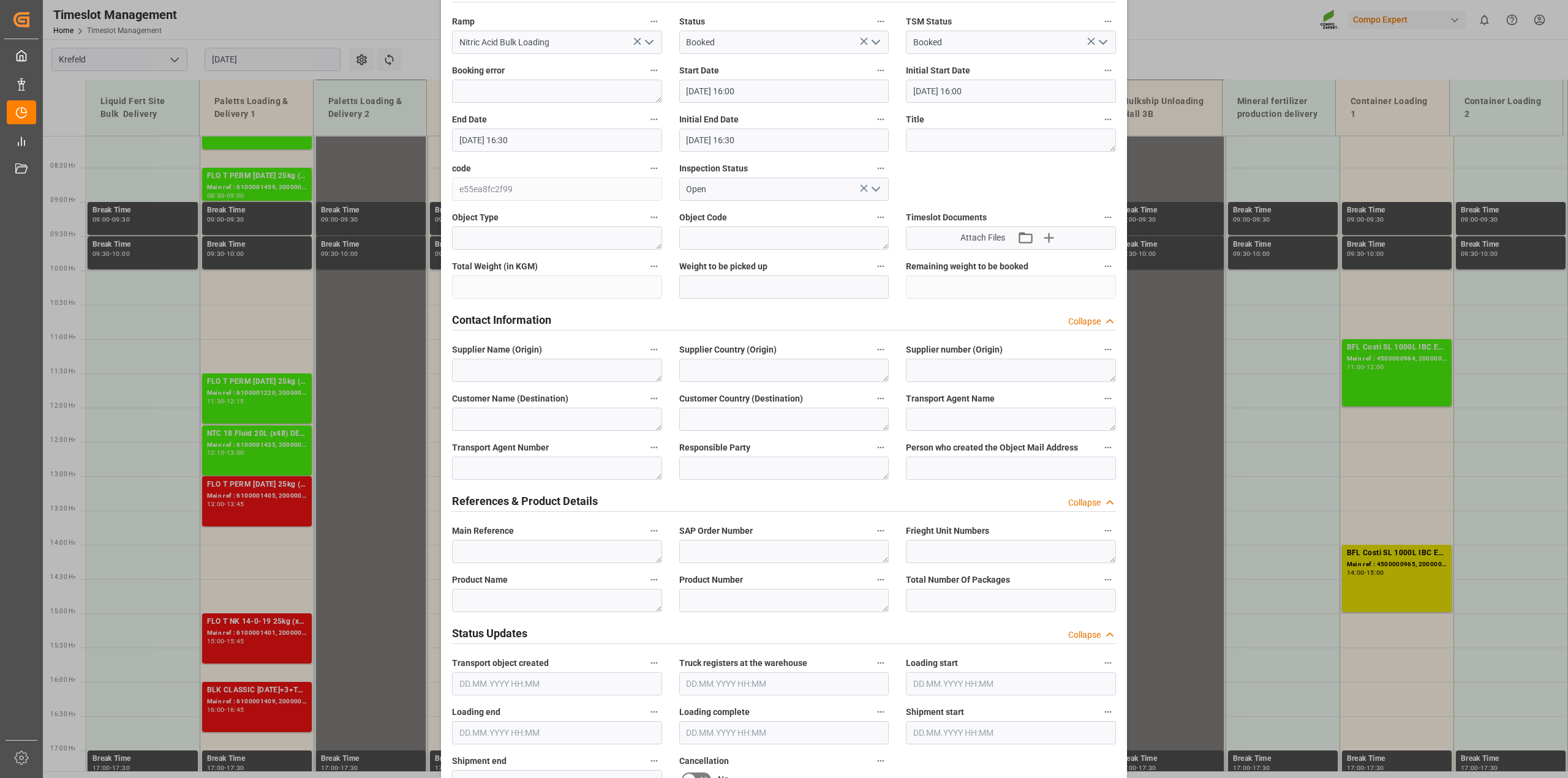
scroll to position [0, 0]
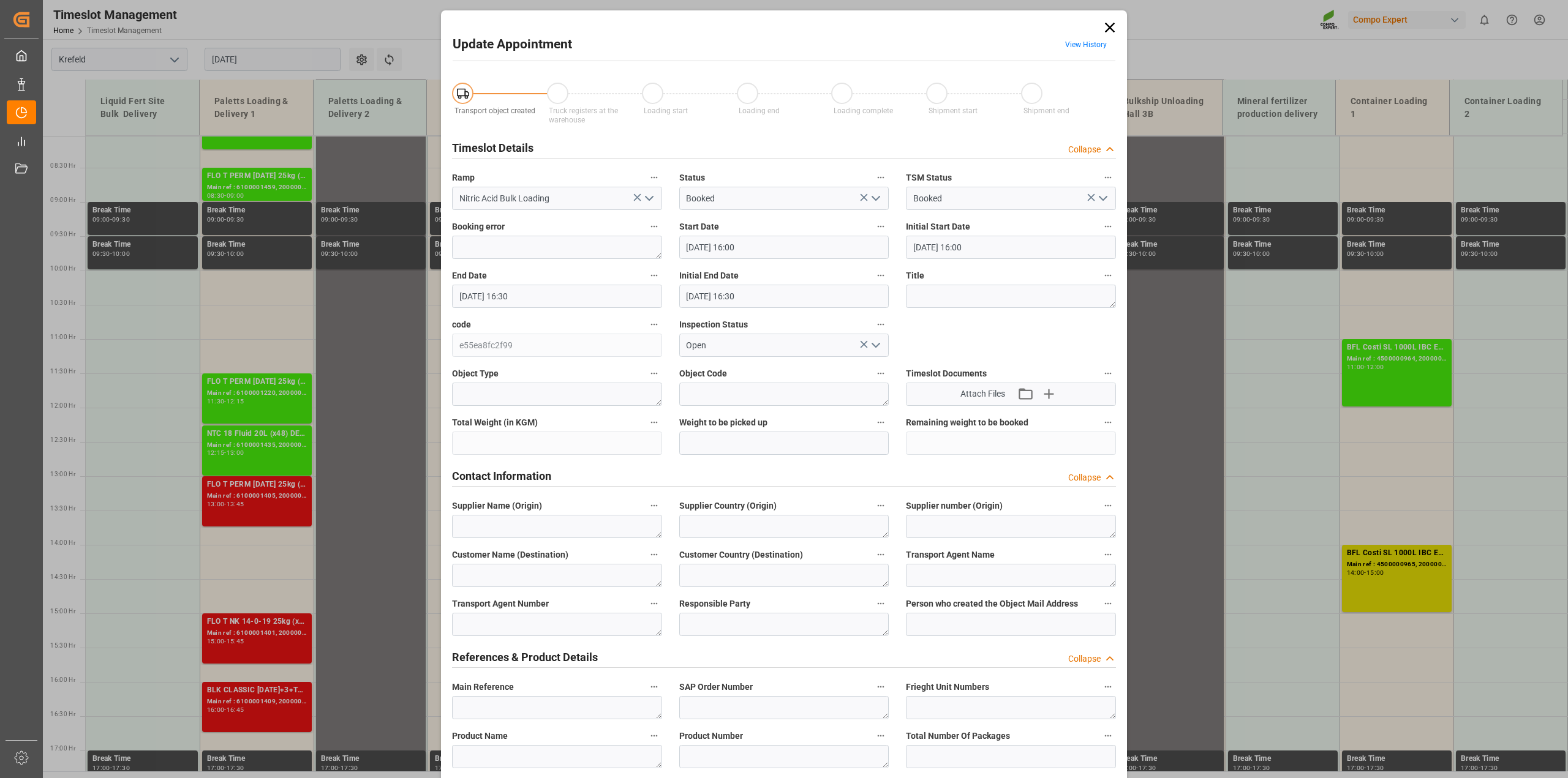
click at [1067, 46] on link "View History" at bounding box center [1085, 45] width 42 height 8
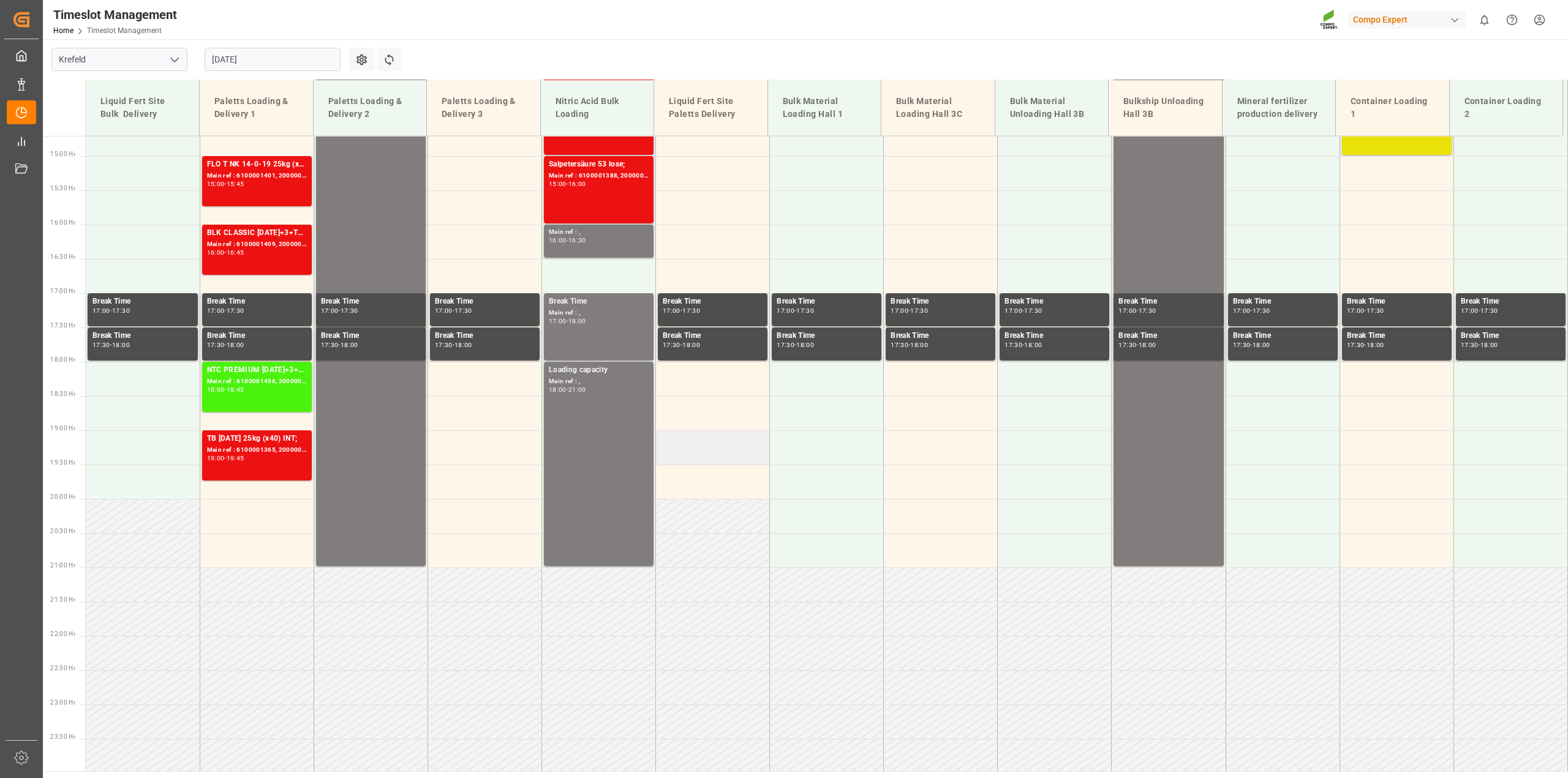
scroll to position [1010, 0]
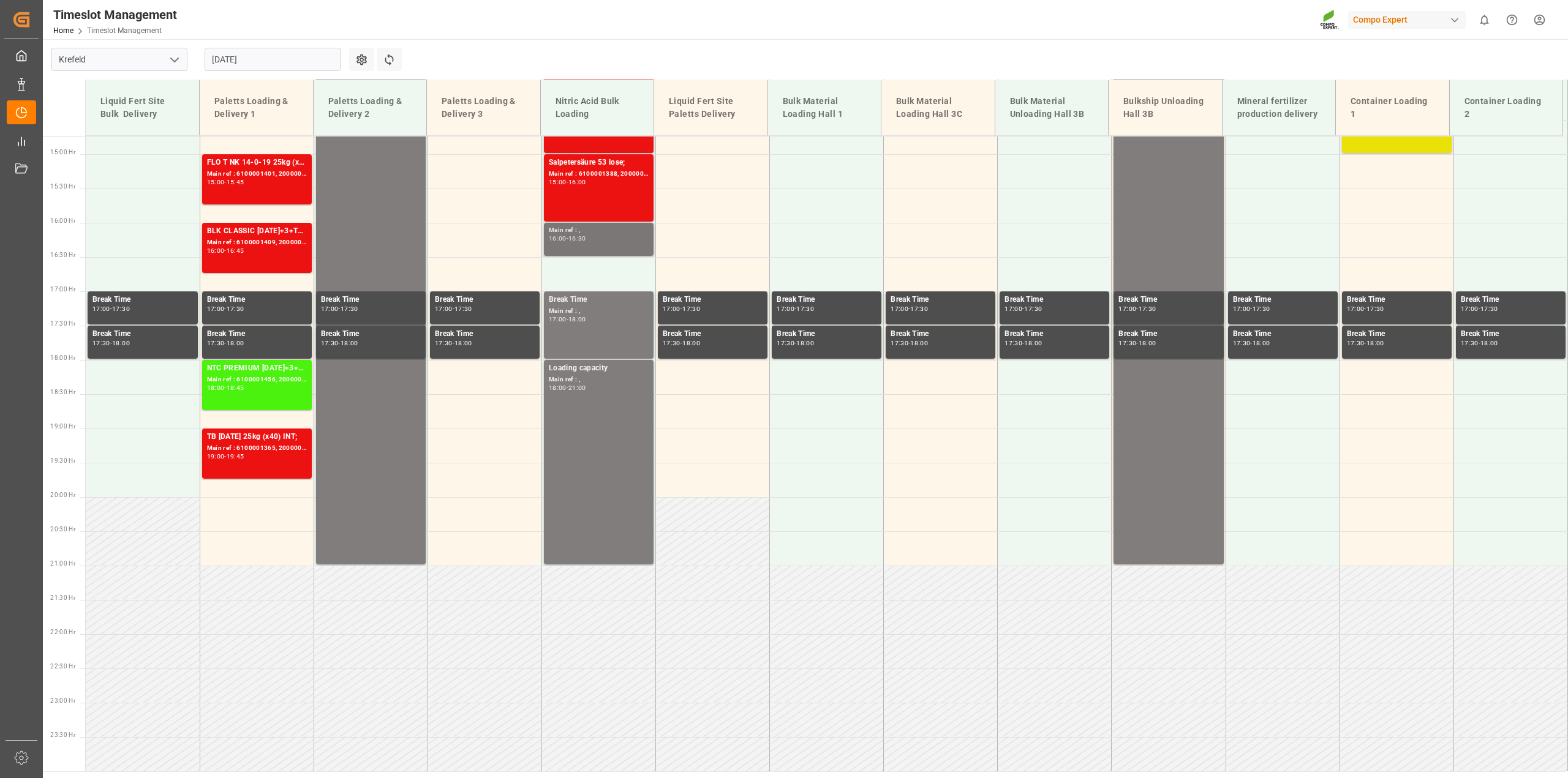
click at [631, 247] on div "Main ref : , 16:00 - 16:30" at bounding box center [599, 239] width 100 height 28
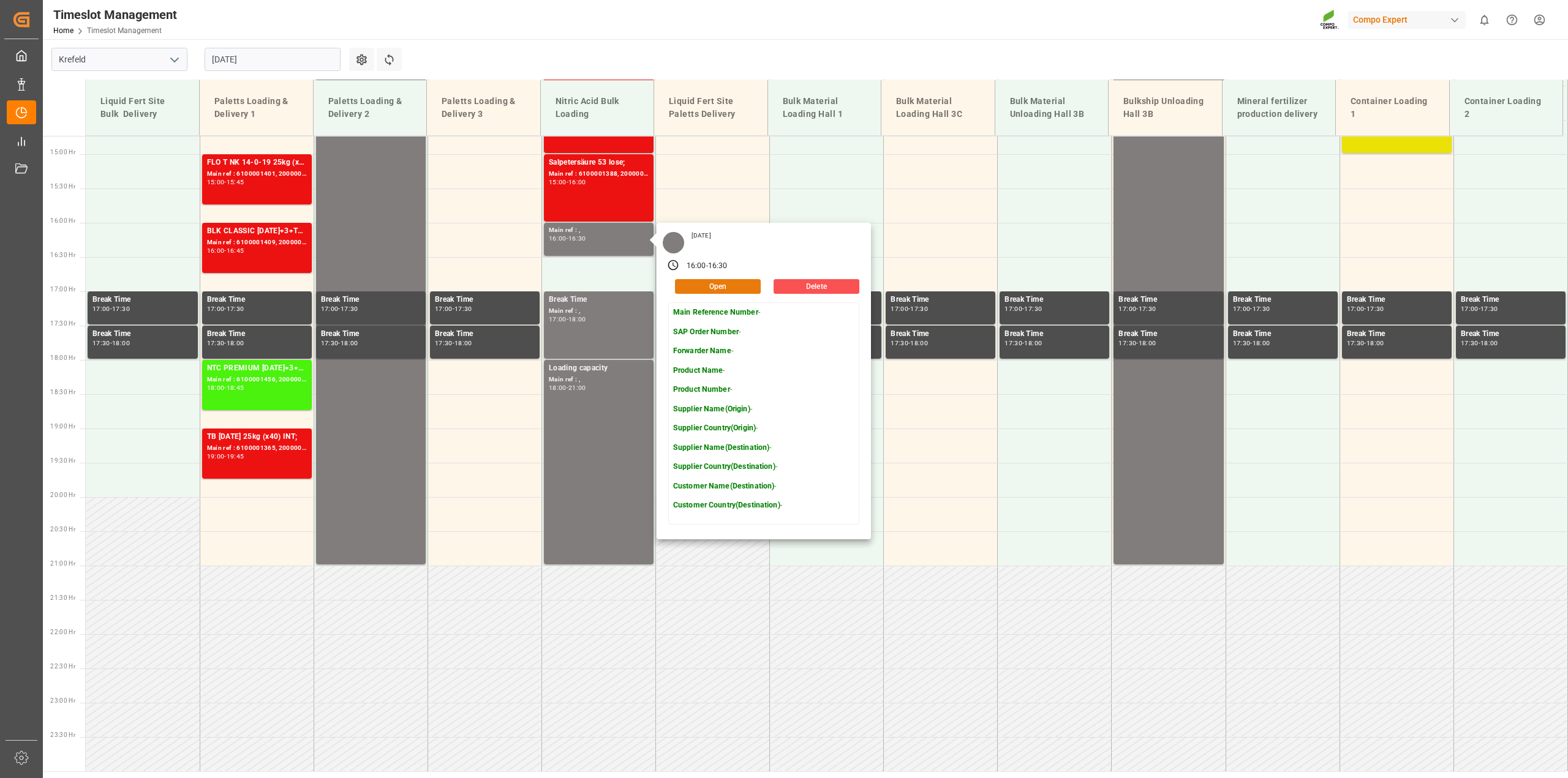
click at [743, 289] on button "Open" at bounding box center [717, 286] width 86 height 14
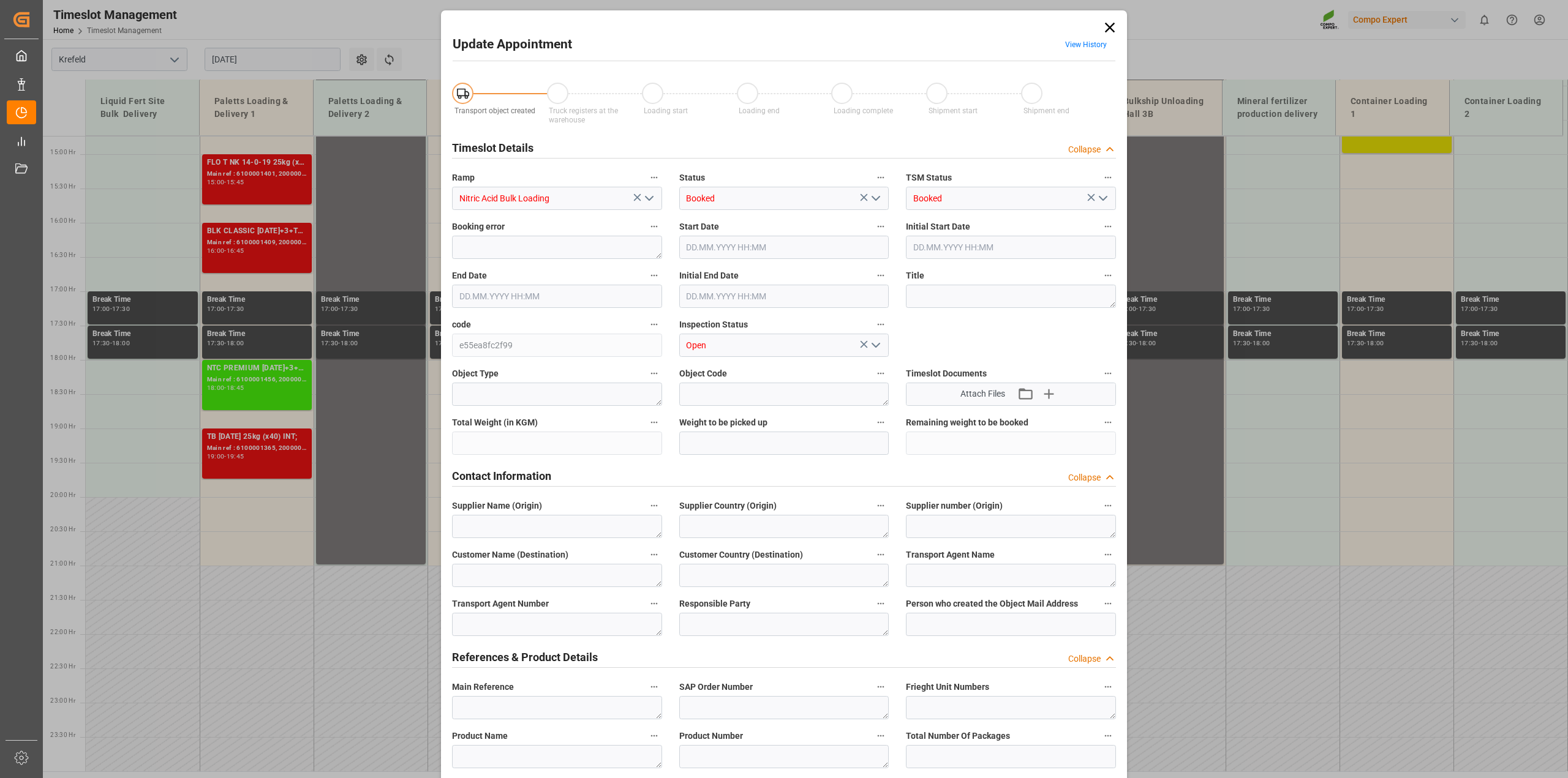
type input "[DATE] 16:00"
type input "[DATE] 16:30"
type input "[DATE] 10:01"
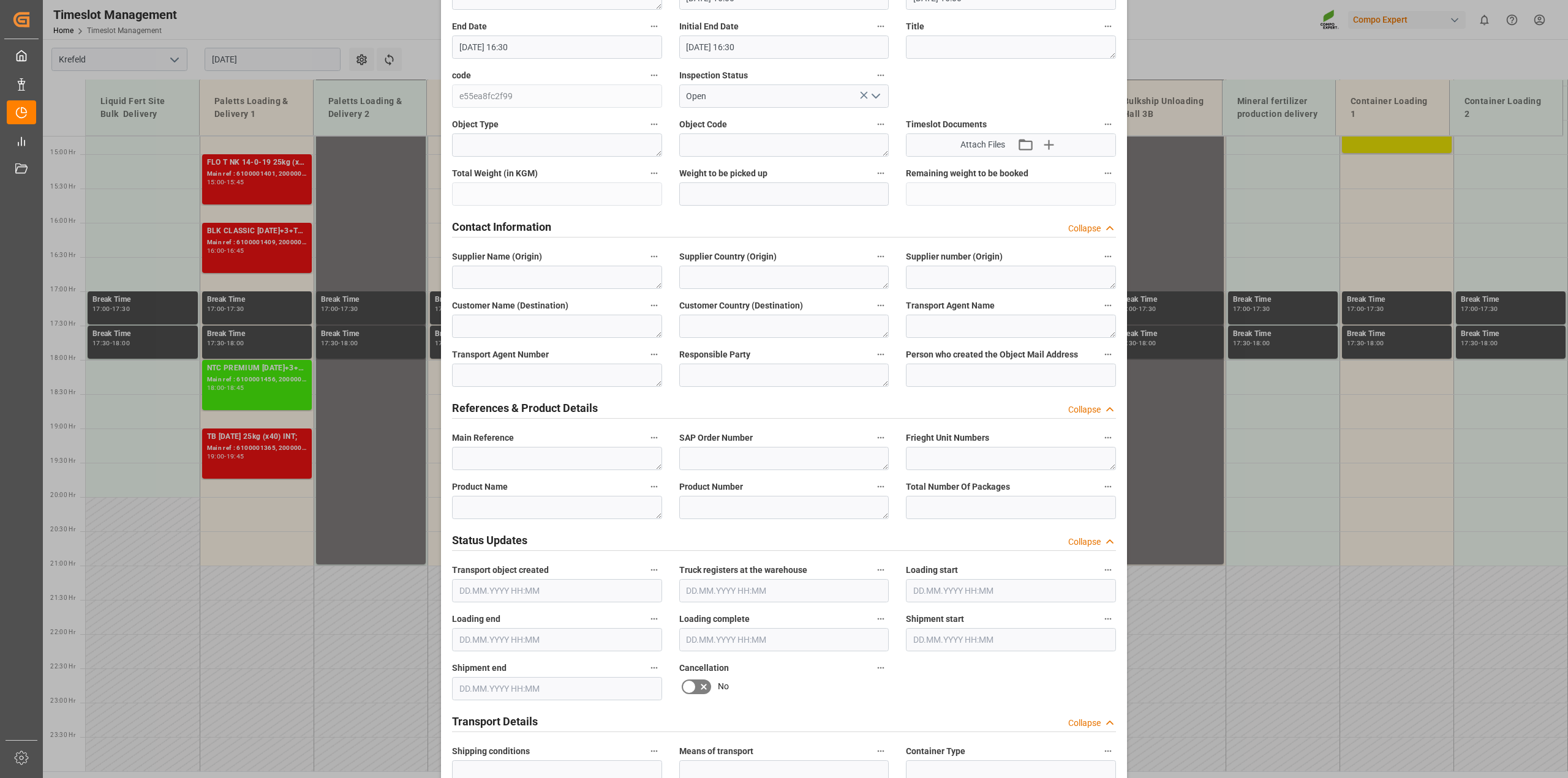
scroll to position [382, 0]
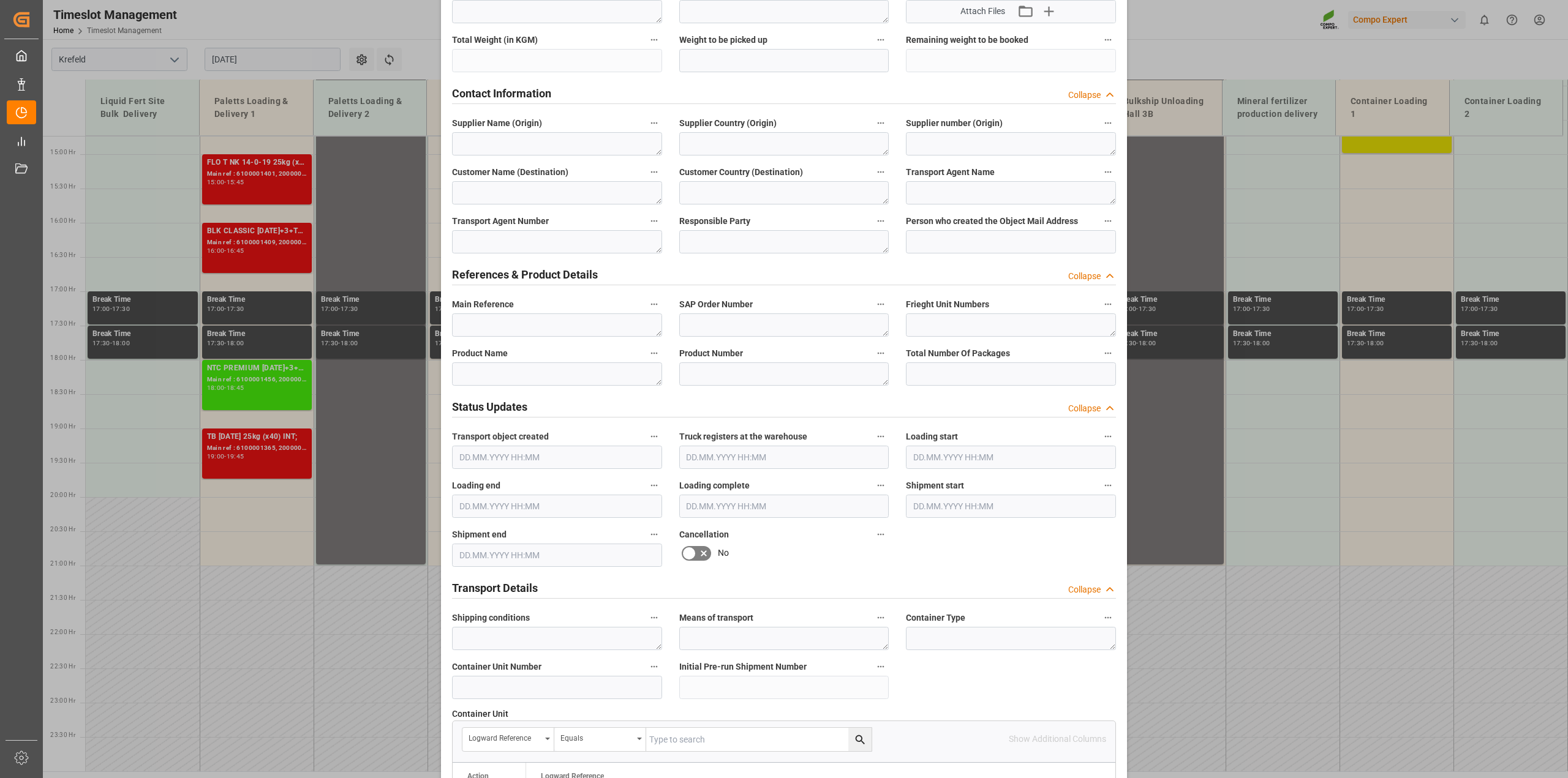
click at [700, 551] on icon at bounding box center [703, 553] width 6 height 6
click at [0, 0] on input "checkbox" at bounding box center [0, 0] width 0 height 0
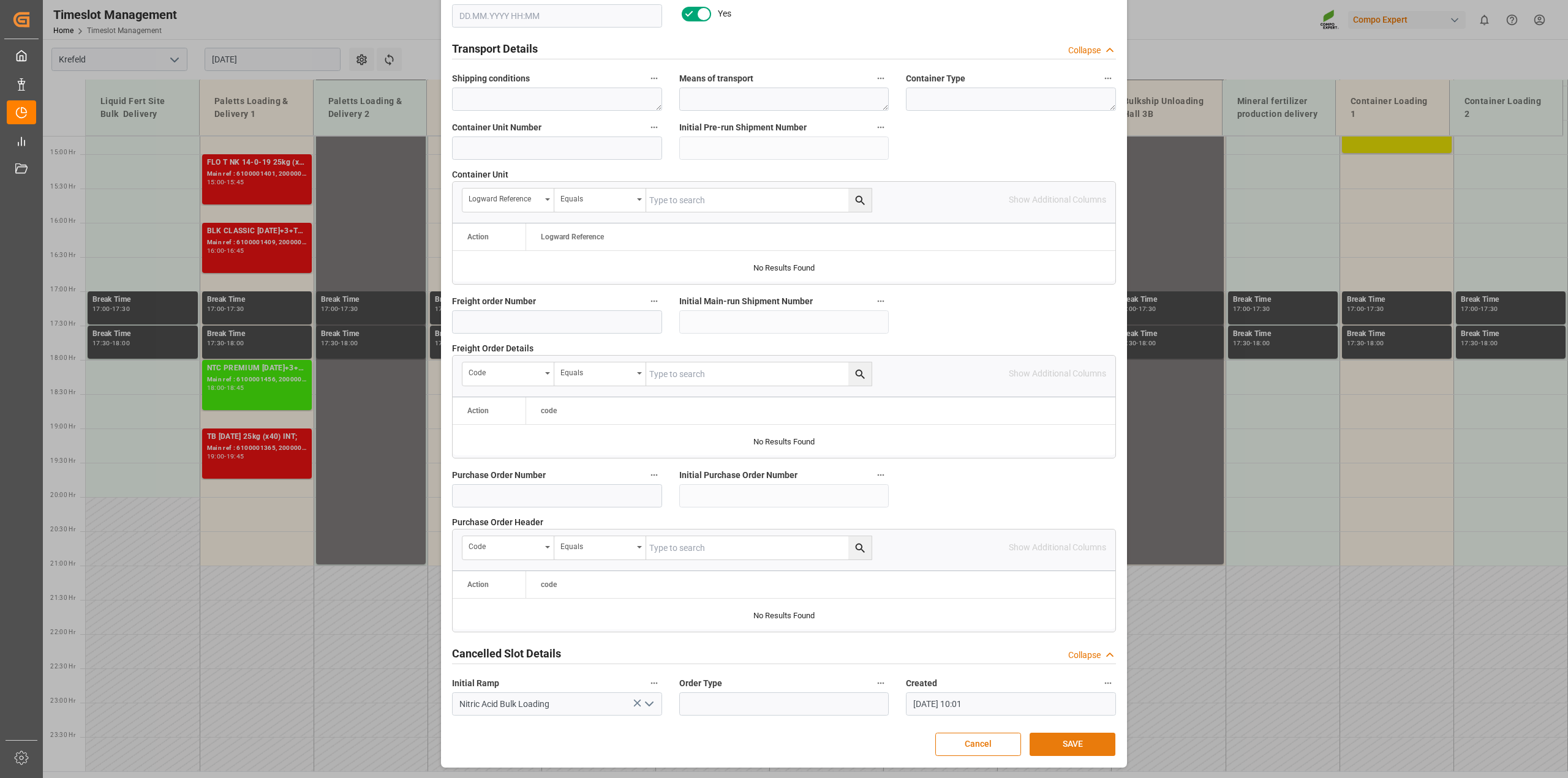
scroll to position [923, 0]
click at [1067, 740] on button "SAVE" at bounding box center [1072, 744] width 86 height 23
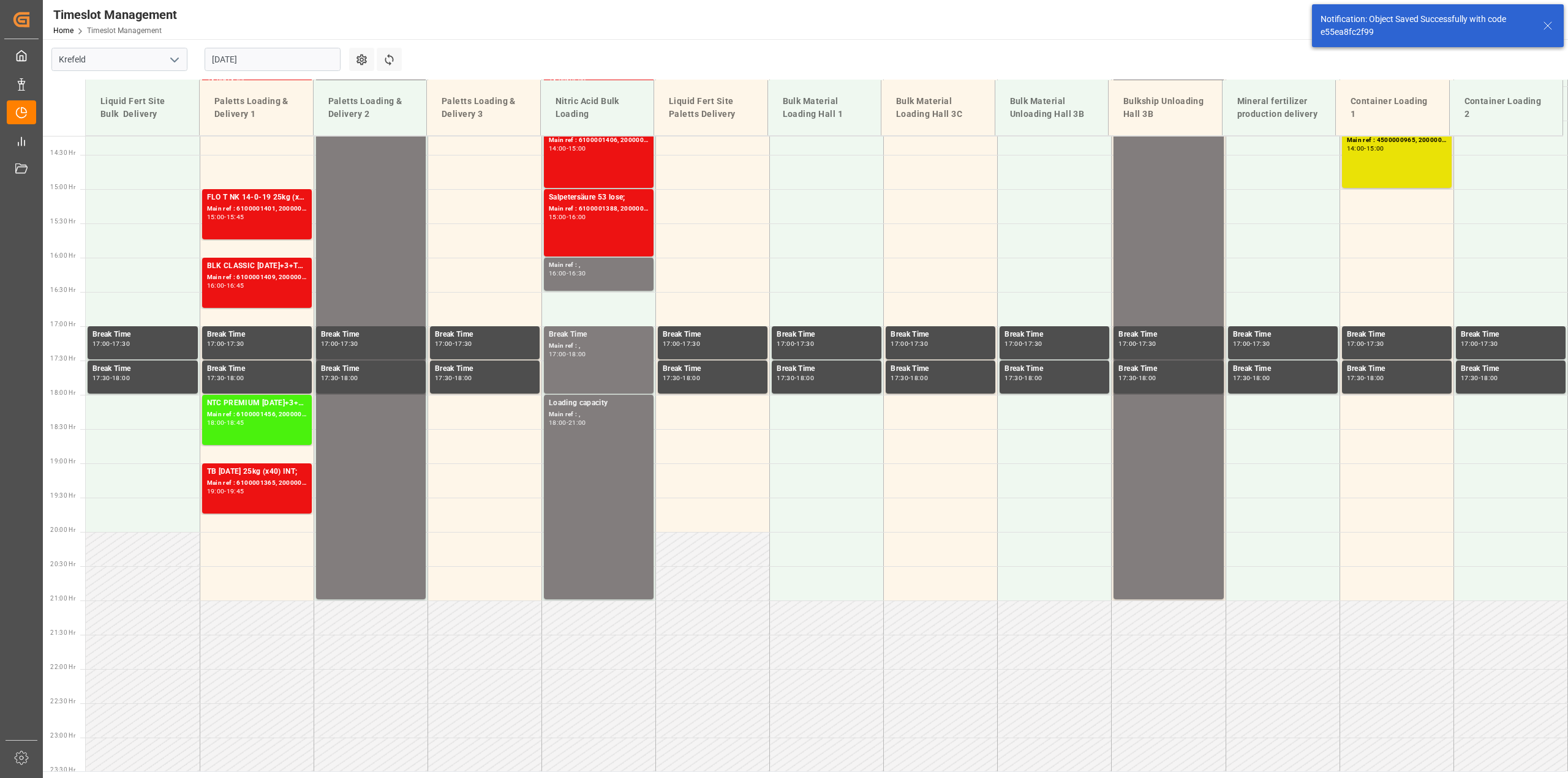
scroll to position [1010, 0]
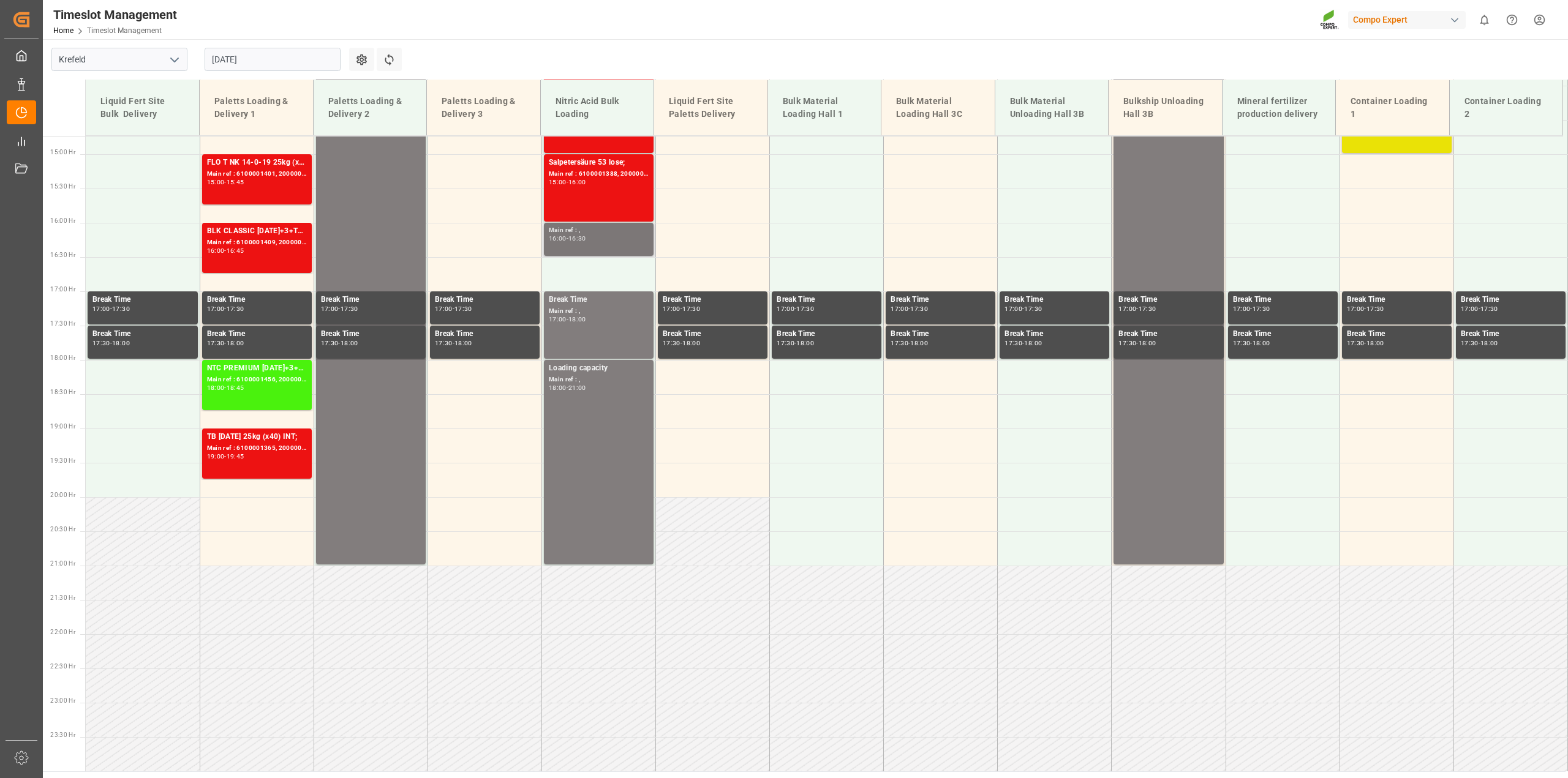
click at [619, 241] on div "16:00 - 16:30" at bounding box center [599, 239] width 100 height 7
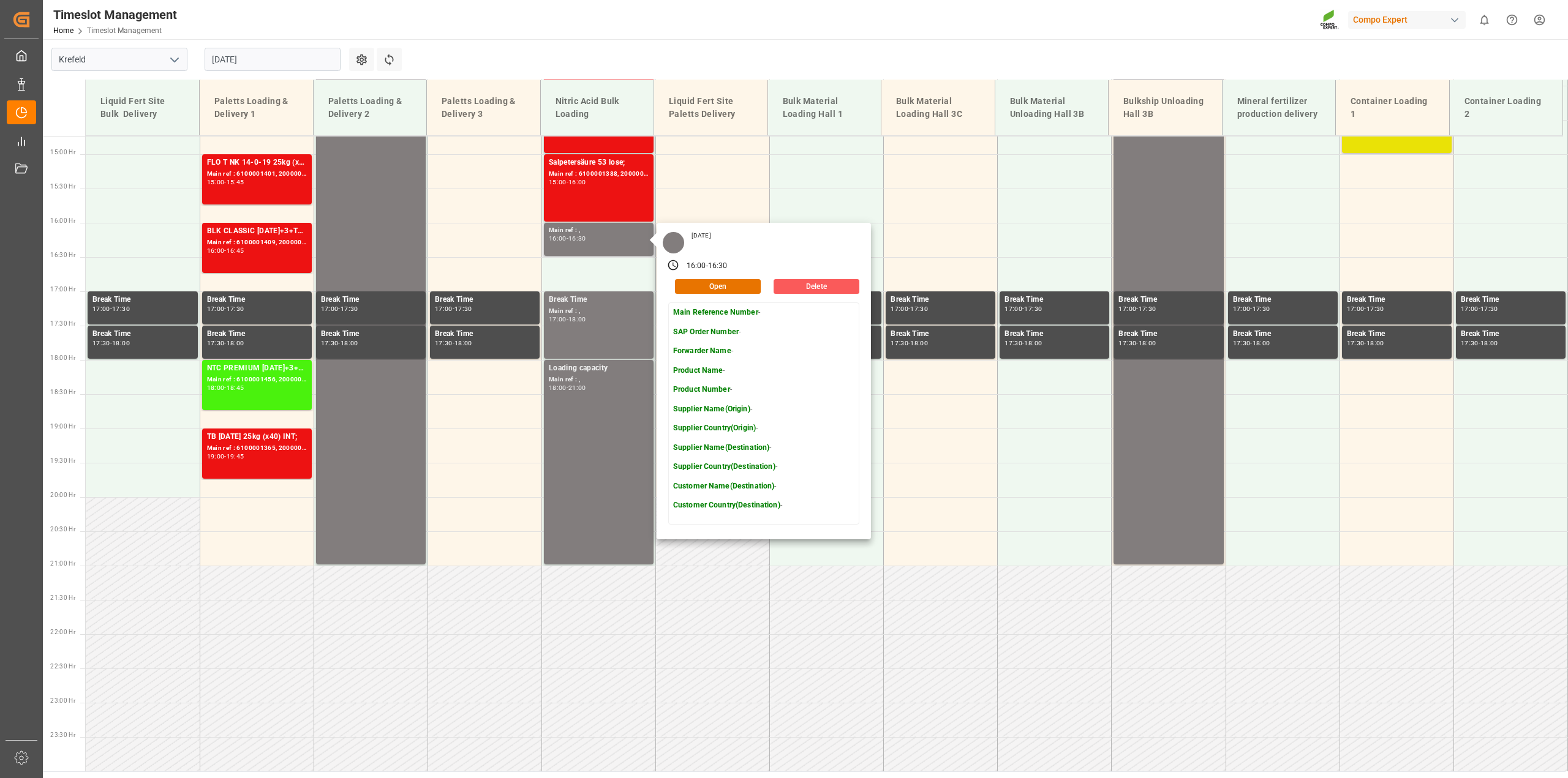
click at [827, 288] on button "Delete" at bounding box center [816, 286] width 86 height 14
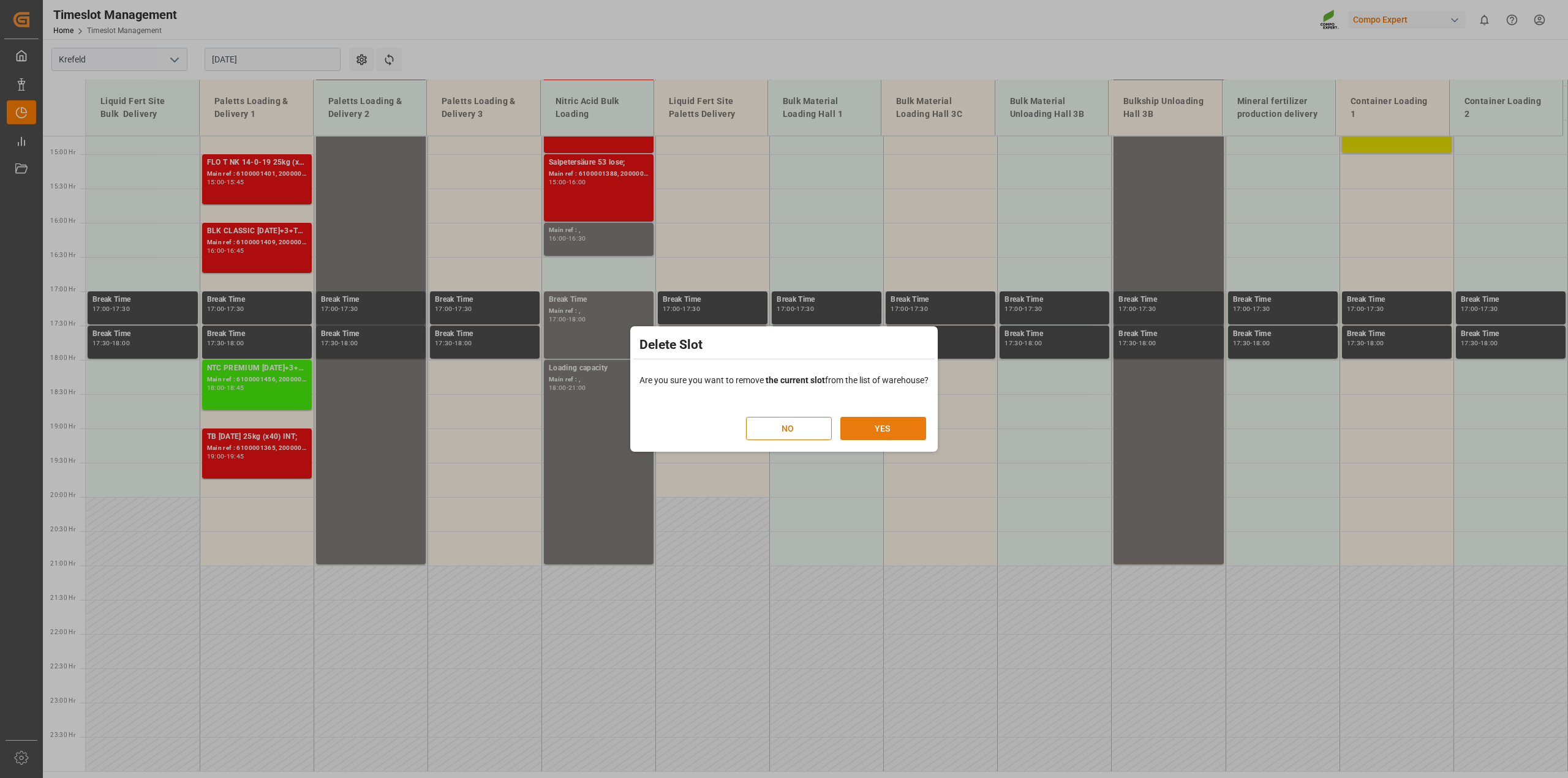
click at [902, 432] on button "YES" at bounding box center [883, 428] width 86 height 23
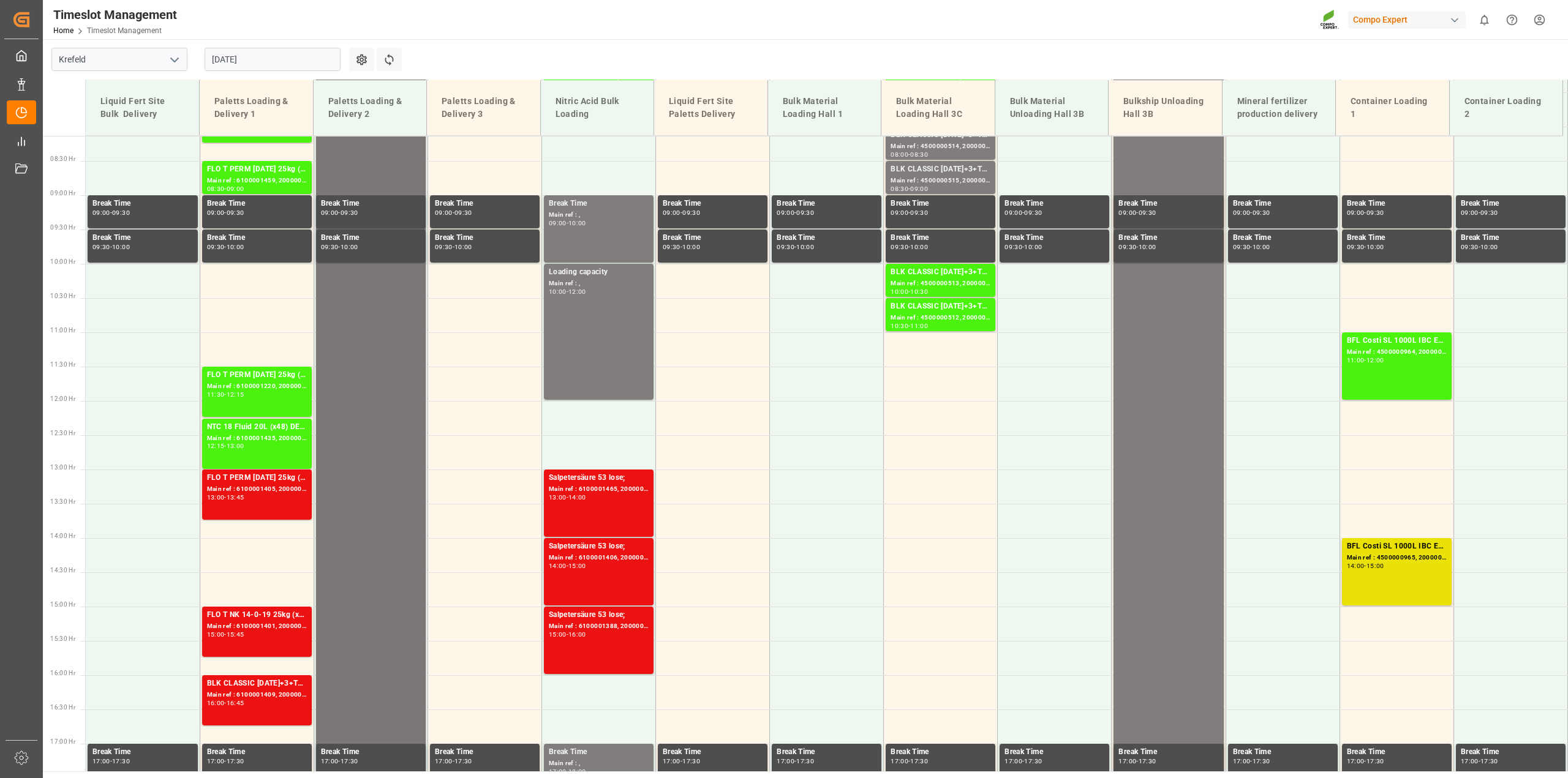
scroll to position [398, 0]
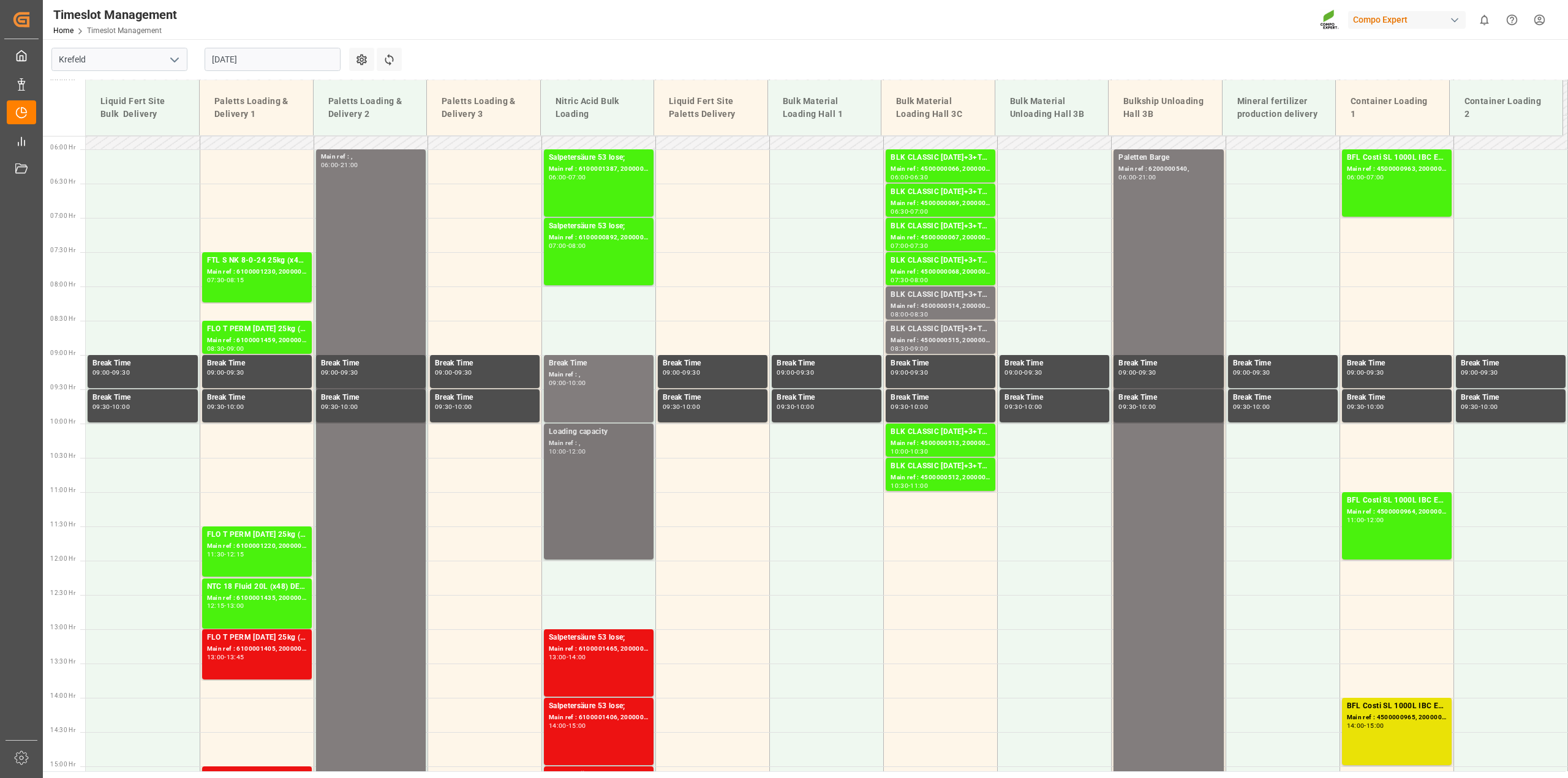
click at [591, 467] on div "Loading capacity Main ref : , 10:00 - 12:00" at bounding box center [599, 492] width 100 height 131
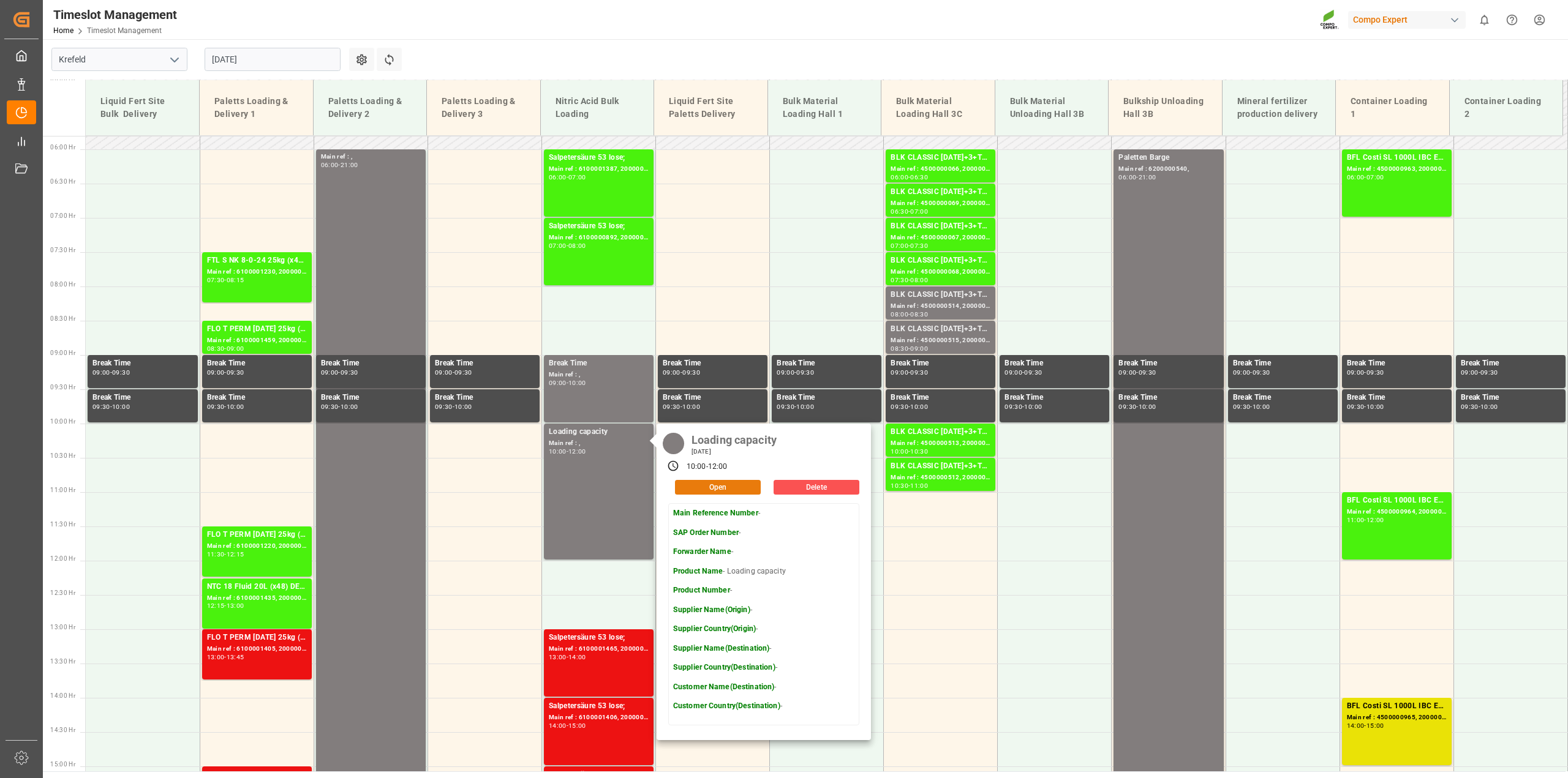
click at [736, 485] on button "Open" at bounding box center [717, 486] width 86 height 14
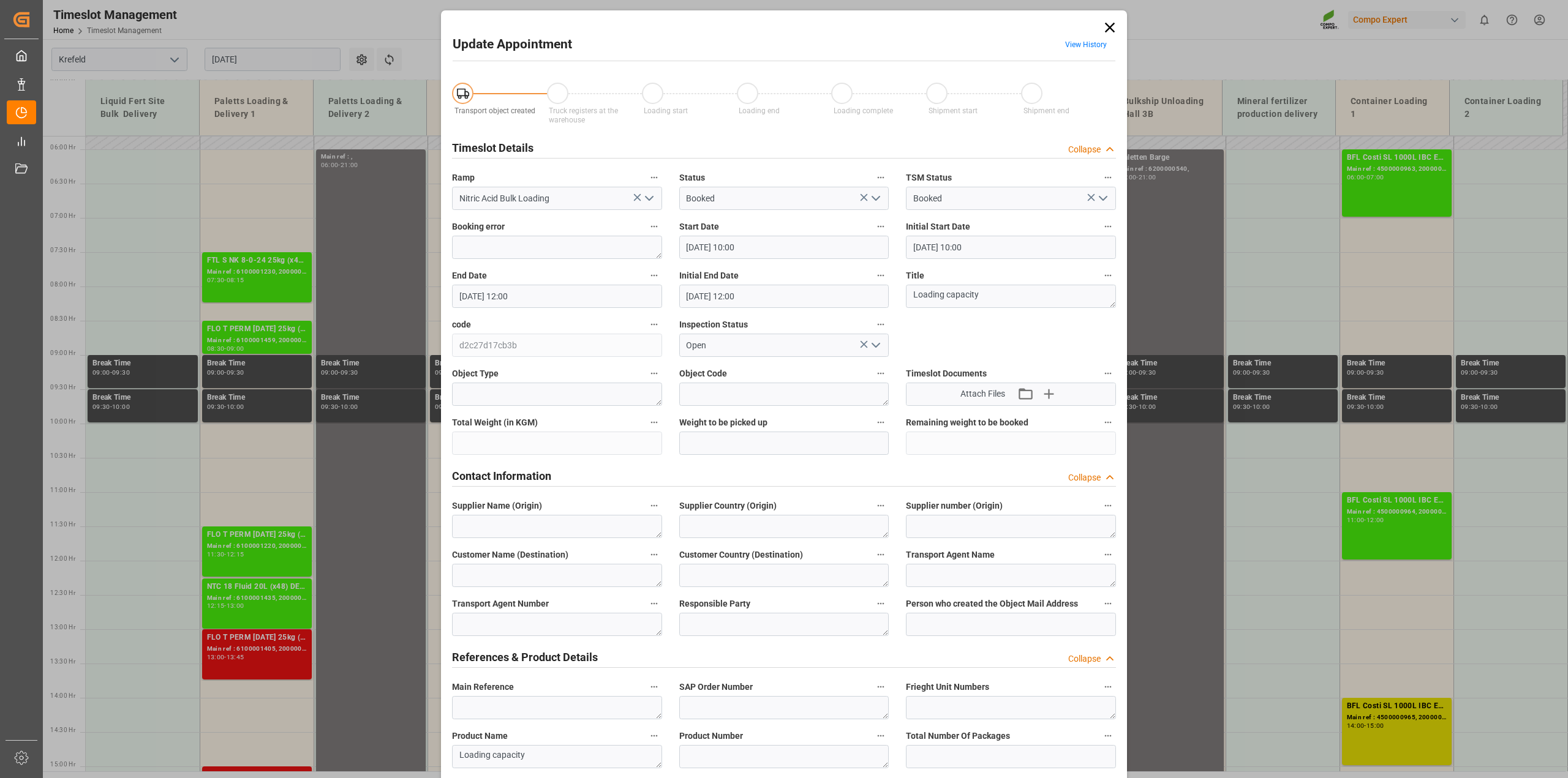
click at [877, 193] on icon "open menu" at bounding box center [875, 197] width 14 height 14
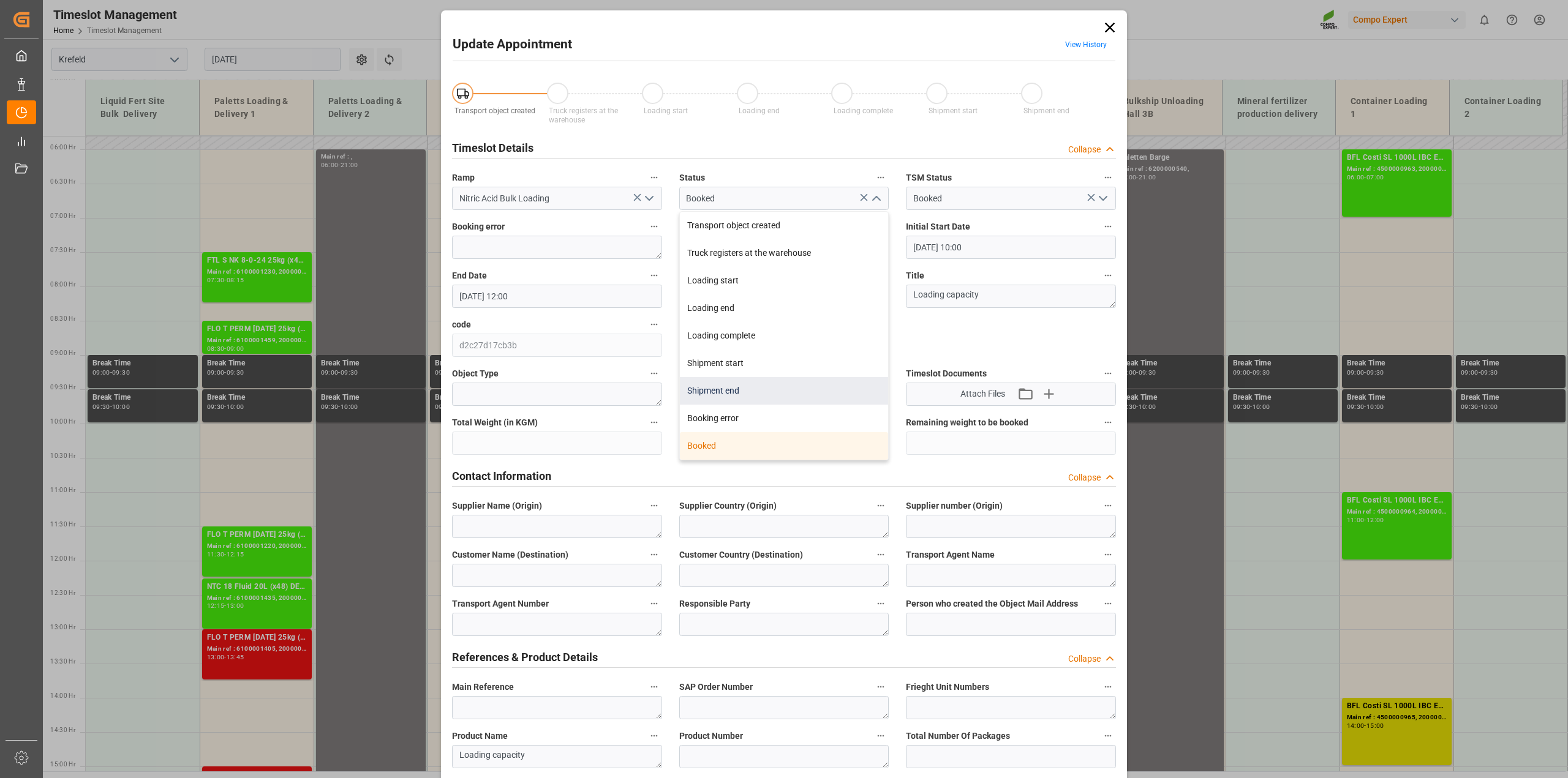
click at [758, 393] on div "Shipment end" at bounding box center [784, 391] width 209 height 28
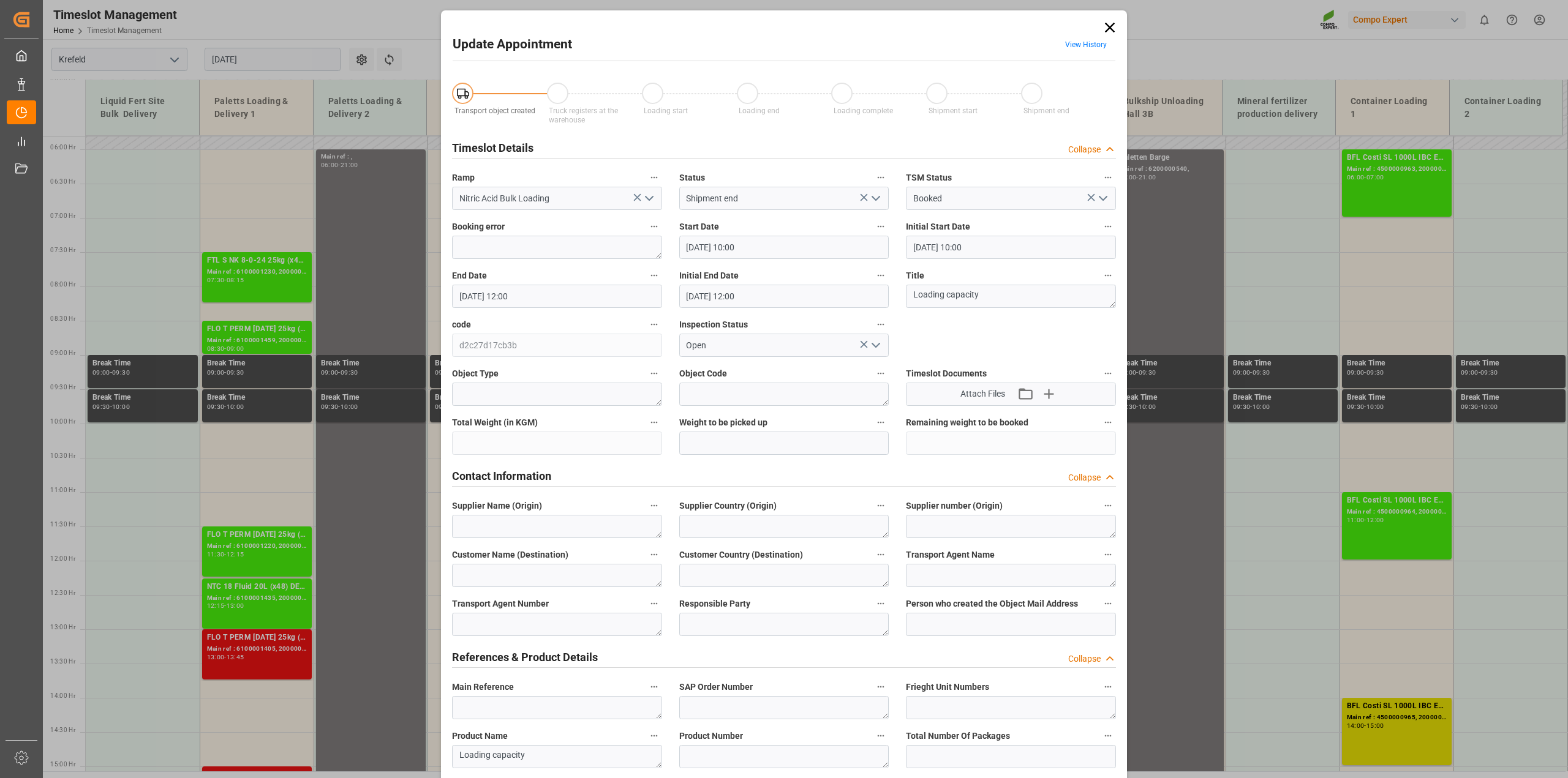
type input "Shipment end"
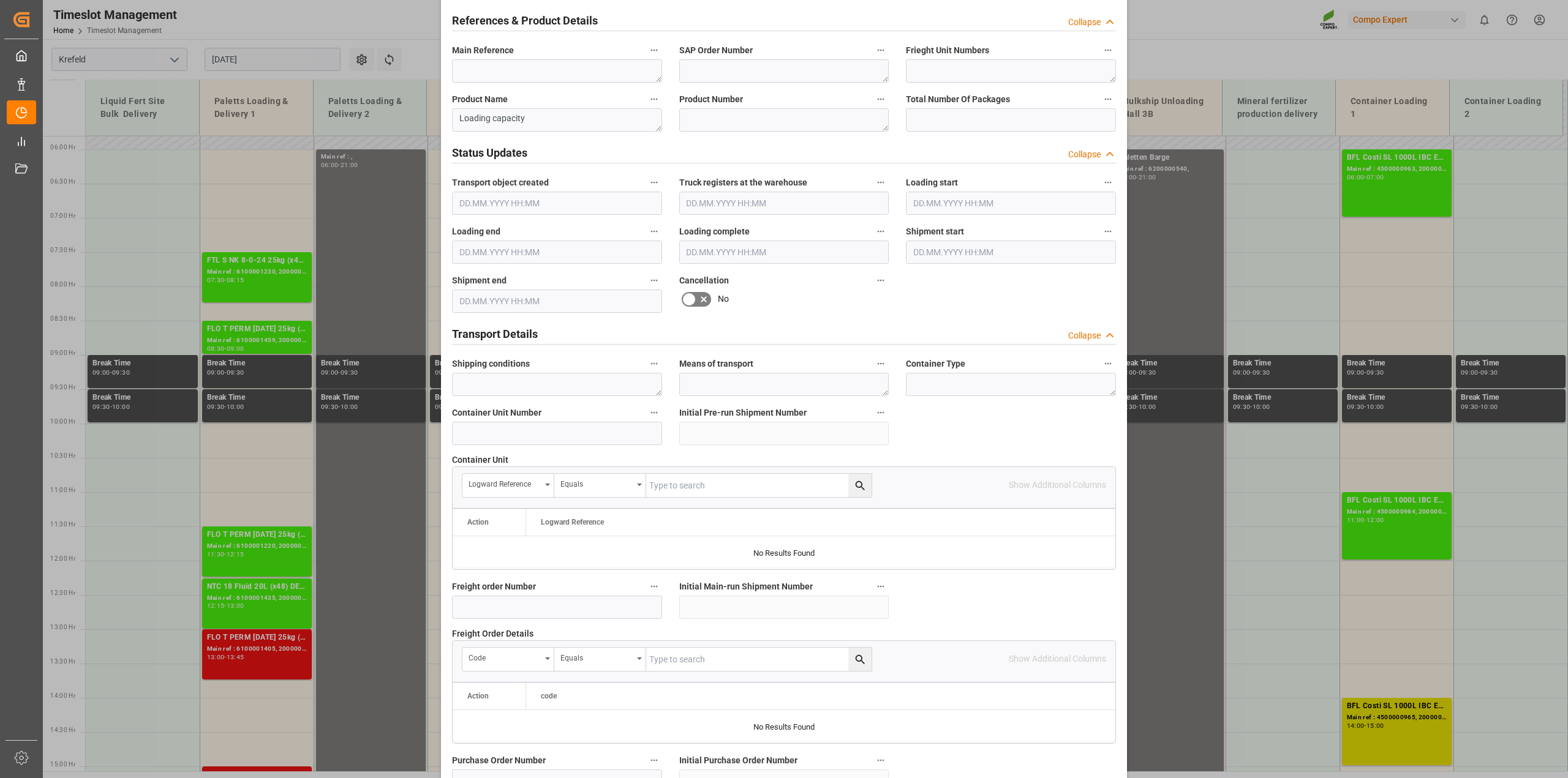
scroll to position [923, 0]
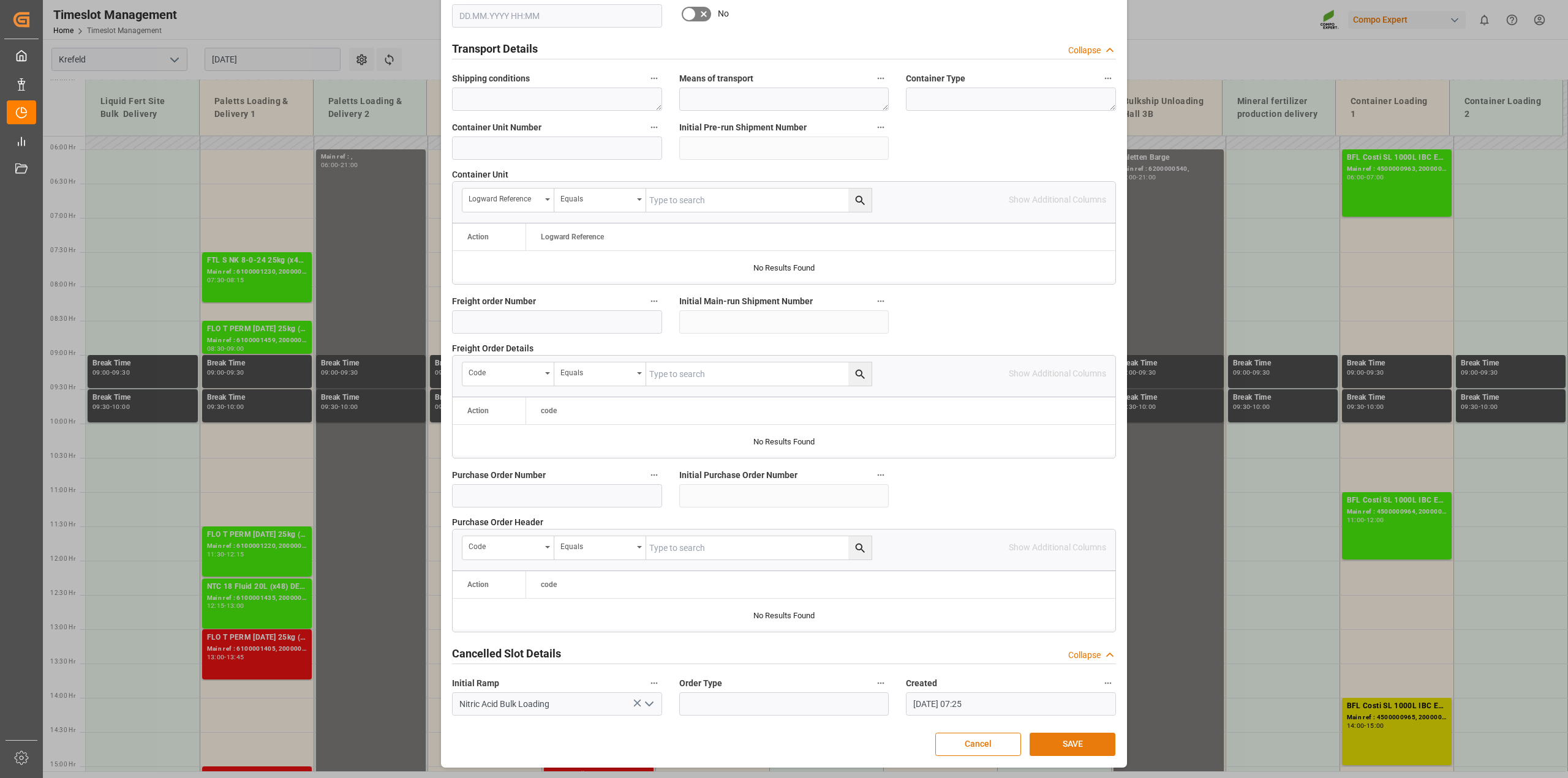
click at [1074, 742] on button "SAVE" at bounding box center [1072, 744] width 86 height 23
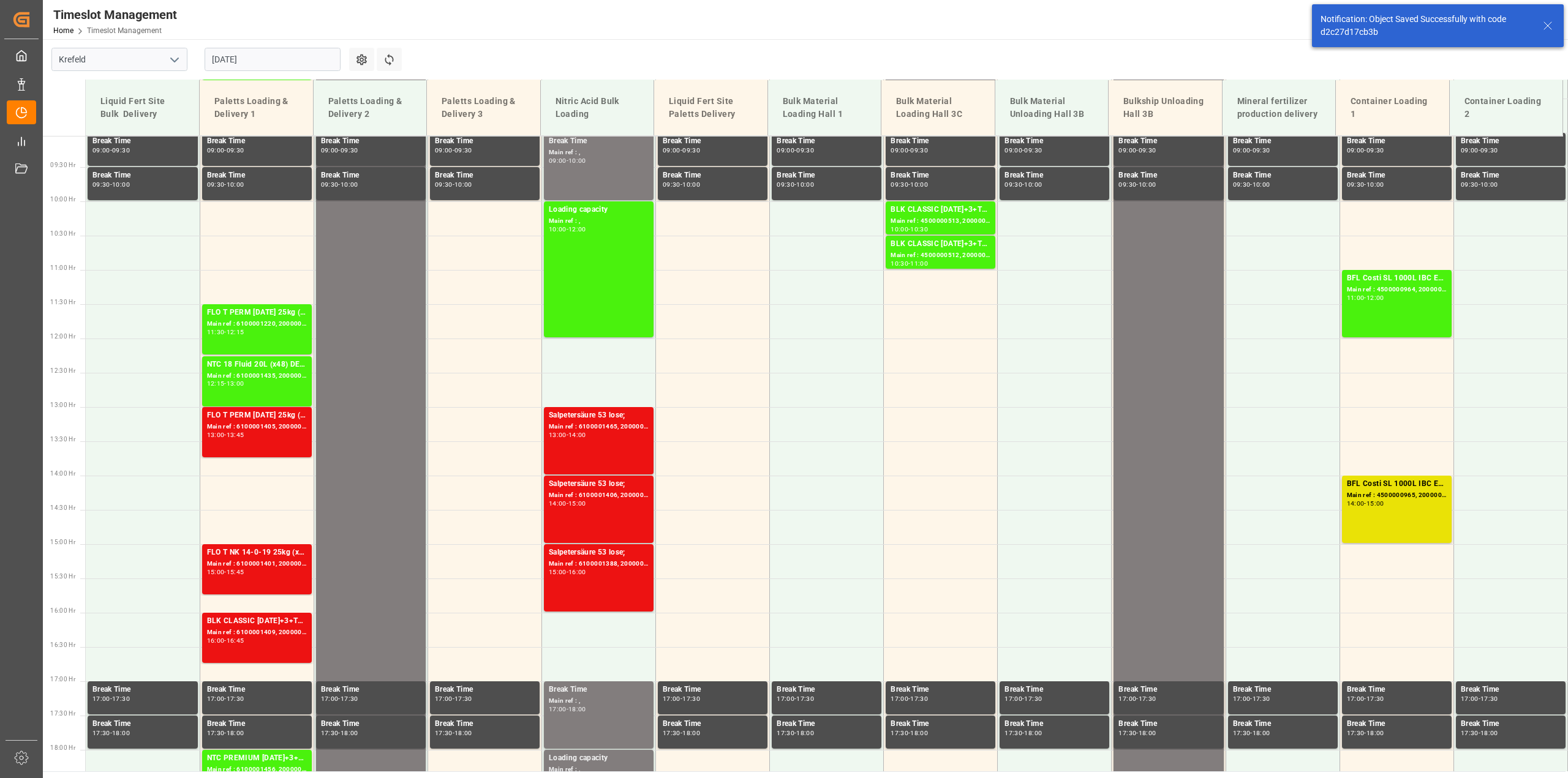
scroll to position [622, 0]
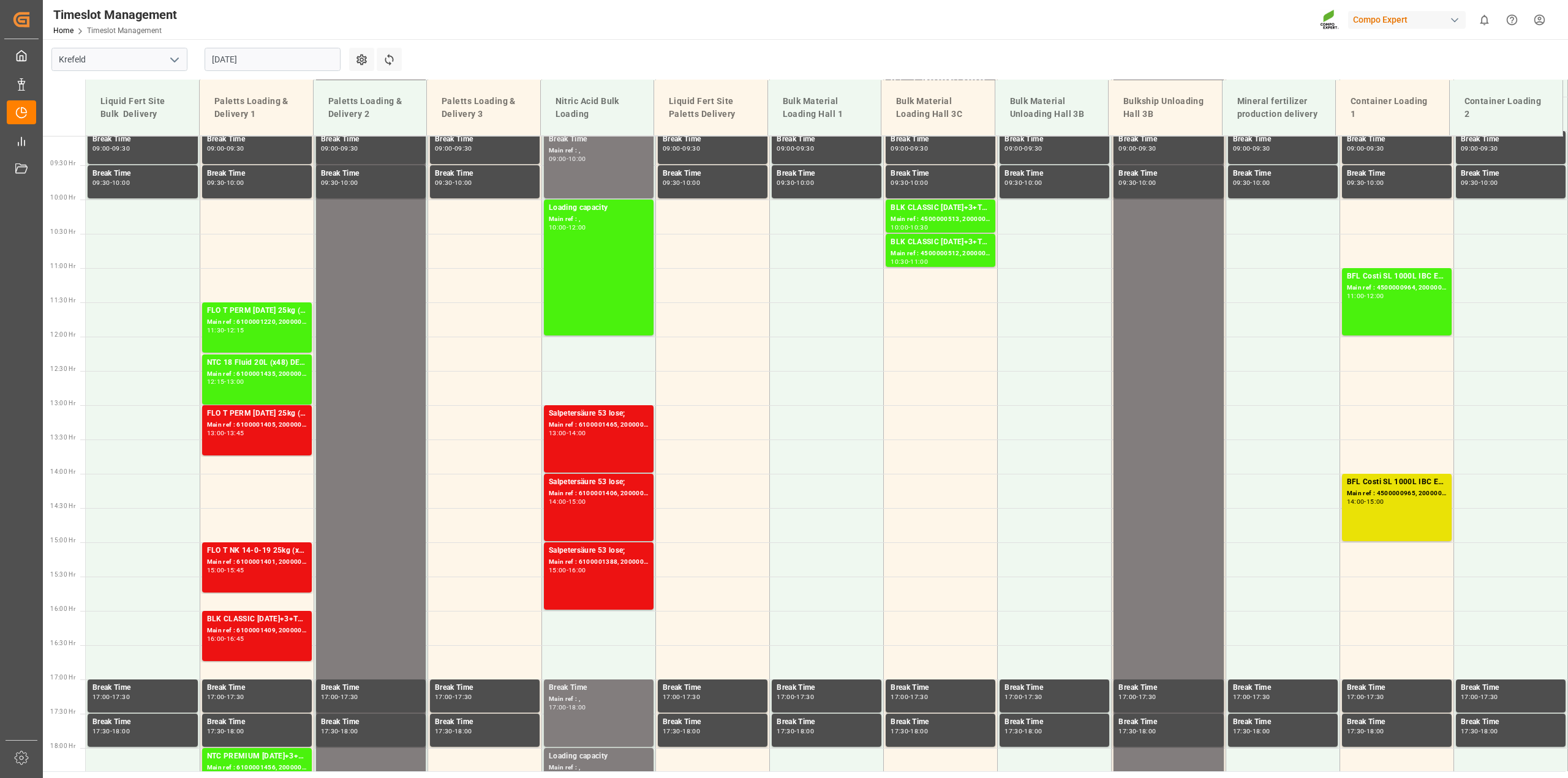
click at [262, 60] on input "[DATE]" at bounding box center [272, 58] width 136 height 23
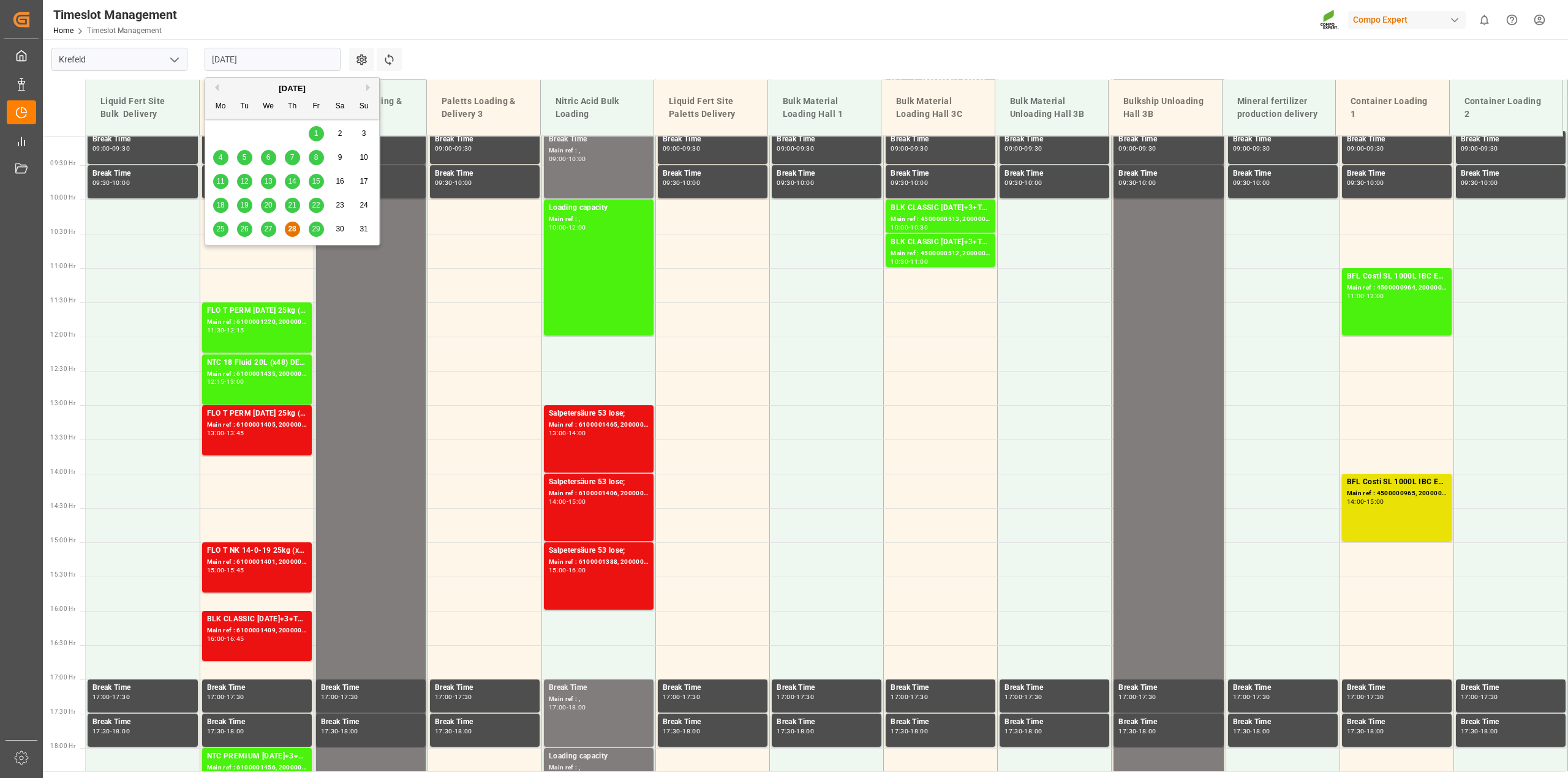
click at [271, 230] on span "27" at bounding box center [267, 229] width 8 height 8
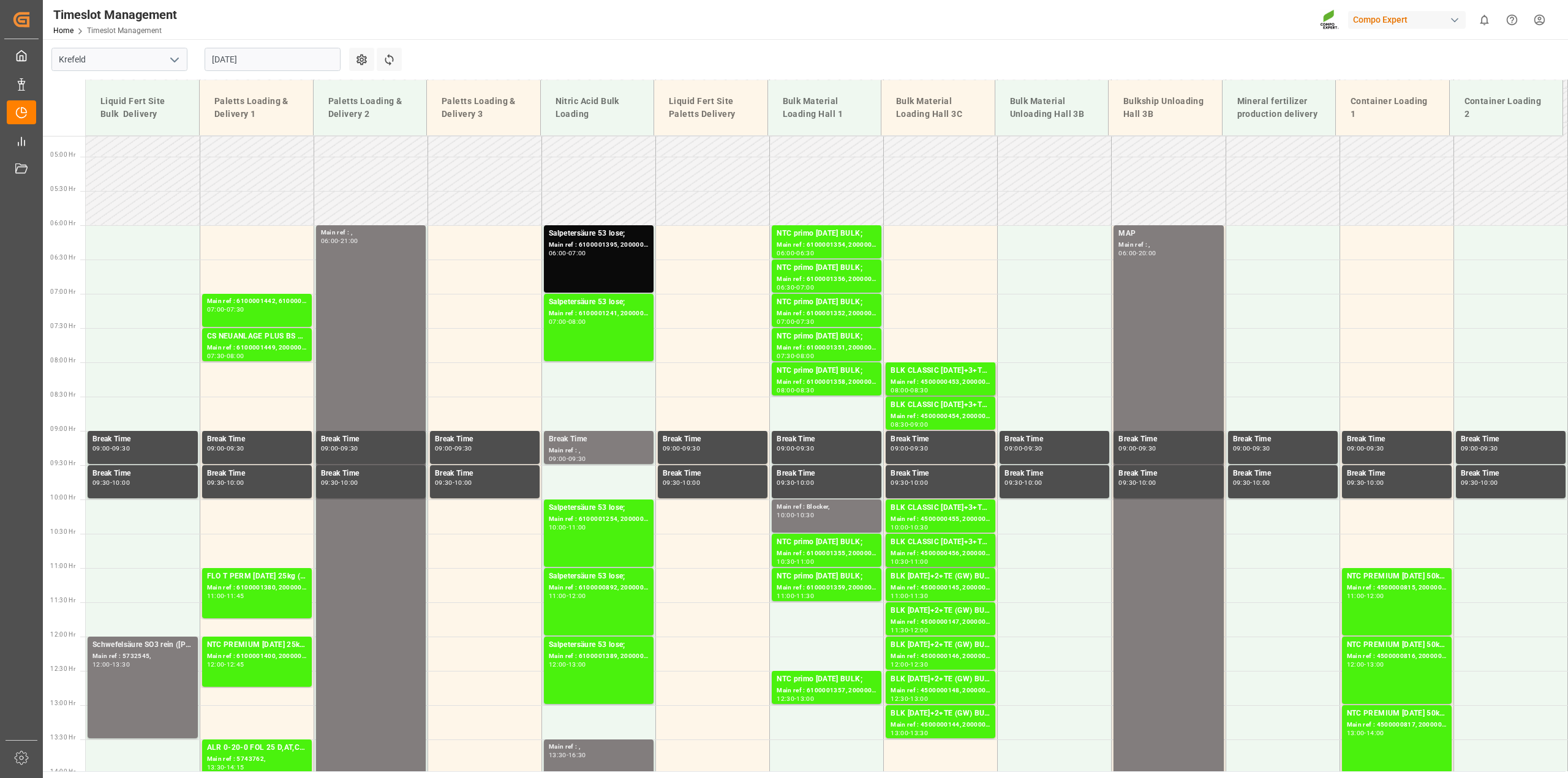
scroll to position [321, 0]
click at [279, 52] on input "[DATE]" at bounding box center [272, 58] width 136 height 23
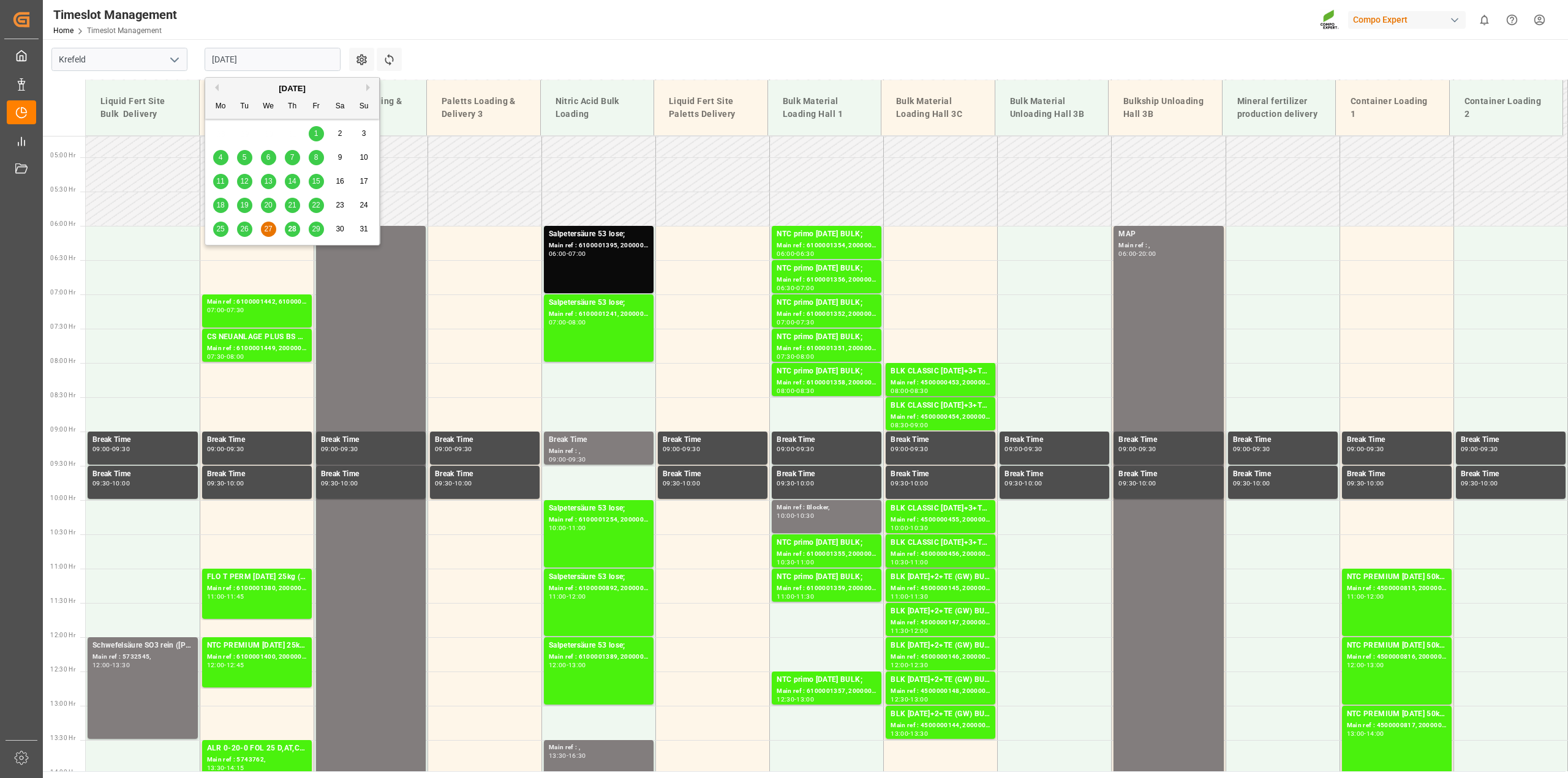
click at [292, 235] on div "28" at bounding box center [293, 229] width 15 height 14
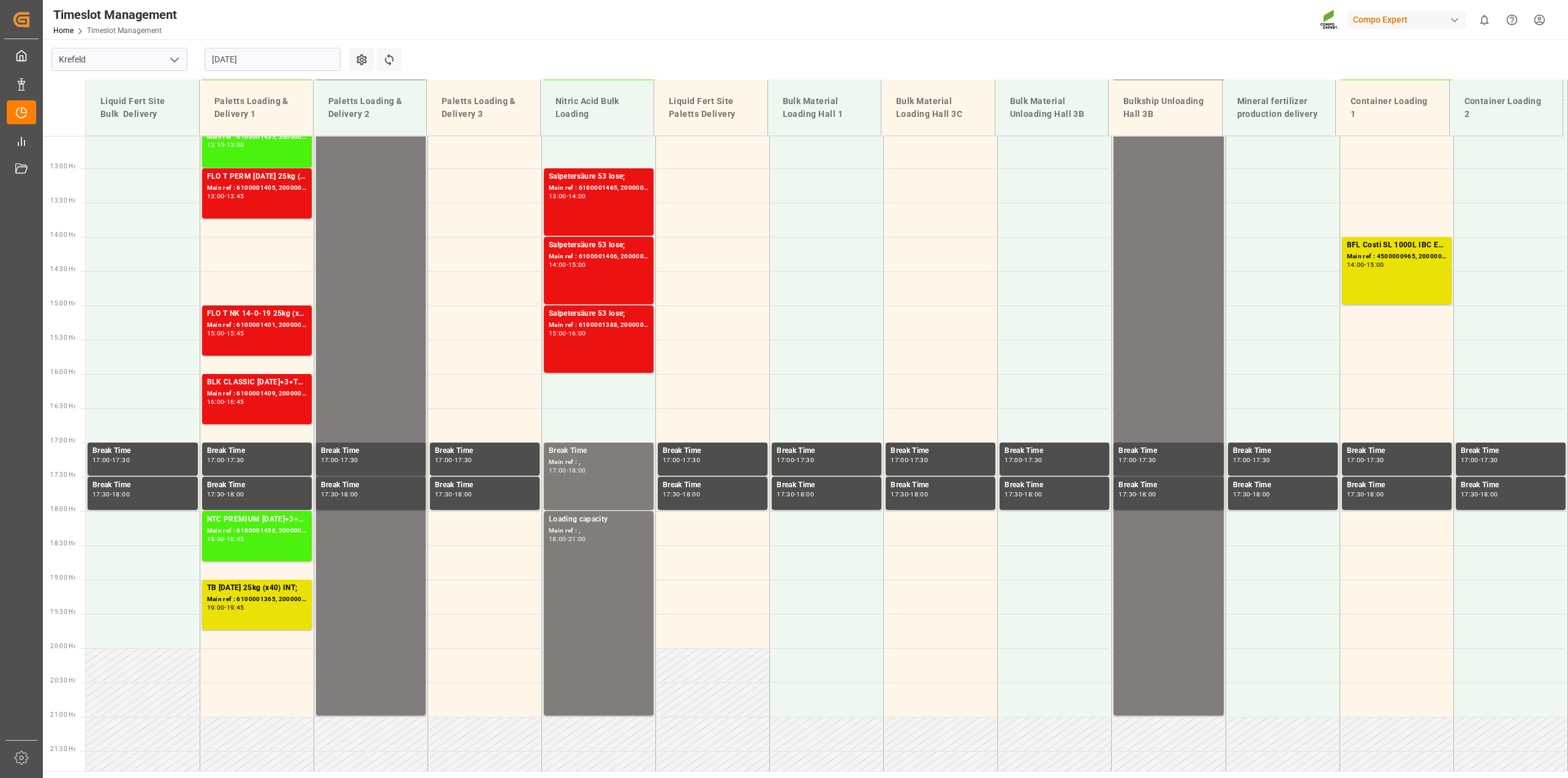
scroll to position [627, 0]
